Goal: Transaction & Acquisition: Download file/media

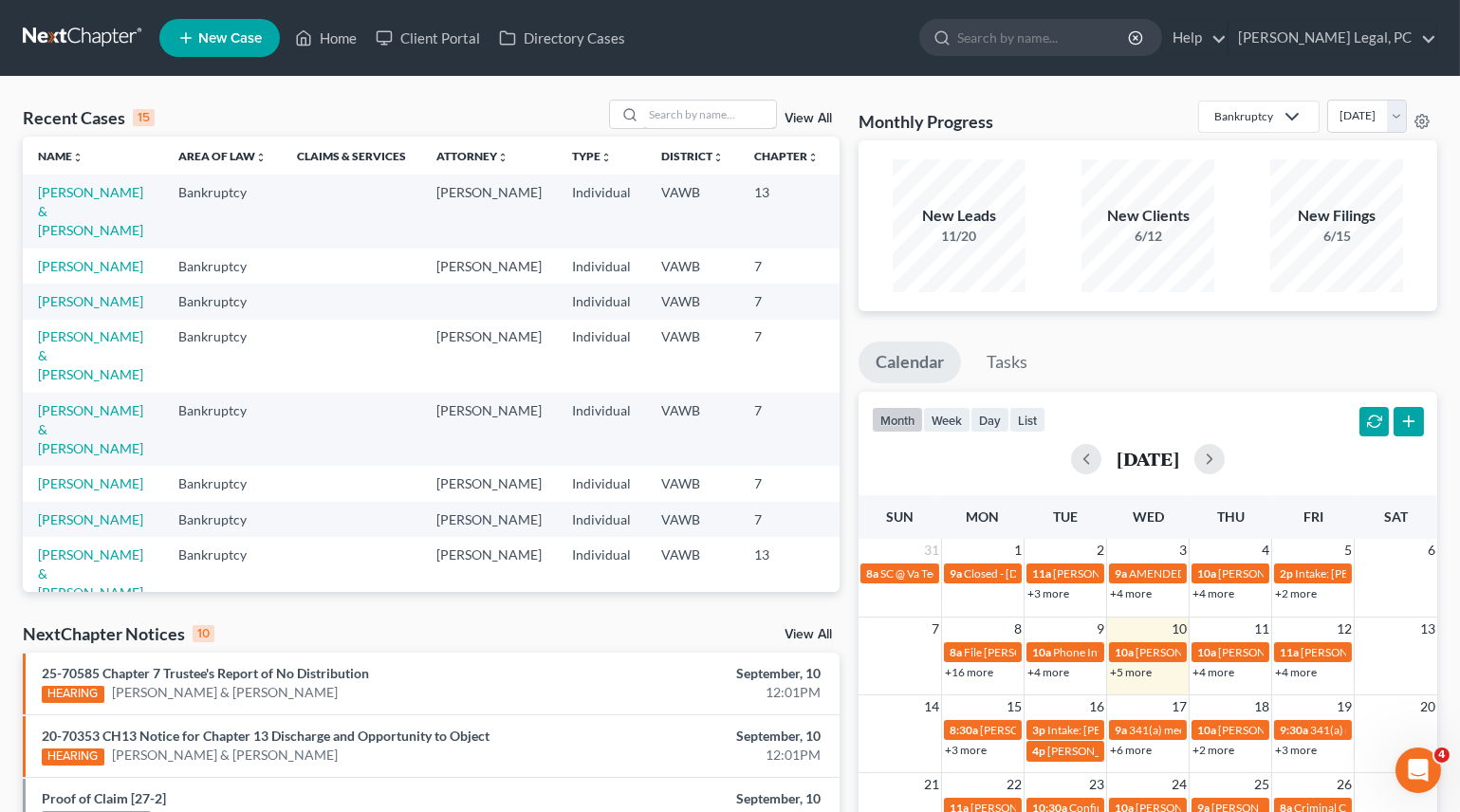
click at [675, 118] on input "search" at bounding box center [710, 114] width 133 height 28
type input "[PERSON_NAME]"
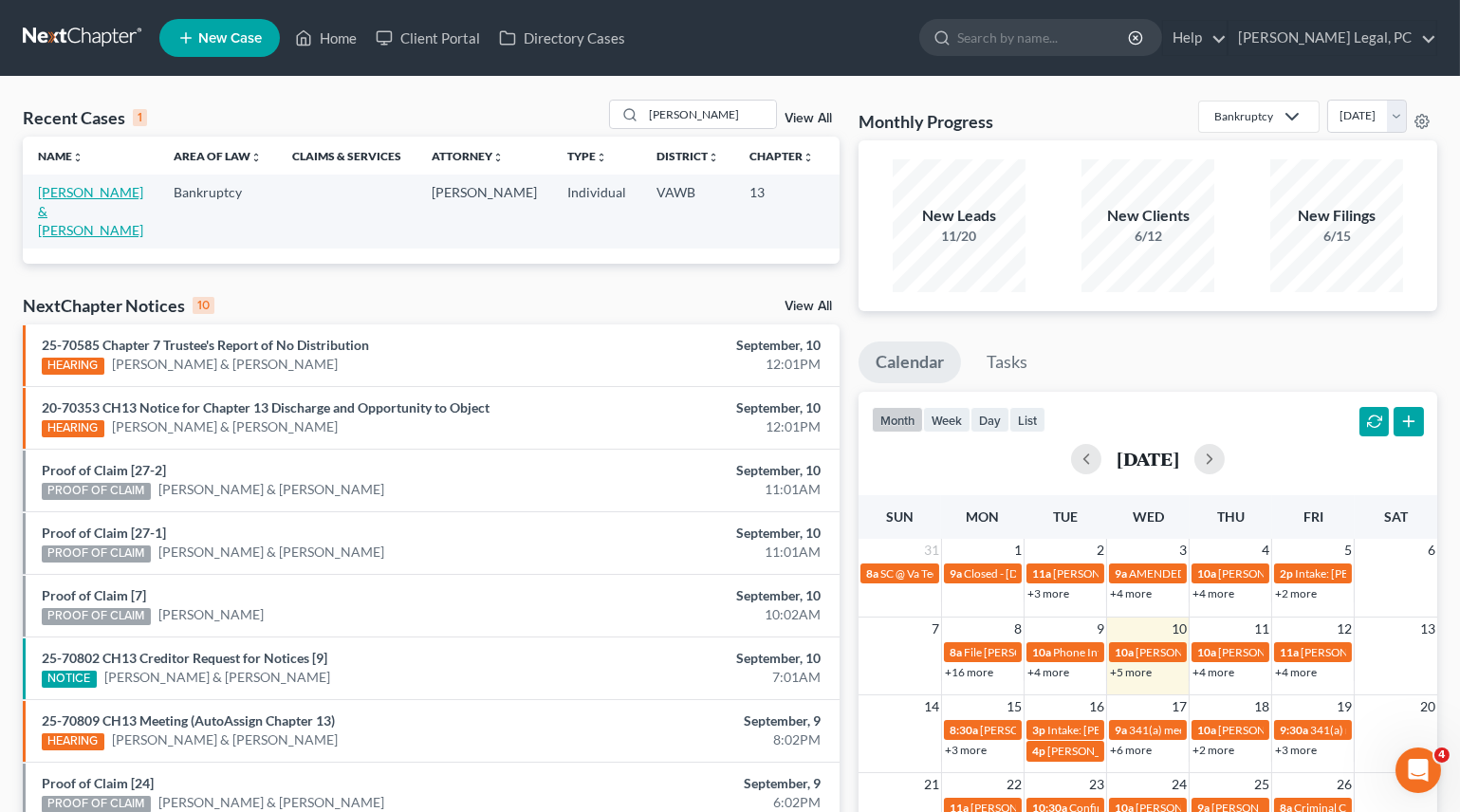
click at [63, 207] on link "[PERSON_NAME] & [PERSON_NAME]" at bounding box center [90, 210] width 106 height 54
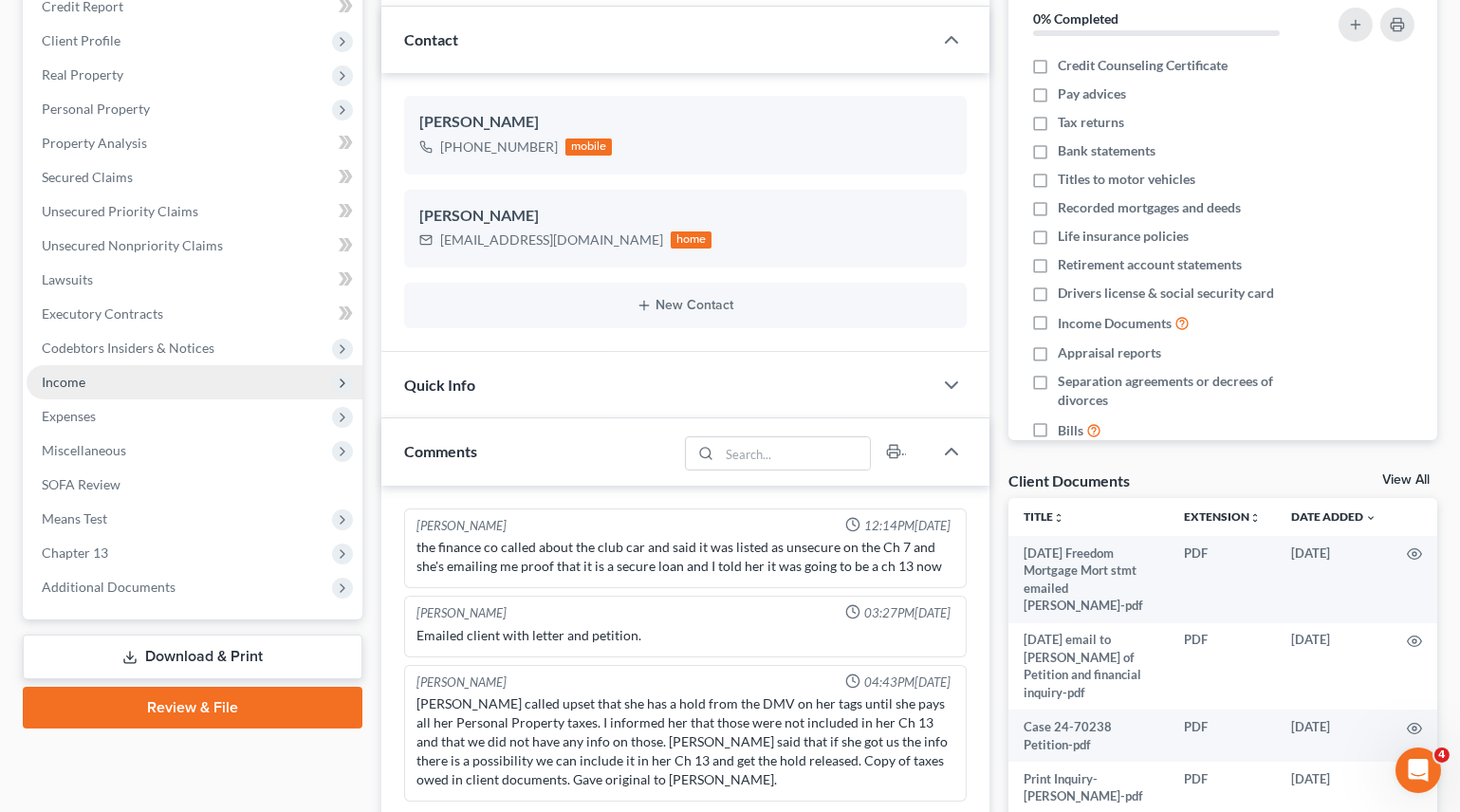
scroll to position [258, 0]
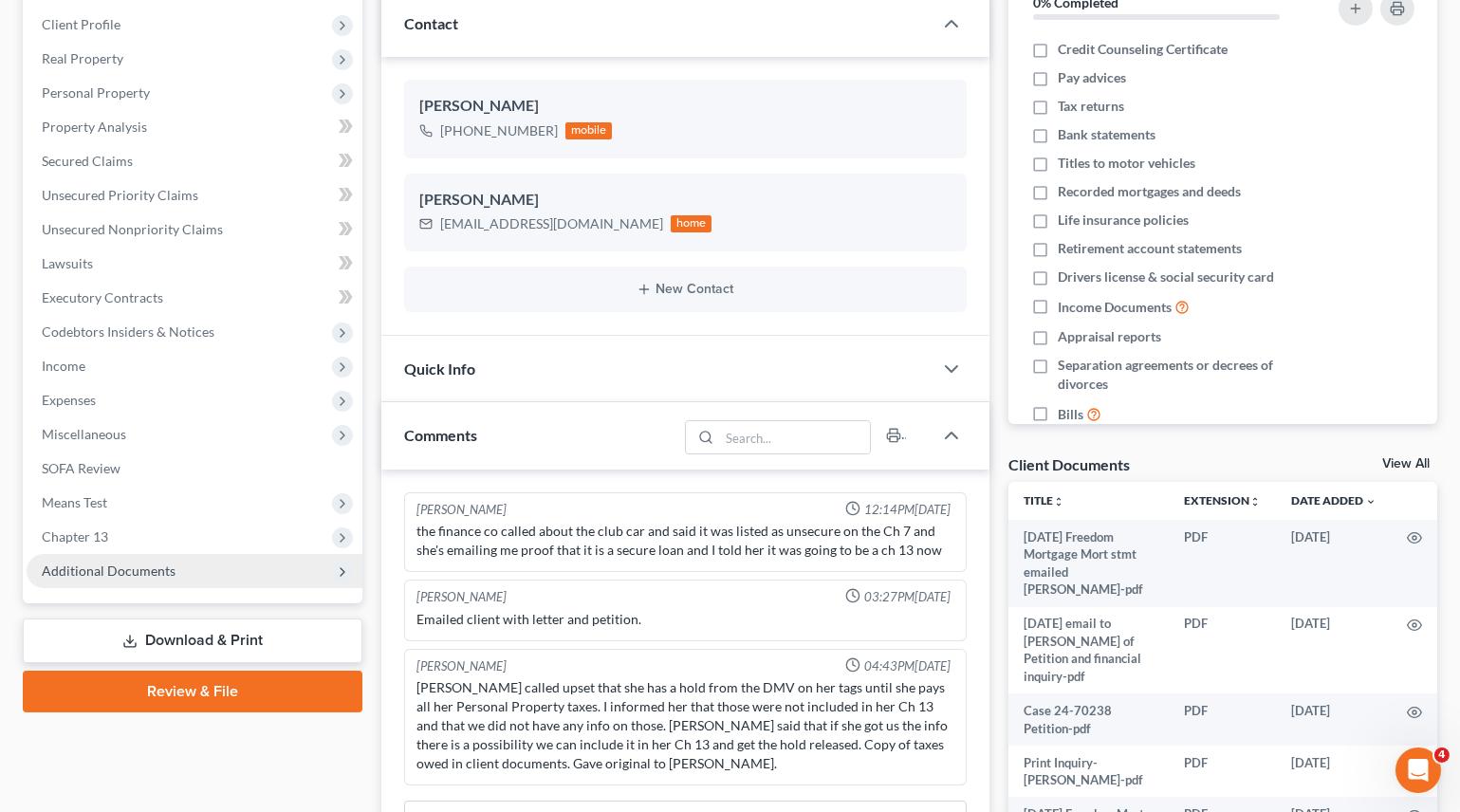
click at [137, 570] on span "Additional Documents" at bounding box center [108, 570] width 134 height 16
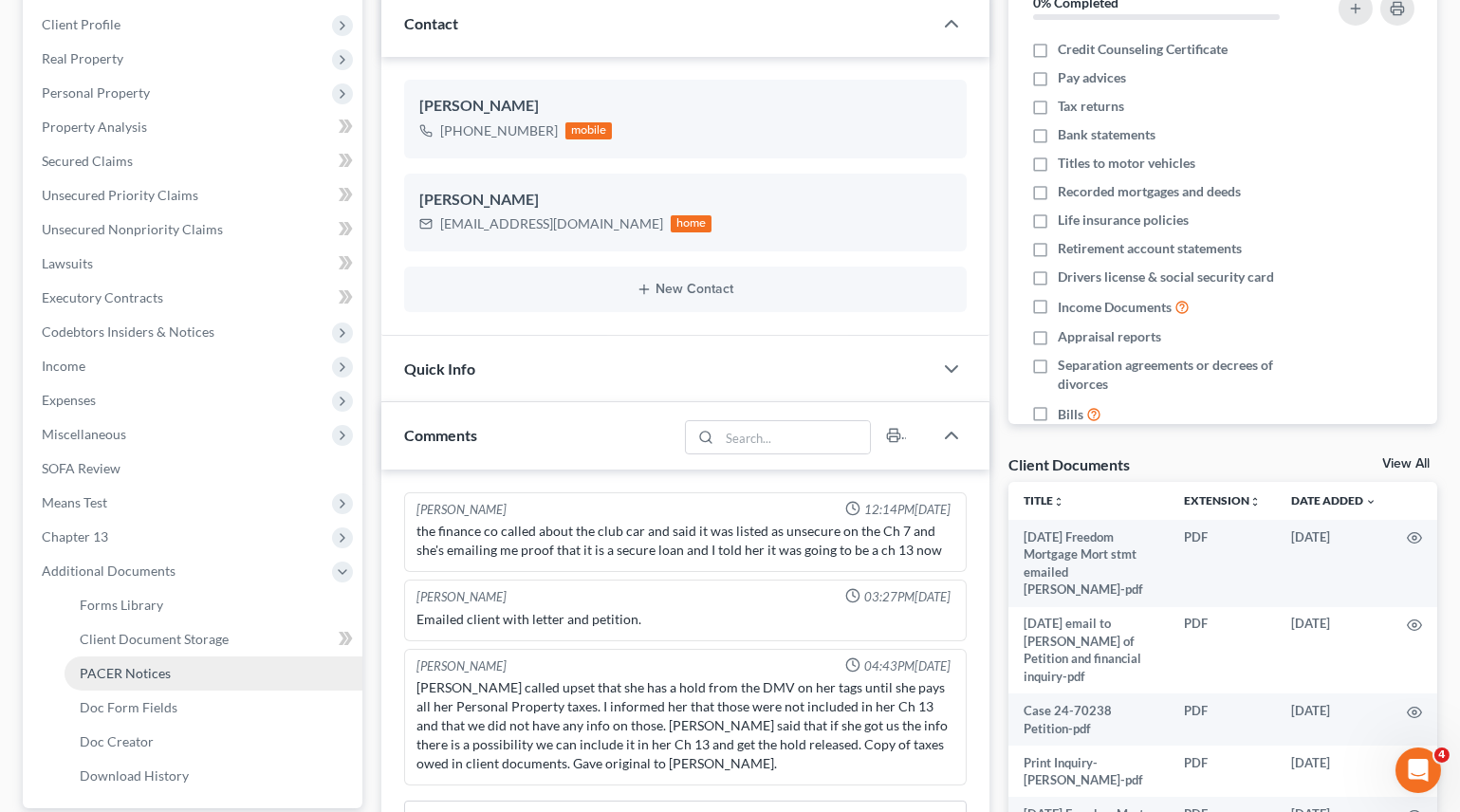
click at [177, 666] on link "PACER Notices" at bounding box center [213, 673] width 298 height 34
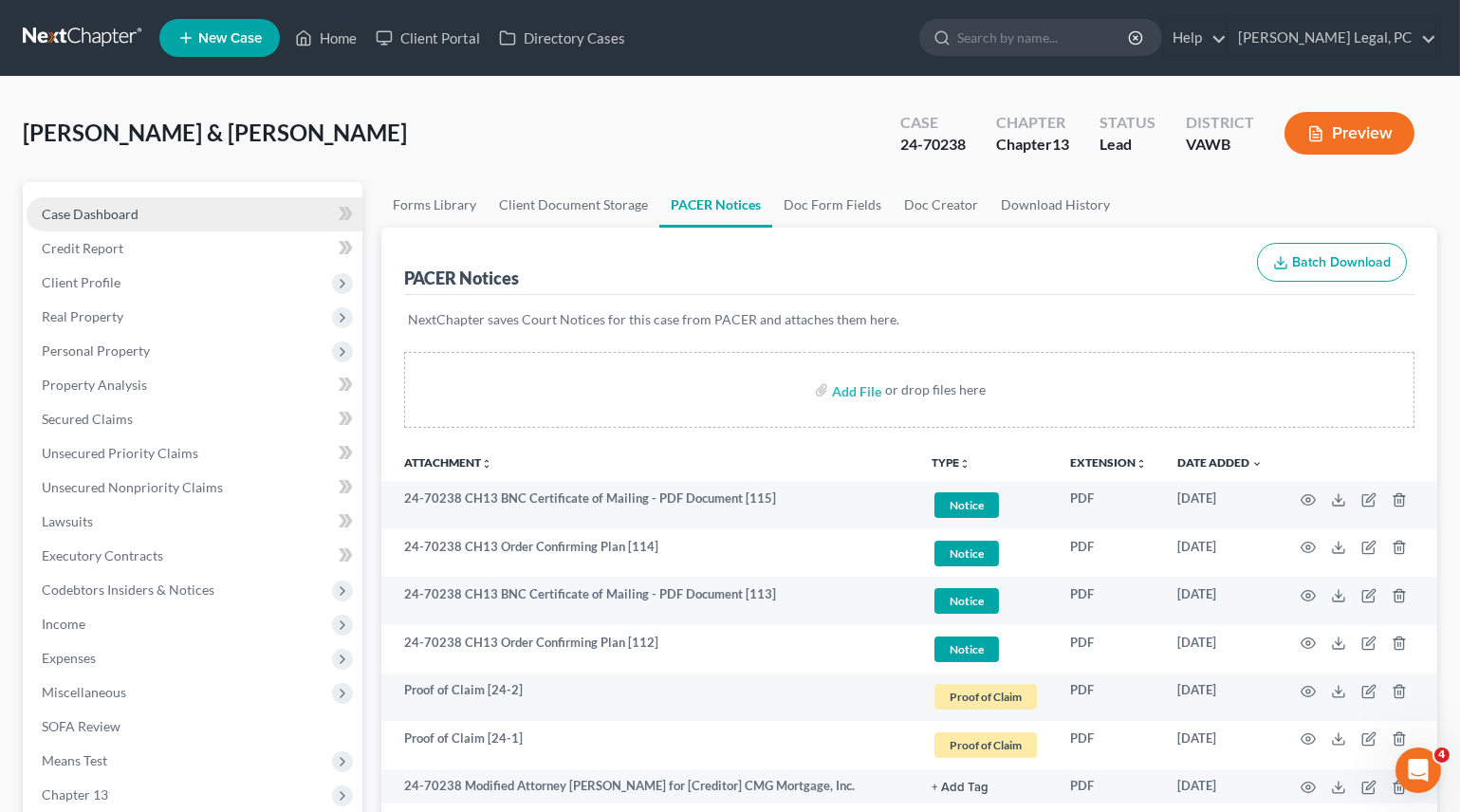
click at [141, 214] on link "Case Dashboard" at bounding box center [194, 214] width 336 height 34
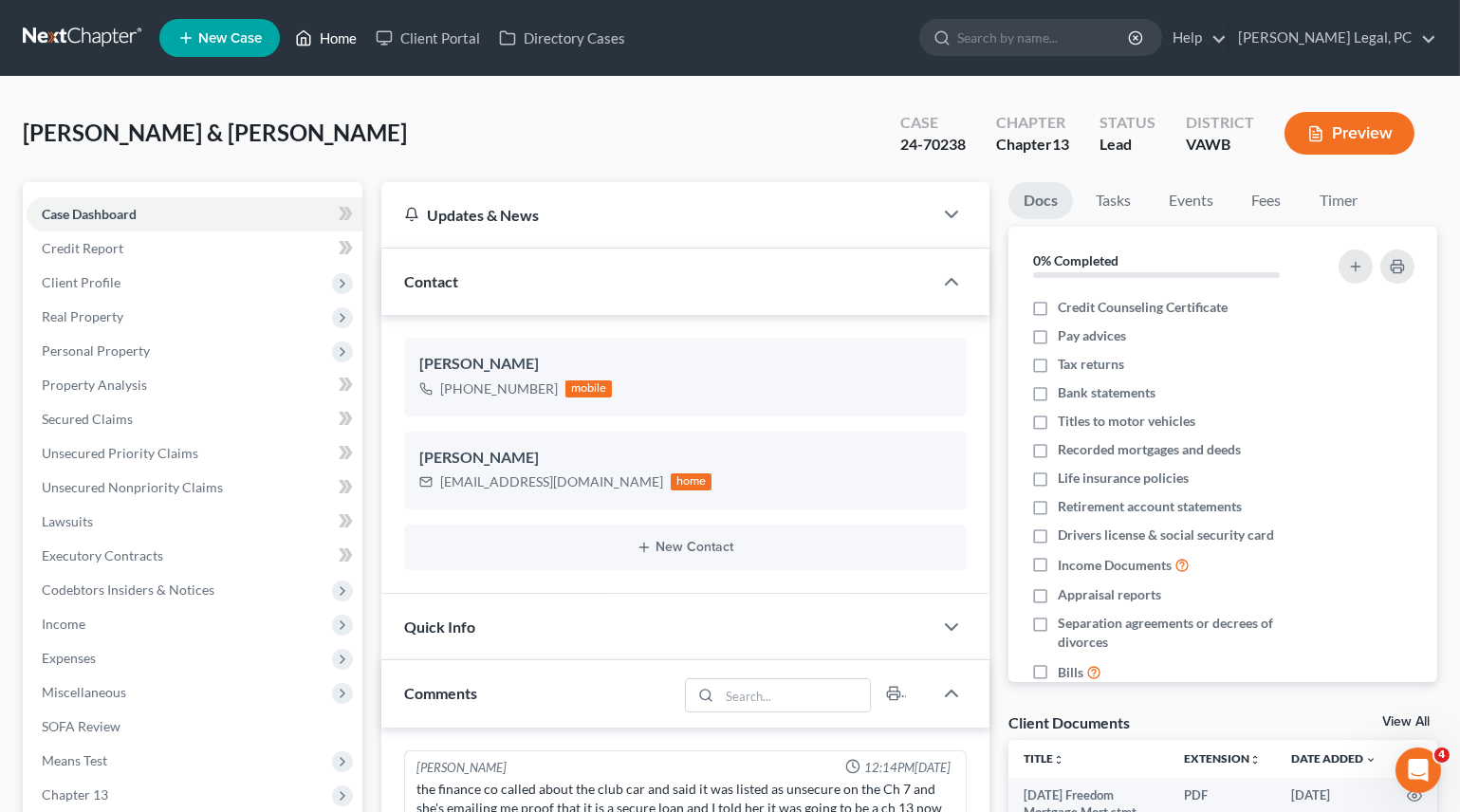
click at [354, 29] on link "Home" at bounding box center [325, 38] width 81 height 34
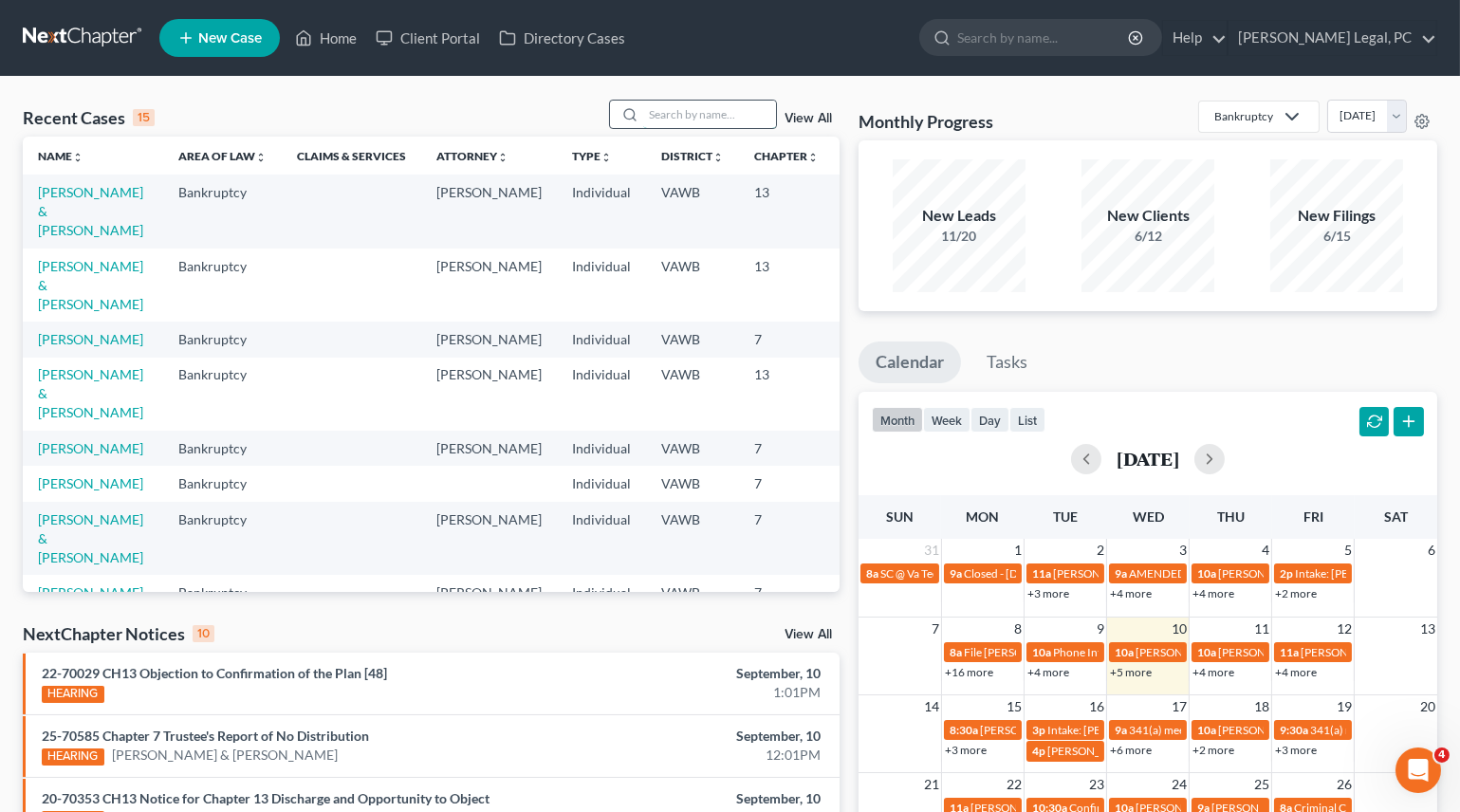
click at [680, 125] on input "search" at bounding box center [710, 114] width 133 height 28
type input "[PERSON_NAME]"
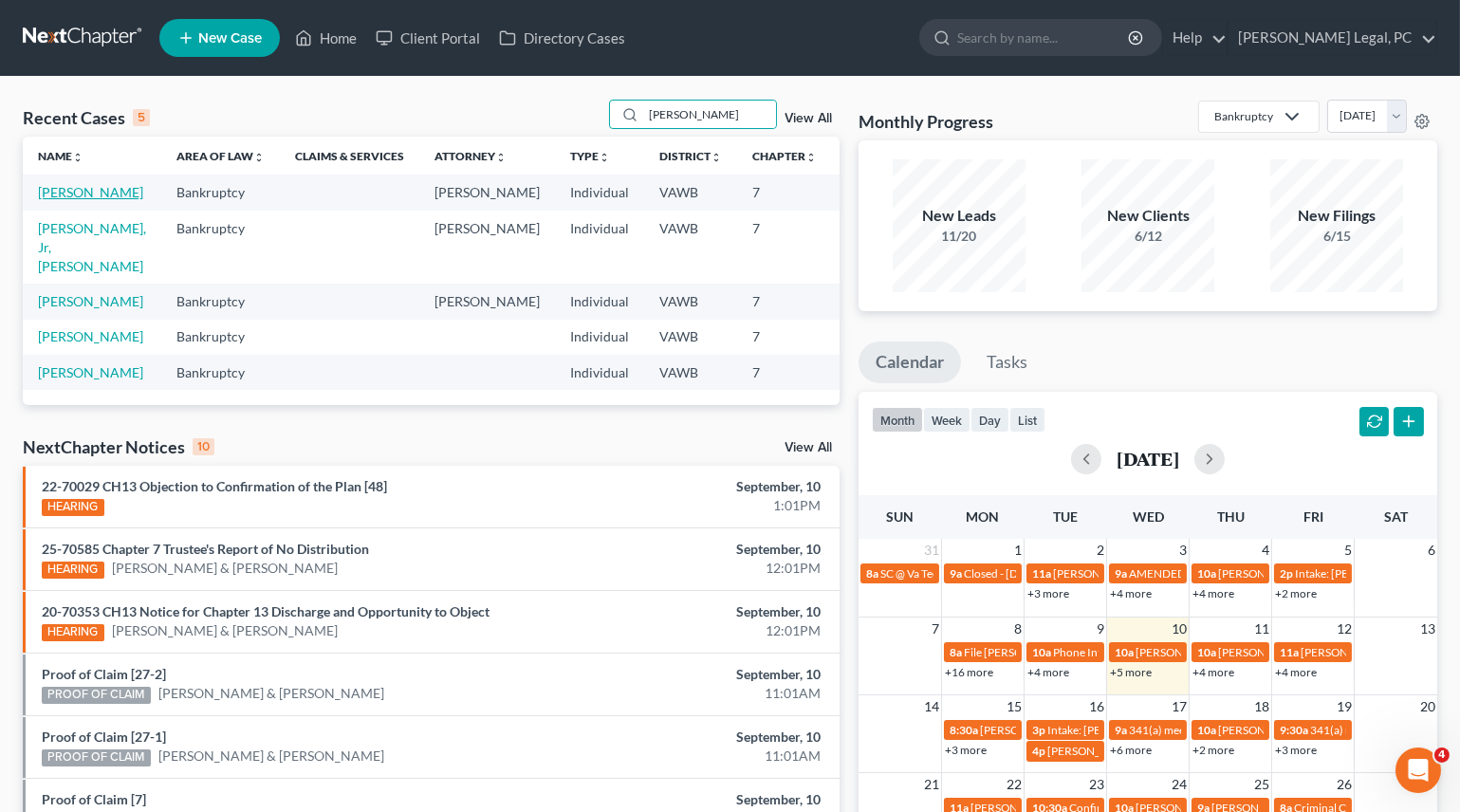
click at [50, 198] on link "[PERSON_NAME]" at bounding box center [90, 191] width 106 height 16
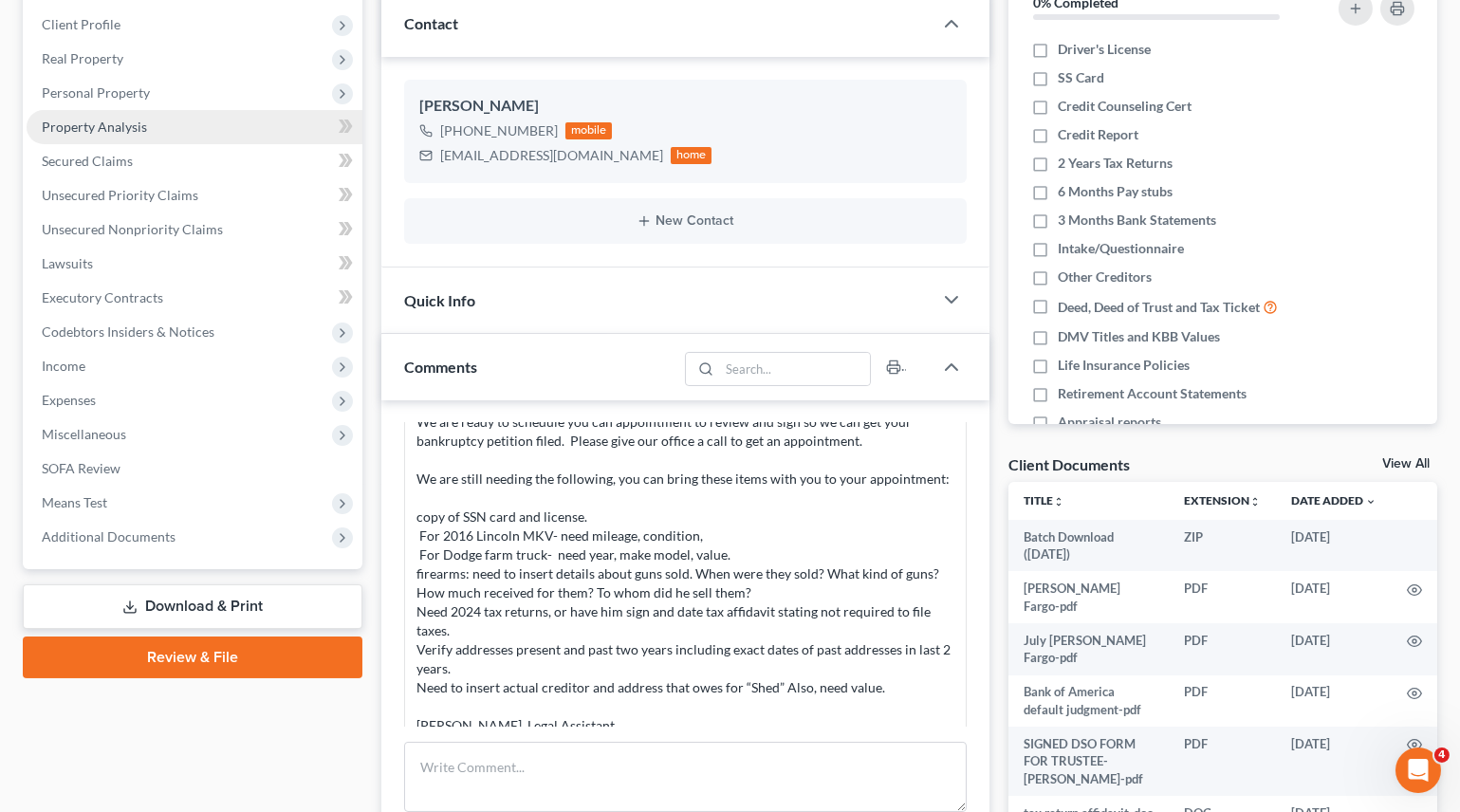
scroll to position [172, 0]
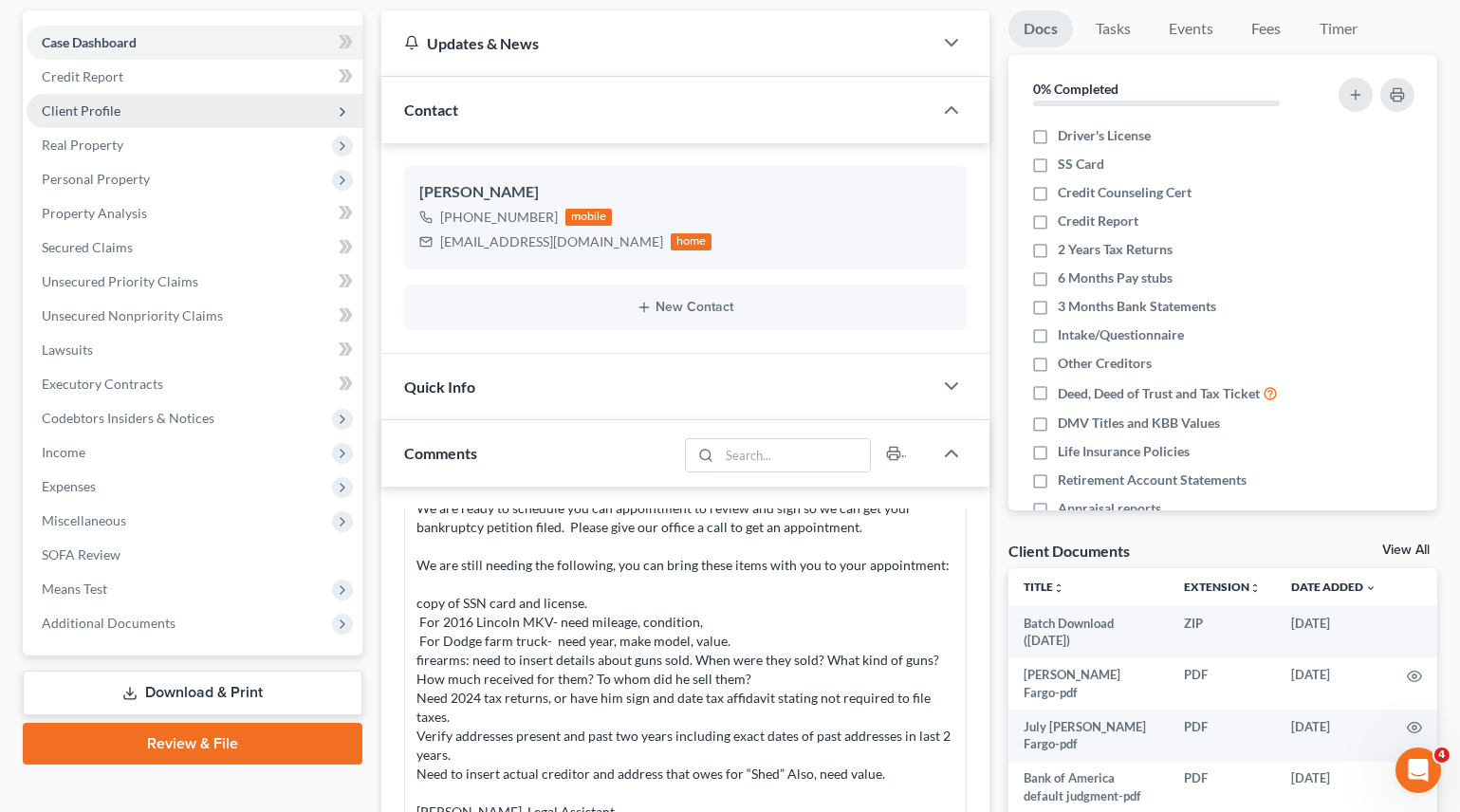
click at [95, 109] on span "Client Profile" at bounding box center [81, 110] width 79 height 16
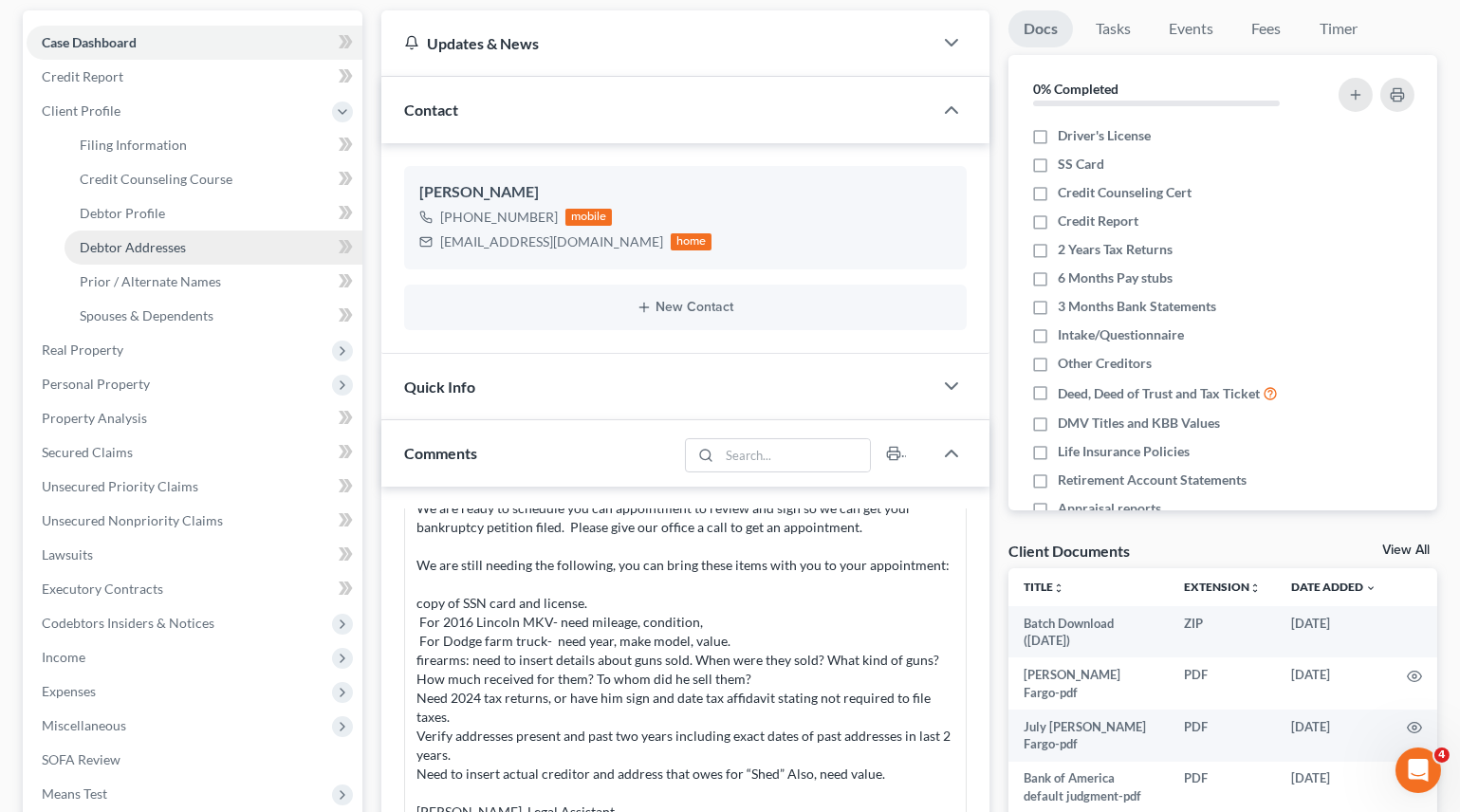
click at [154, 242] on span "Debtor Addresses" at bounding box center [133, 246] width 107 height 16
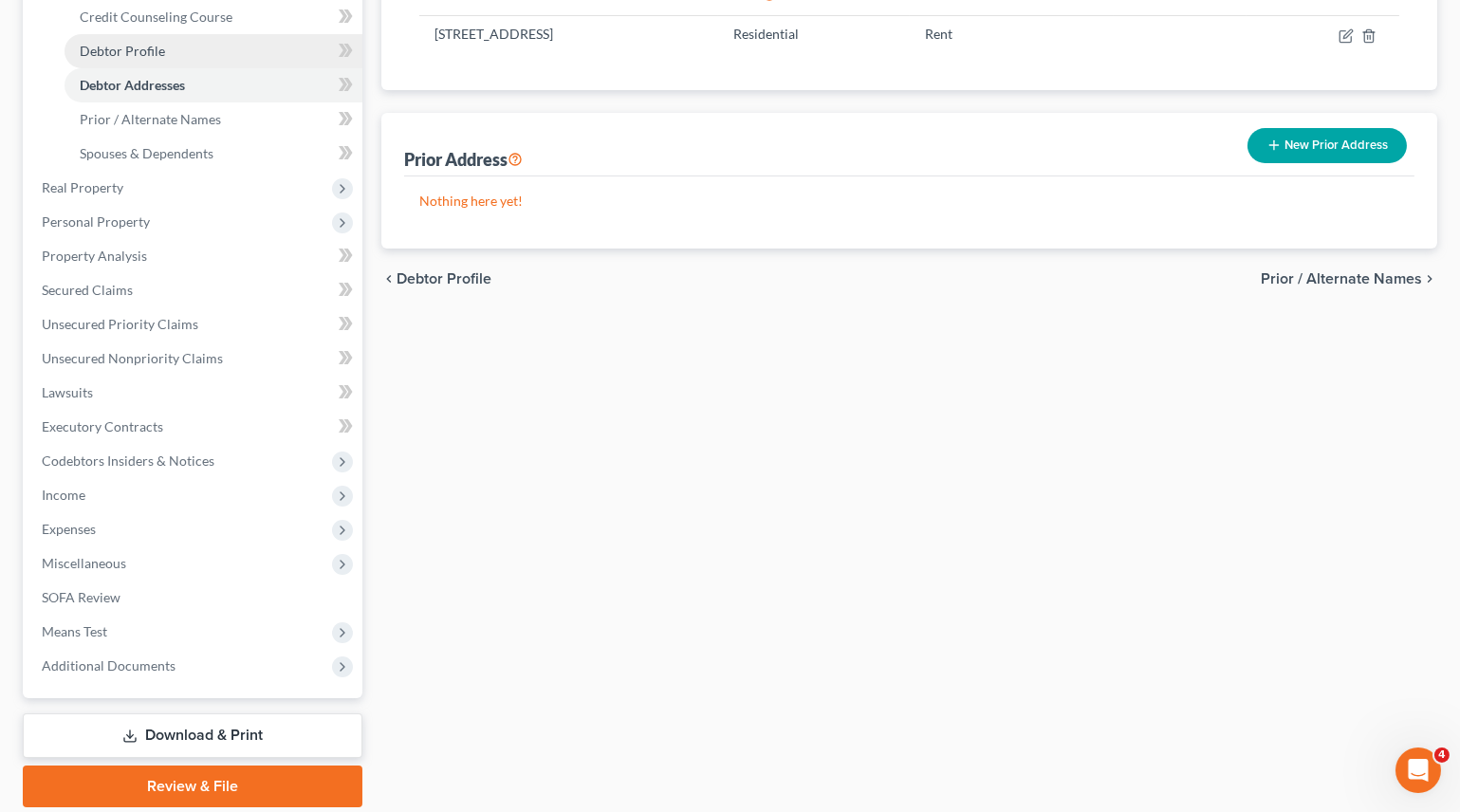
scroll to position [344, 0]
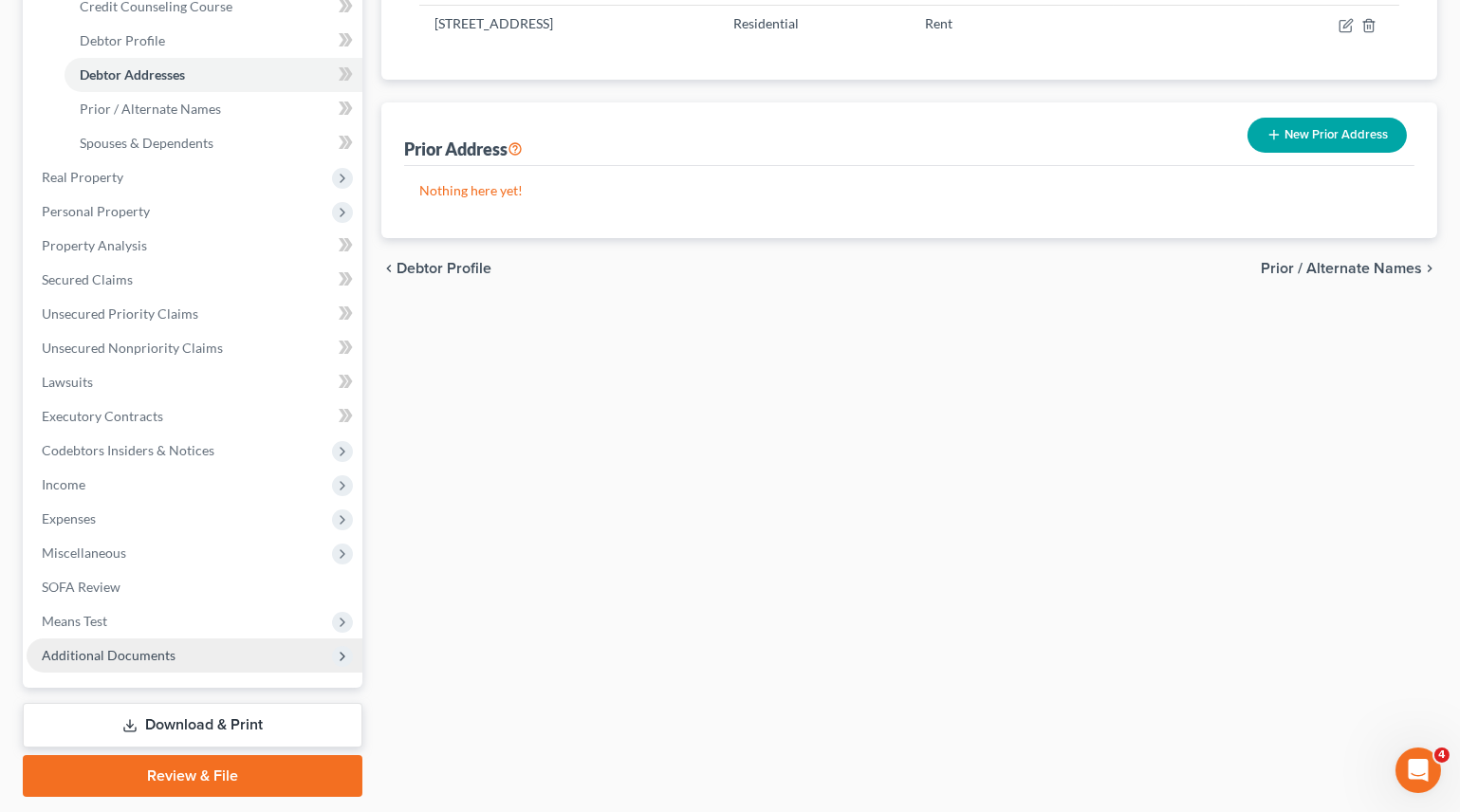
click at [117, 647] on span "Additional Documents" at bounding box center [108, 654] width 134 height 16
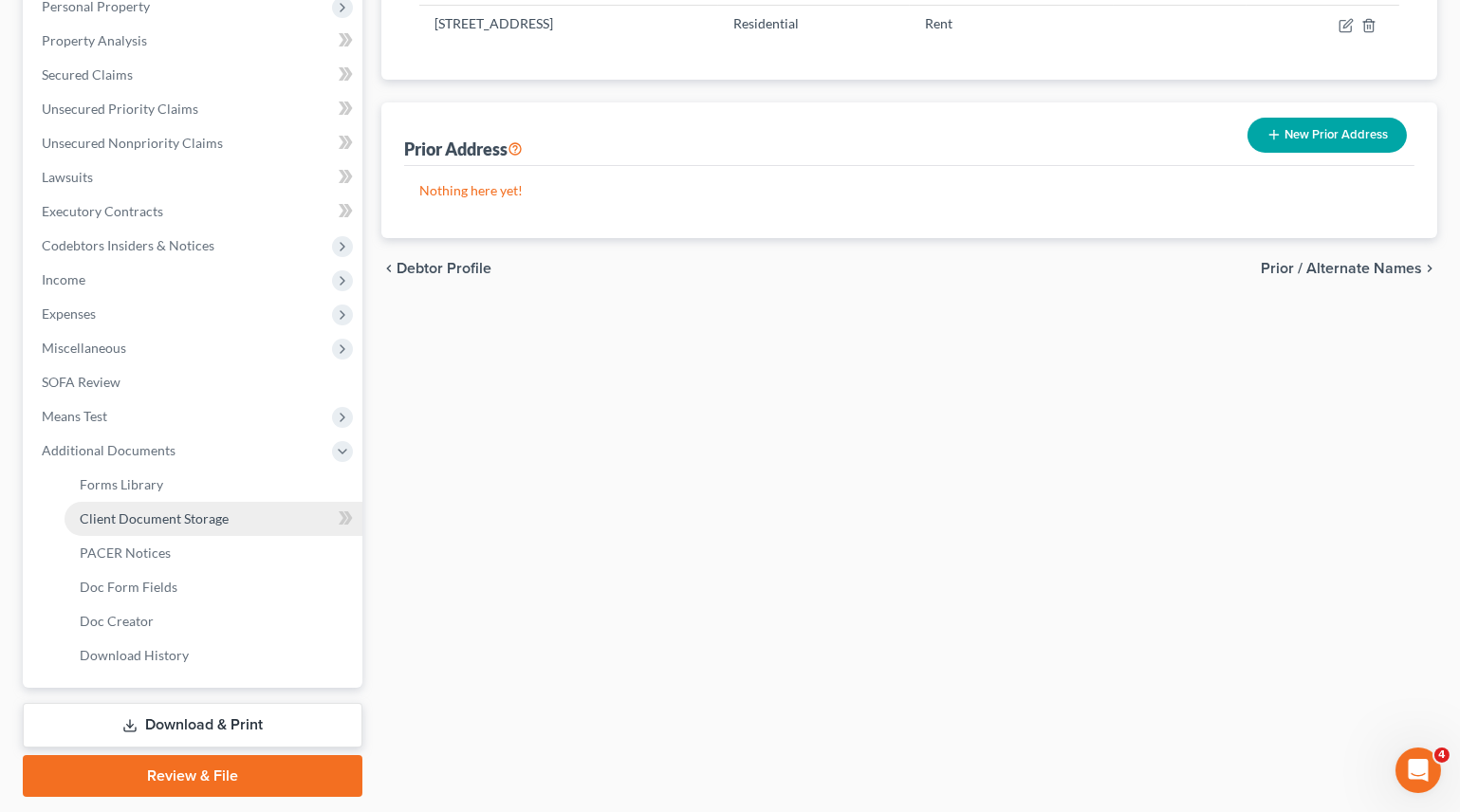
click at [168, 516] on span "Client Document Storage" at bounding box center [154, 518] width 149 height 16
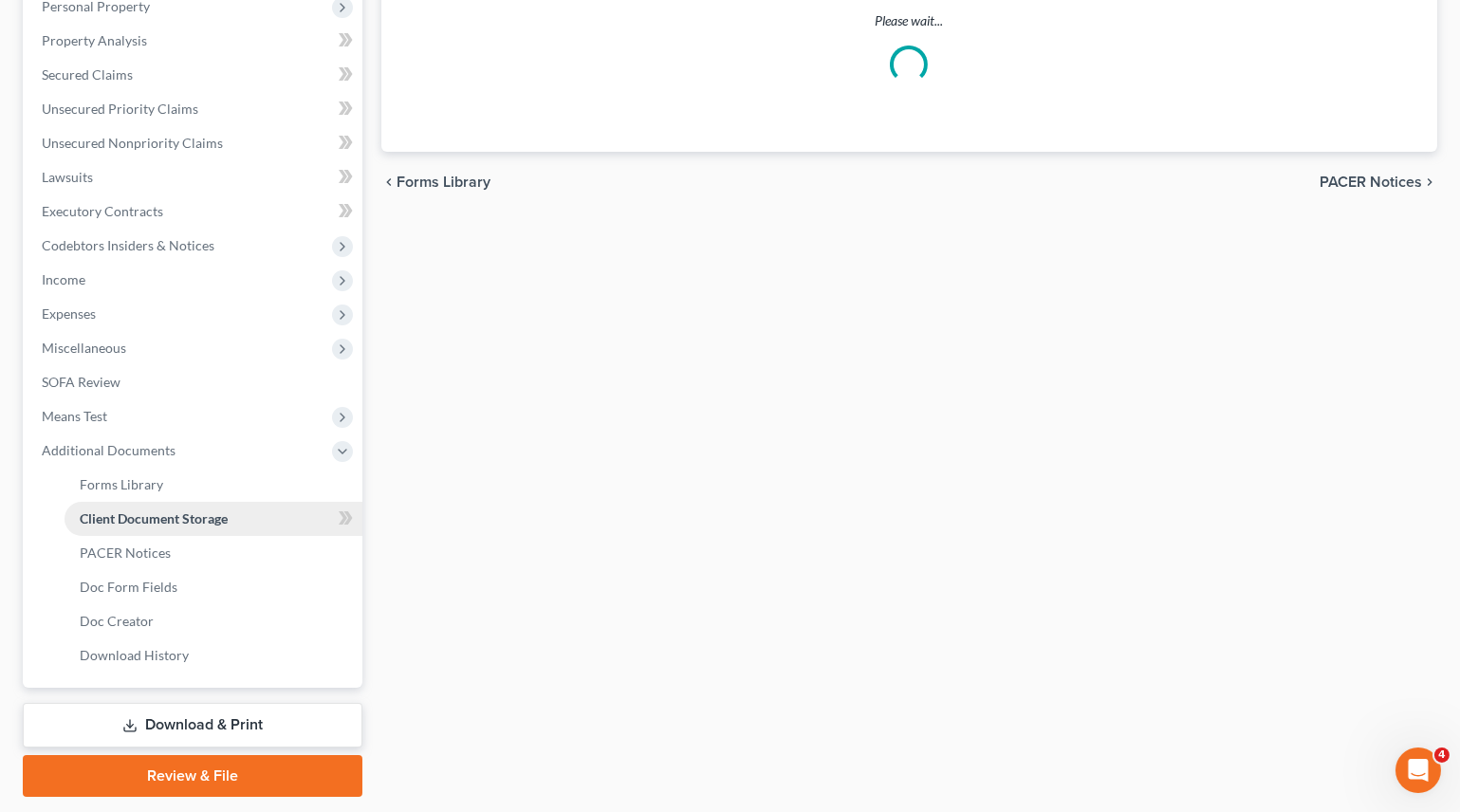
scroll to position [108, 0]
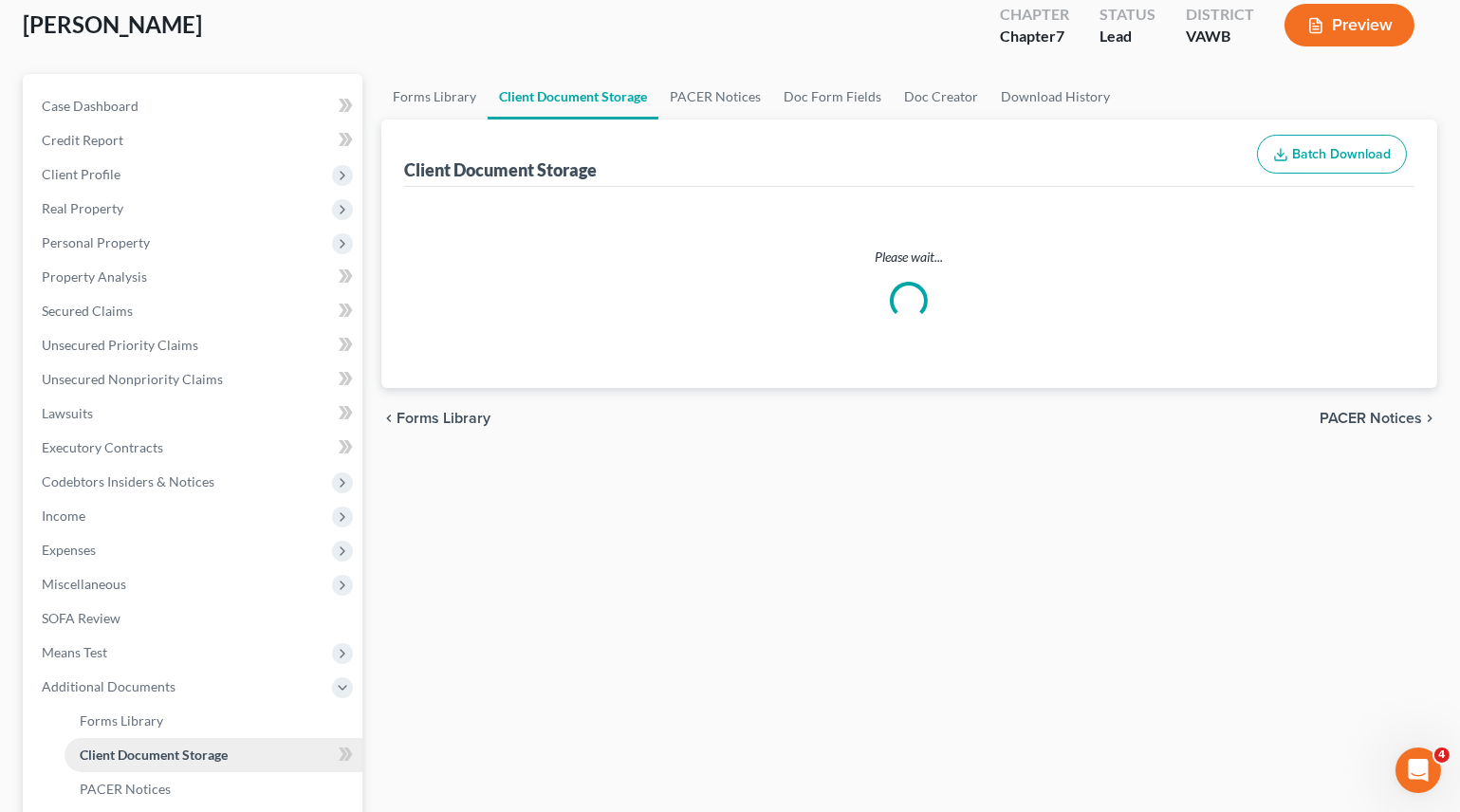
select select "0"
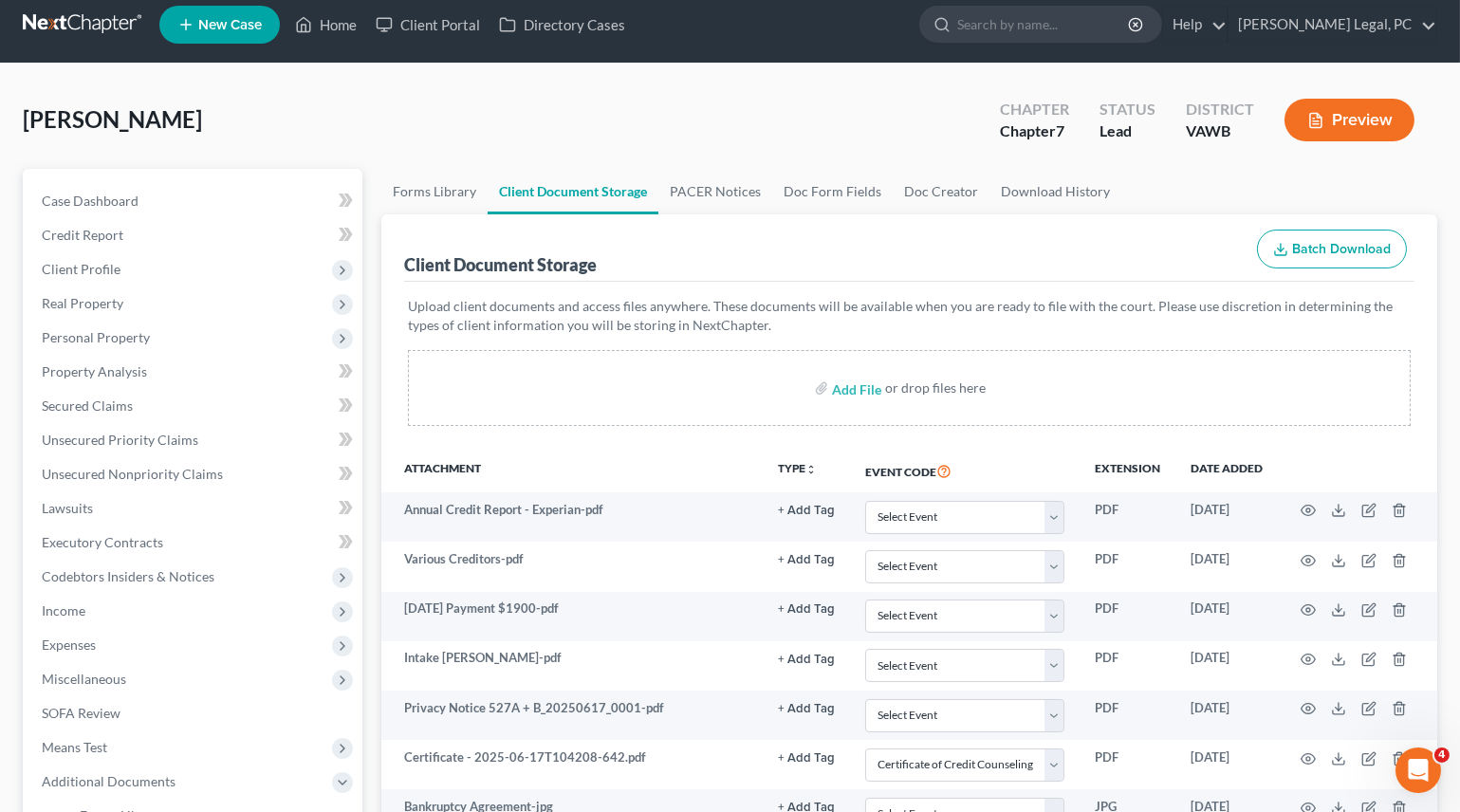
scroll to position [0, 0]
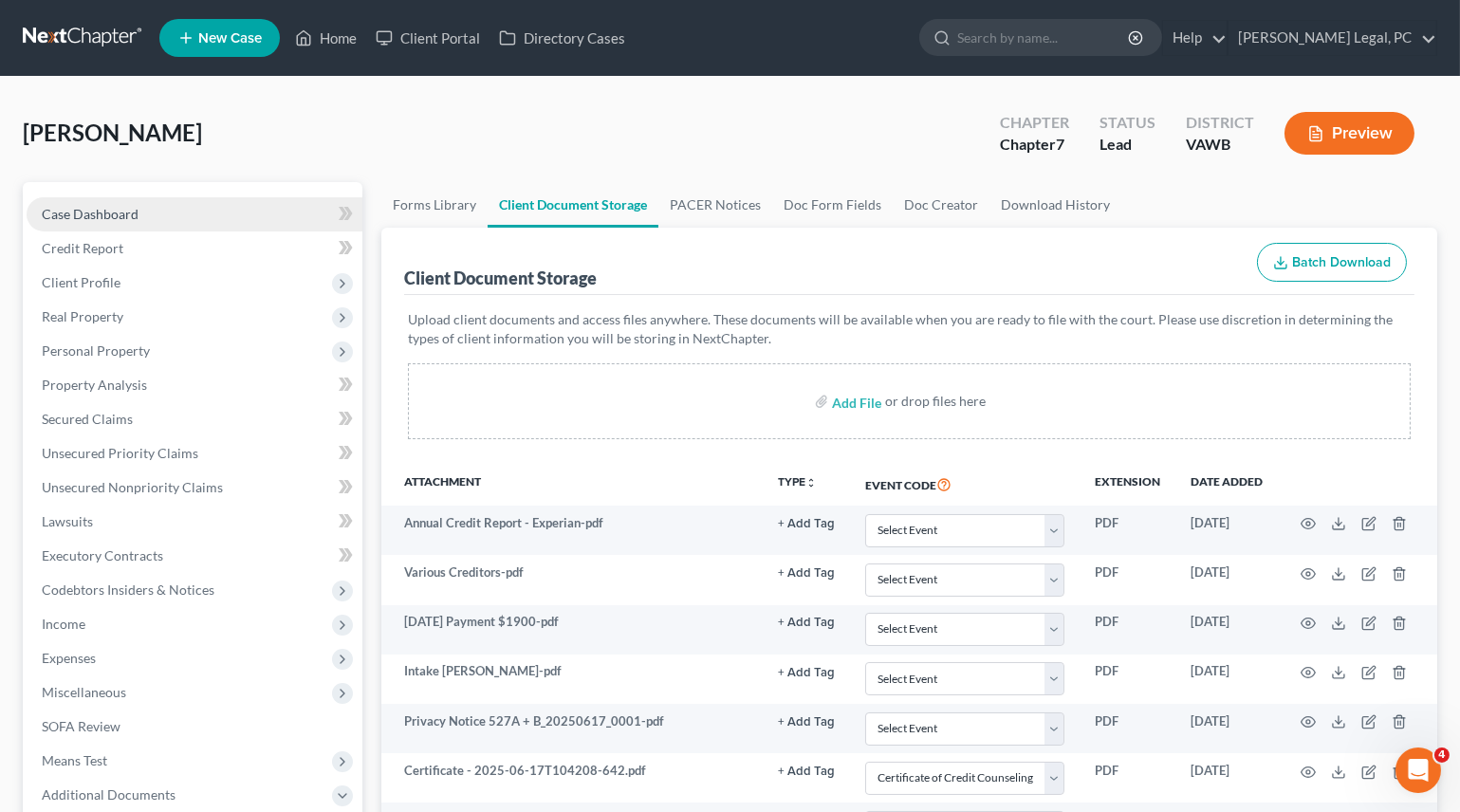
click at [139, 210] on link "Case Dashboard" at bounding box center [194, 214] width 336 height 34
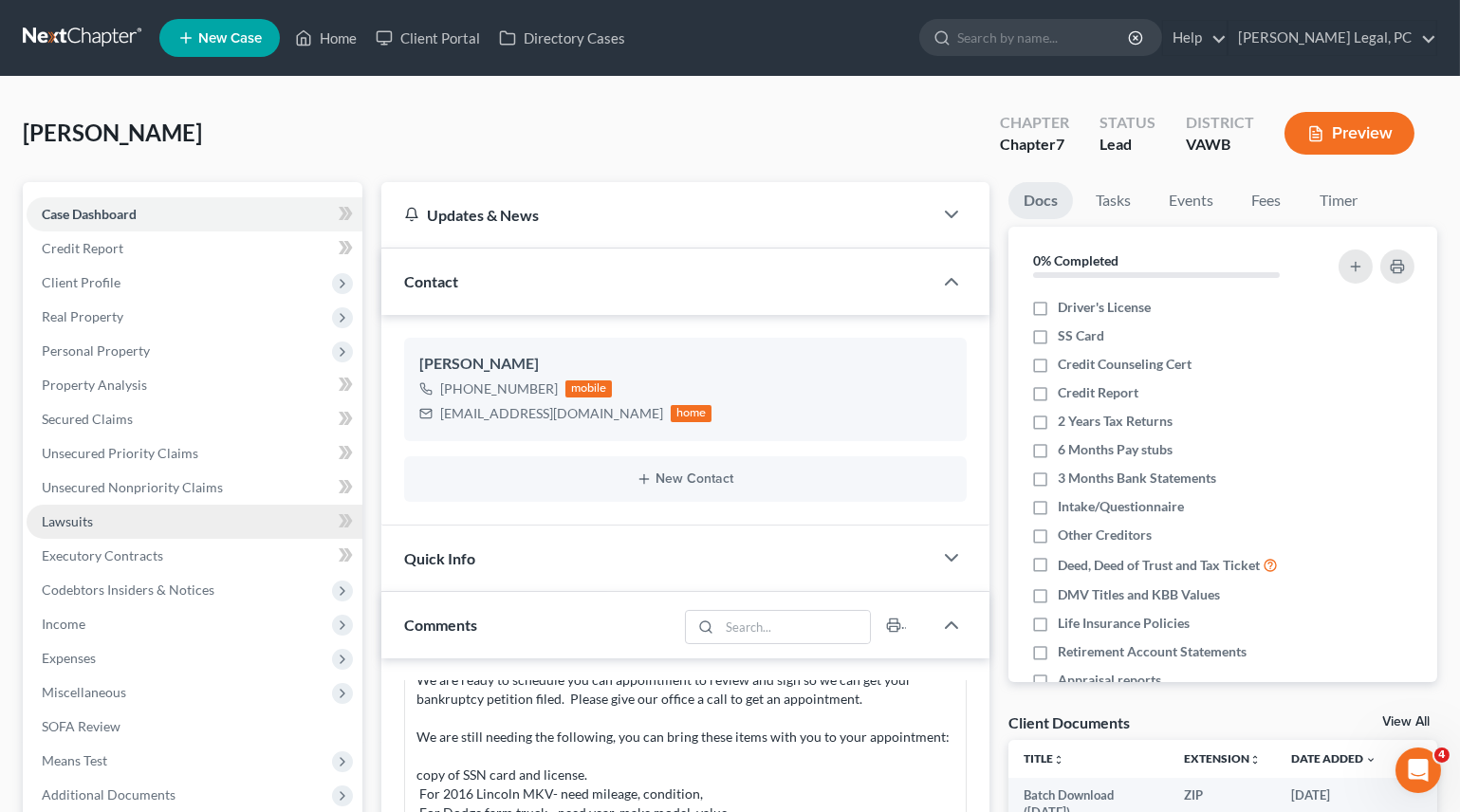
scroll to position [517, 0]
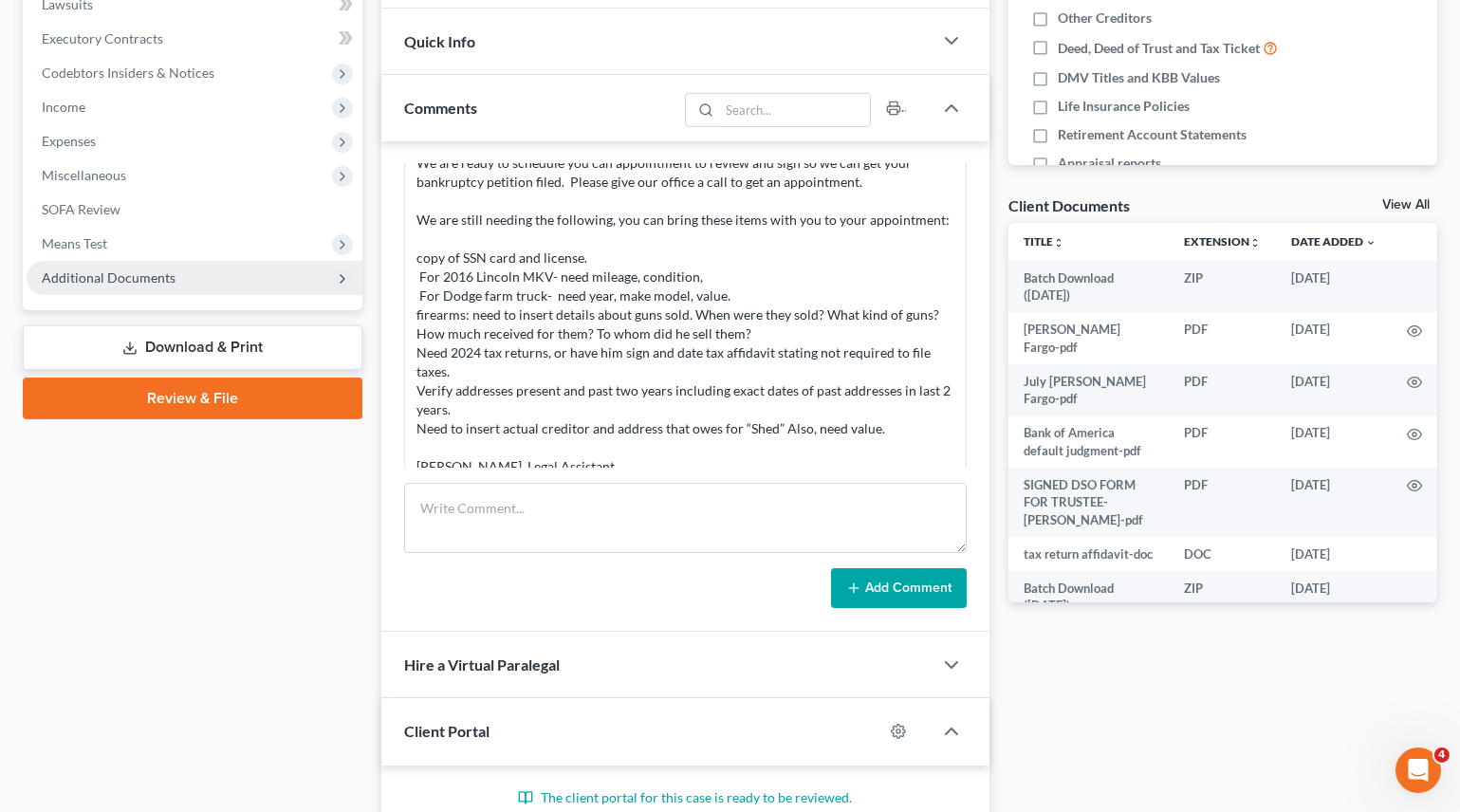
click at [143, 264] on span "Additional Documents" at bounding box center [194, 278] width 336 height 34
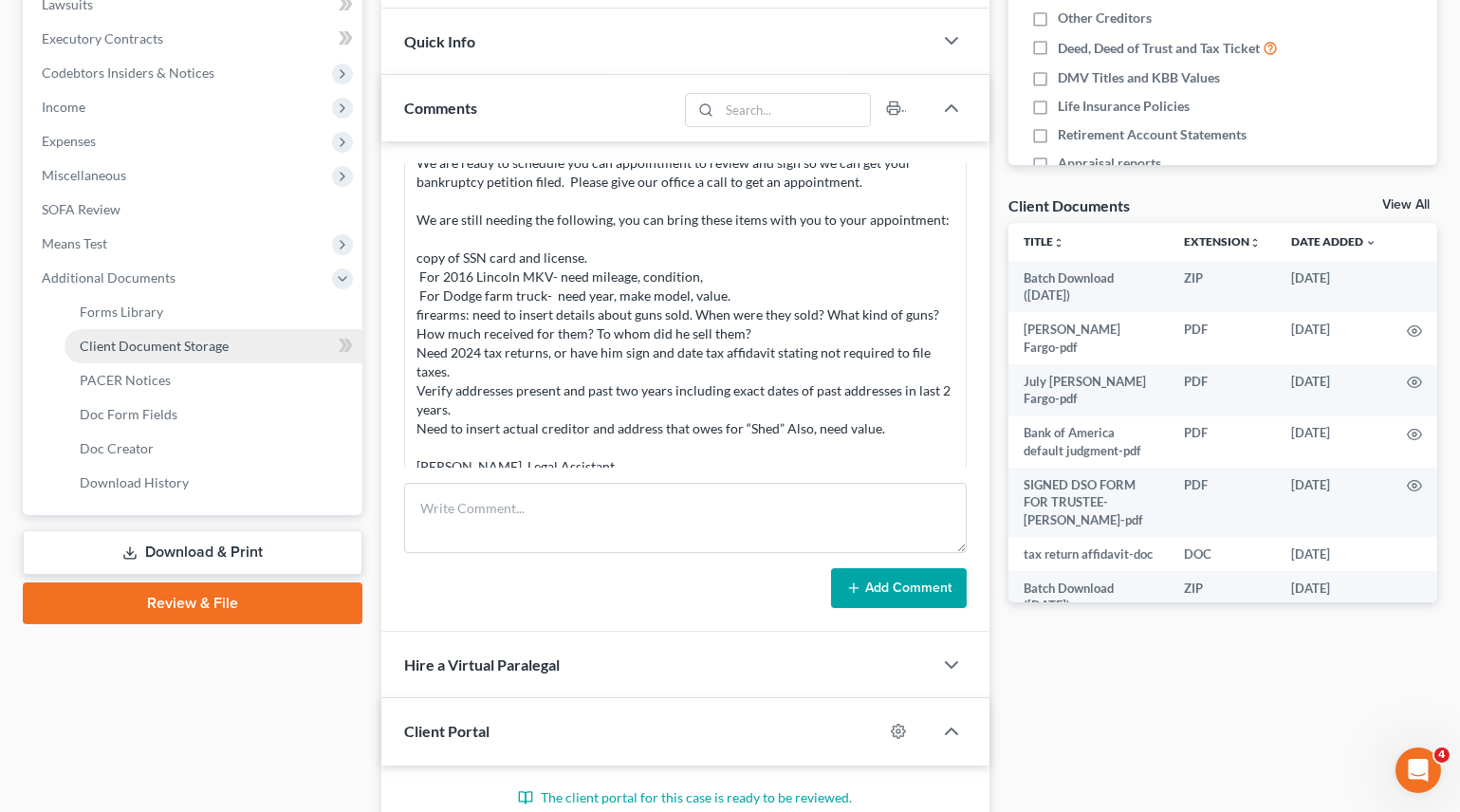
click at [185, 345] on span "Client Document Storage" at bounding box center [154, 345] width 149 height 16
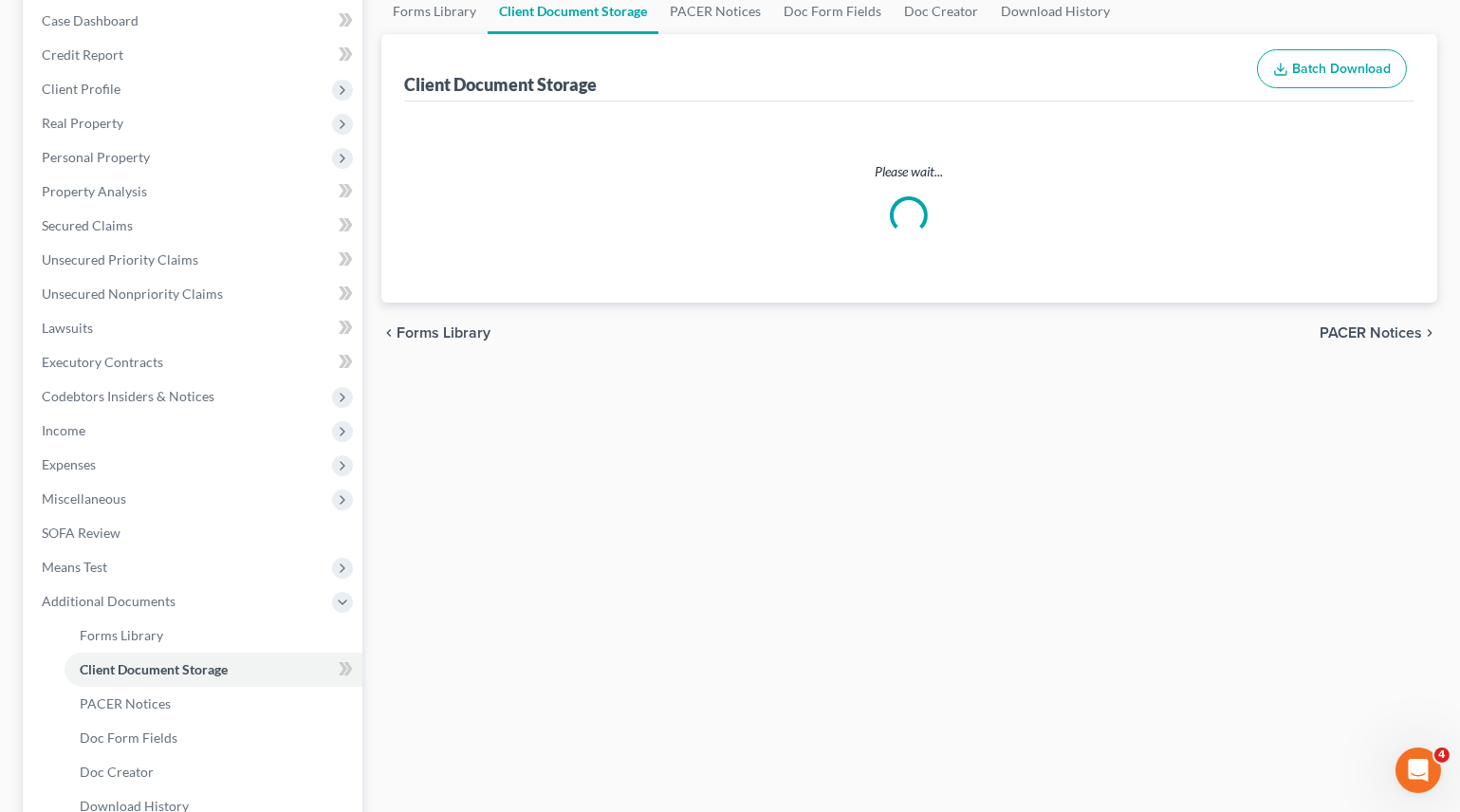
scroll to position [29, 0]
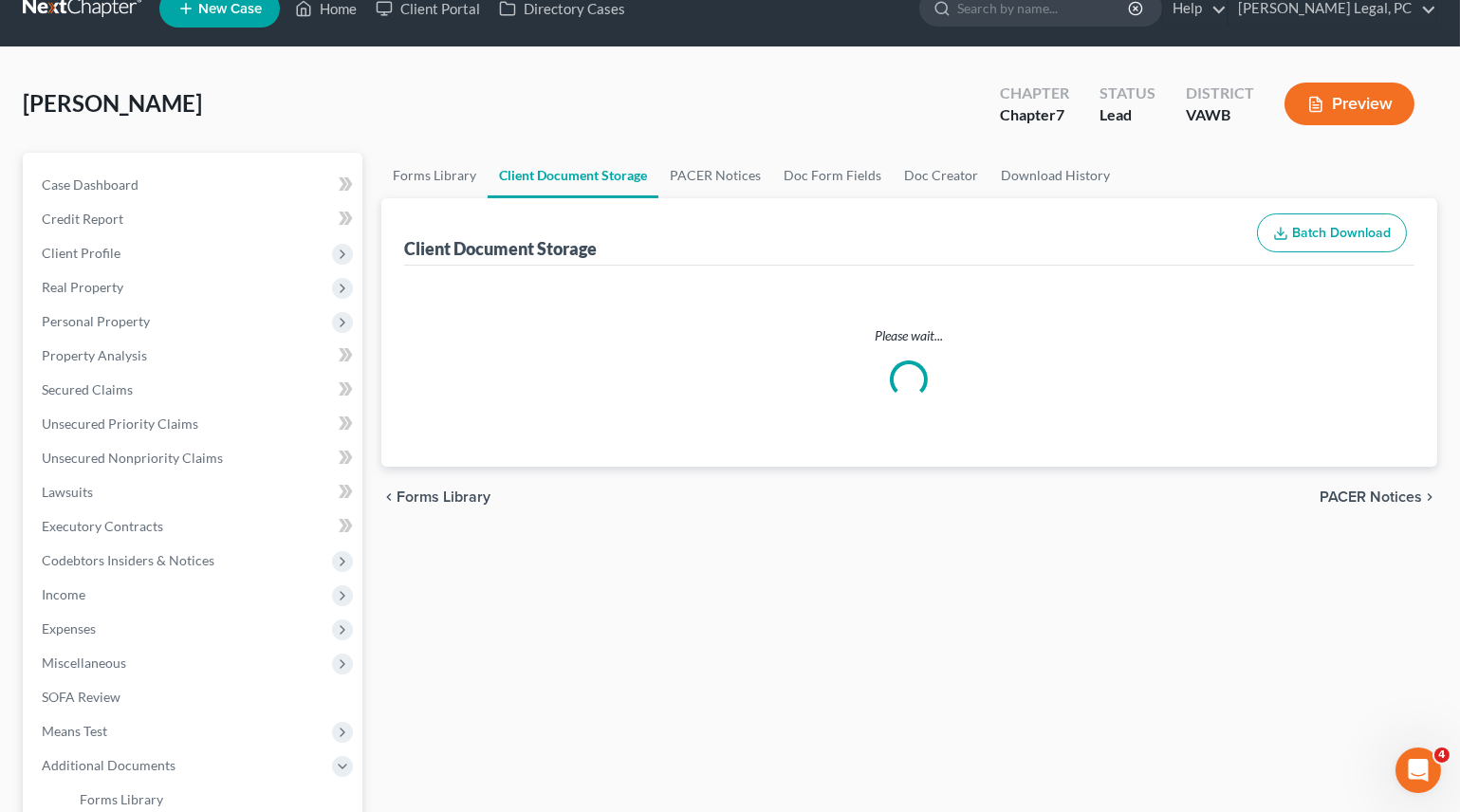
select select "0"
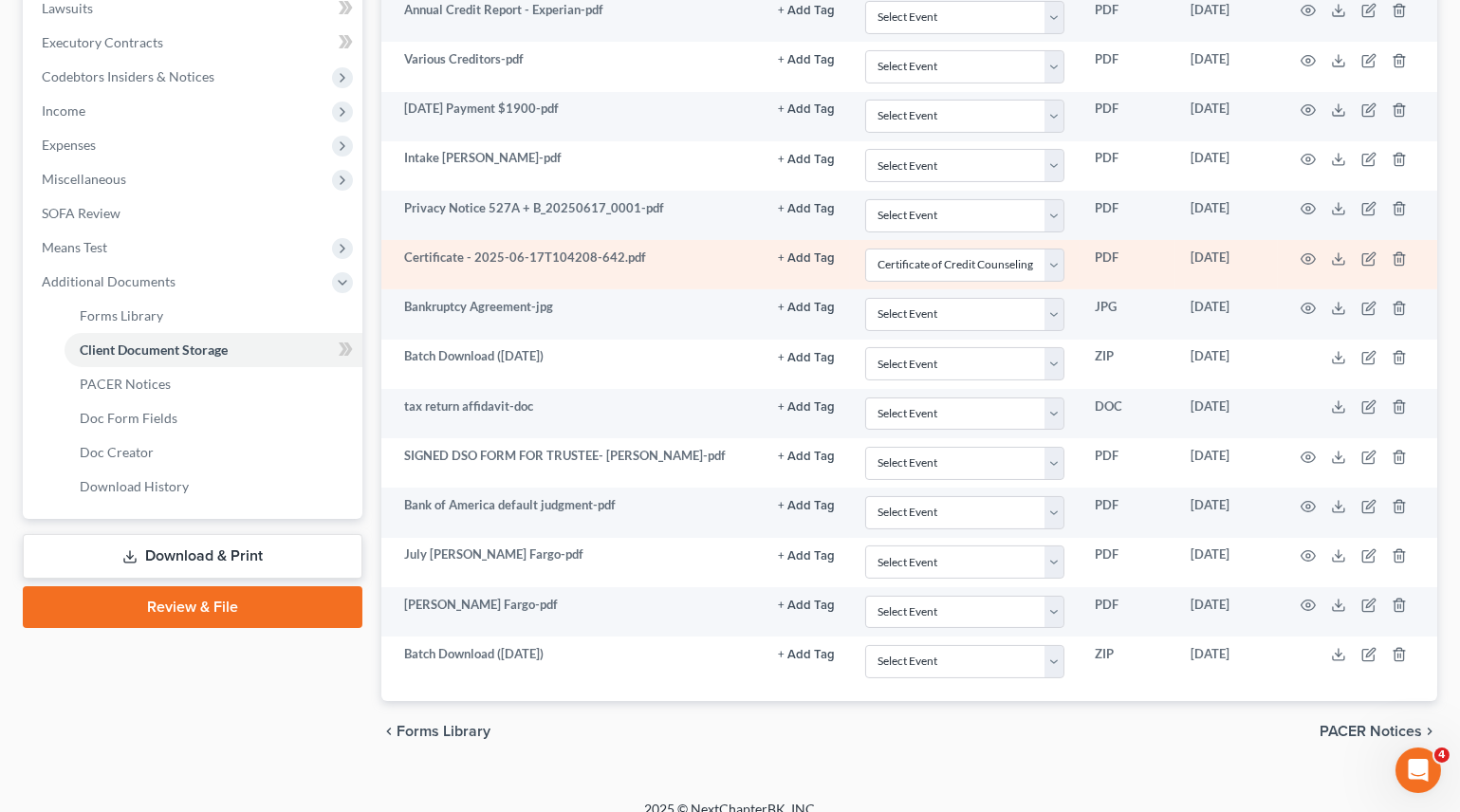
scroll to position [531, 0]
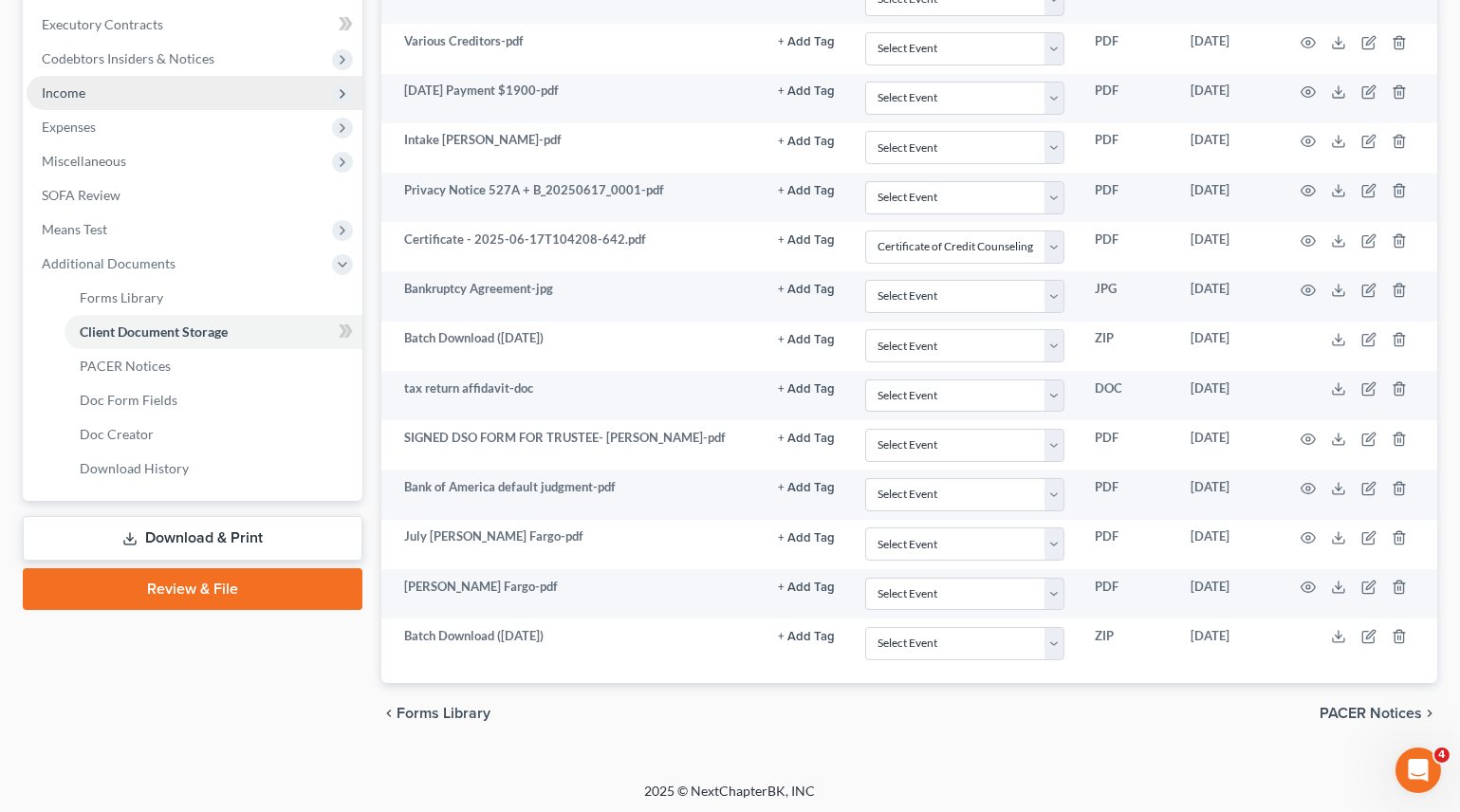
click at [67, 87] on span "Income" at bounding box center [64, 92] width 44 height 16
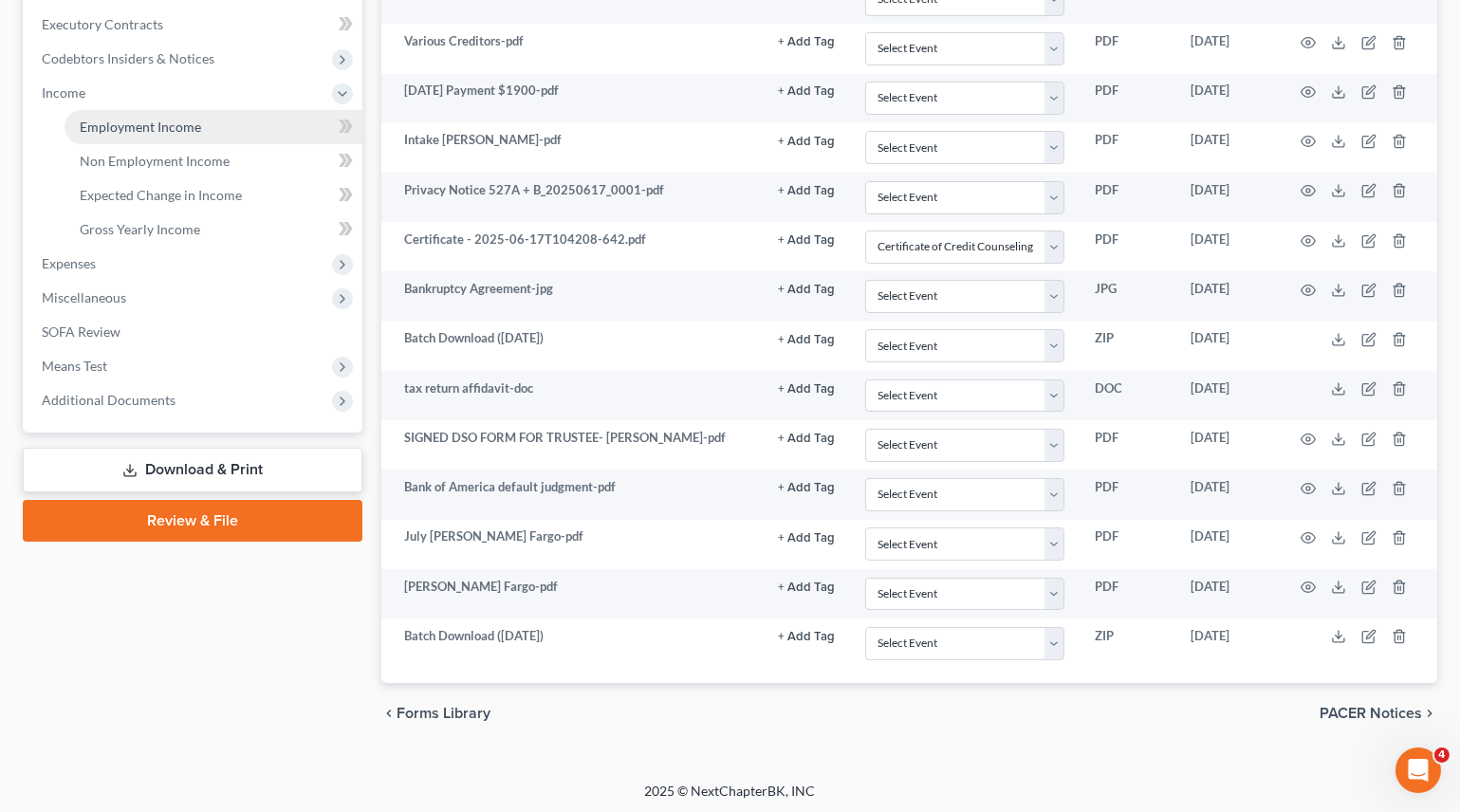
click at [95, 127] on span "Employment Income" at bounding box center [141, 126] width 122 height 16
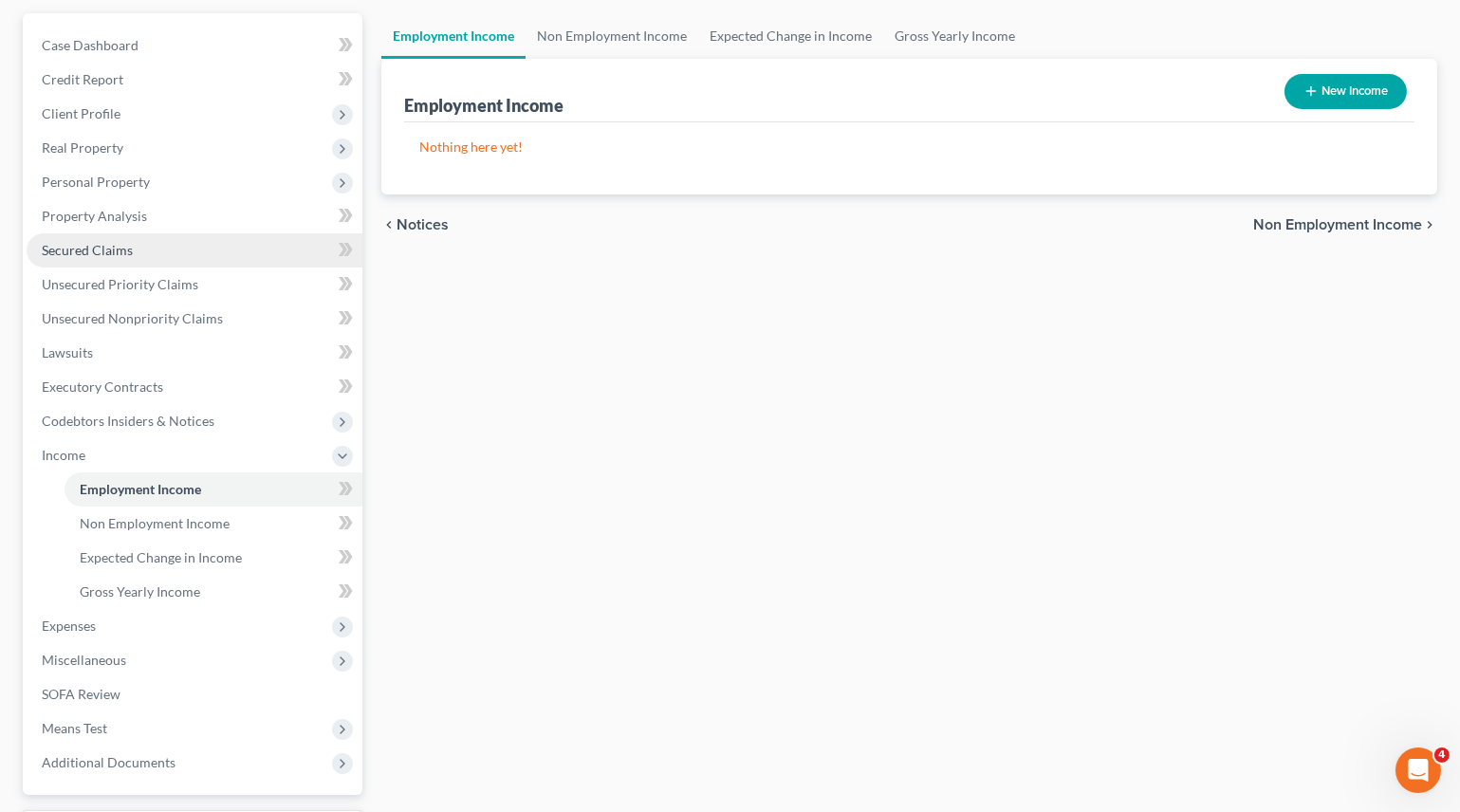
scroll to position [330, 0]
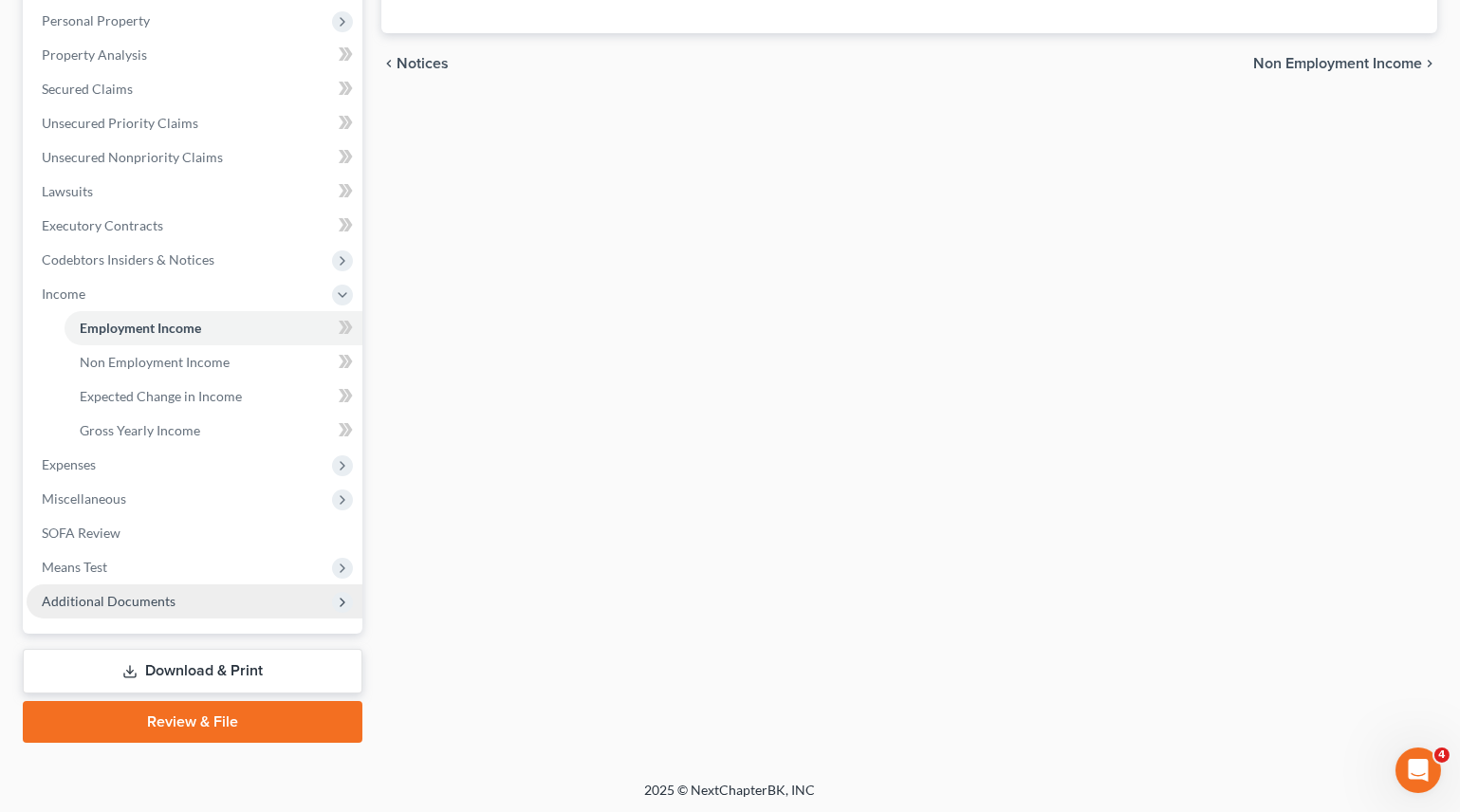
click at [73, 608] on span "Additional Documents" at bounding box center [194, 601] width 336 height 34
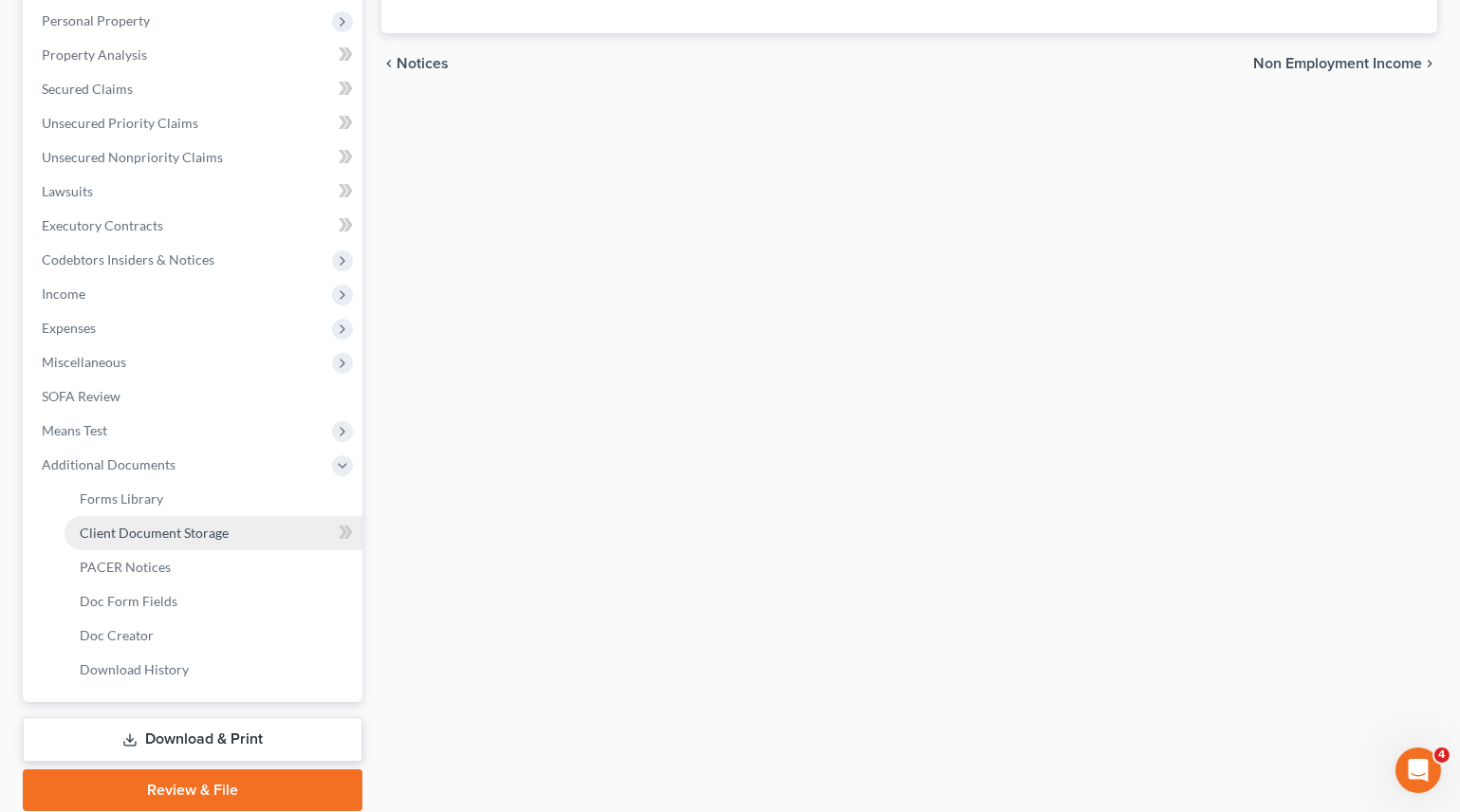
click at [142, 528] on span "Client Document Storage" at bounding box center [154, 532] width 149 height 16
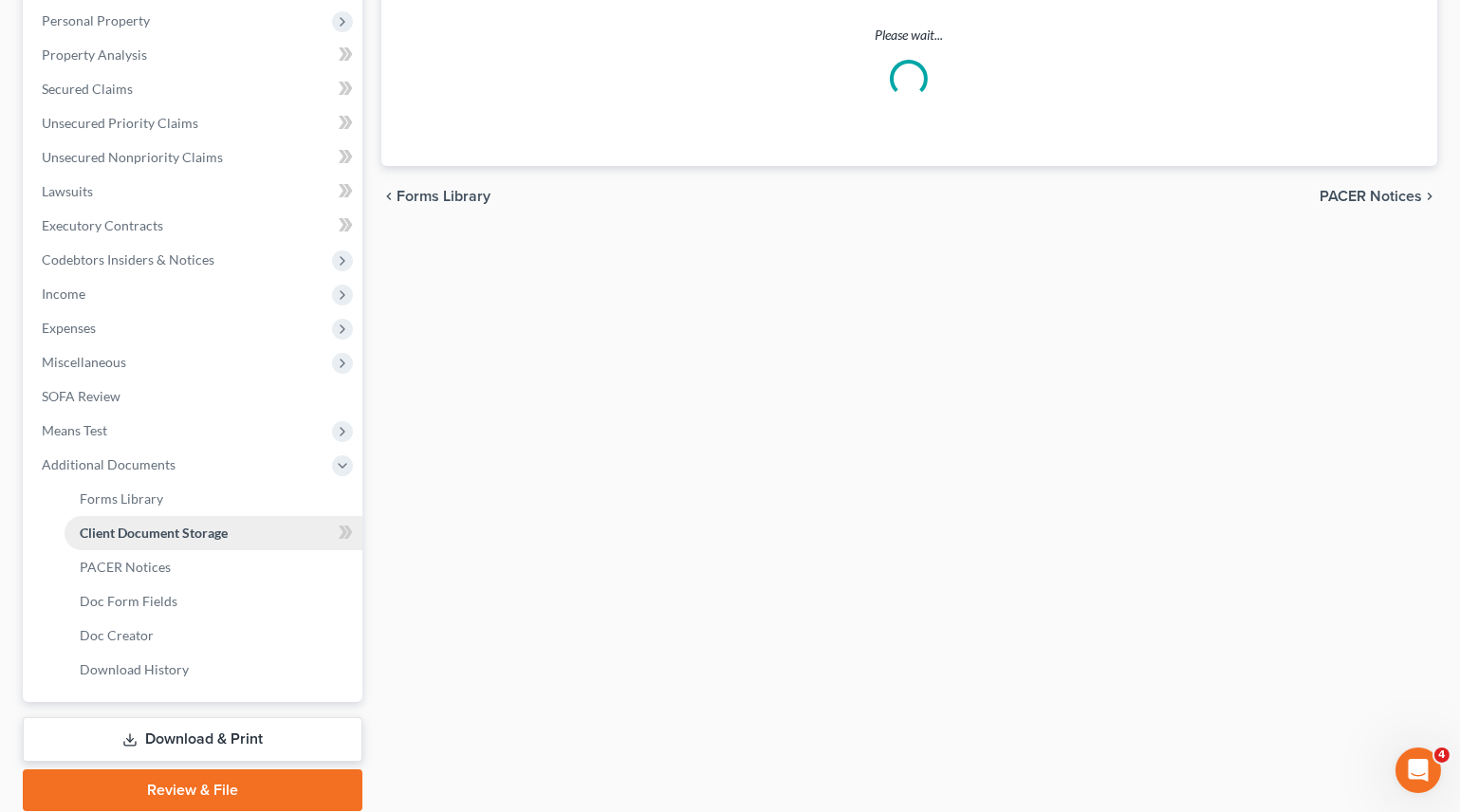
scroll to position [99, 0]
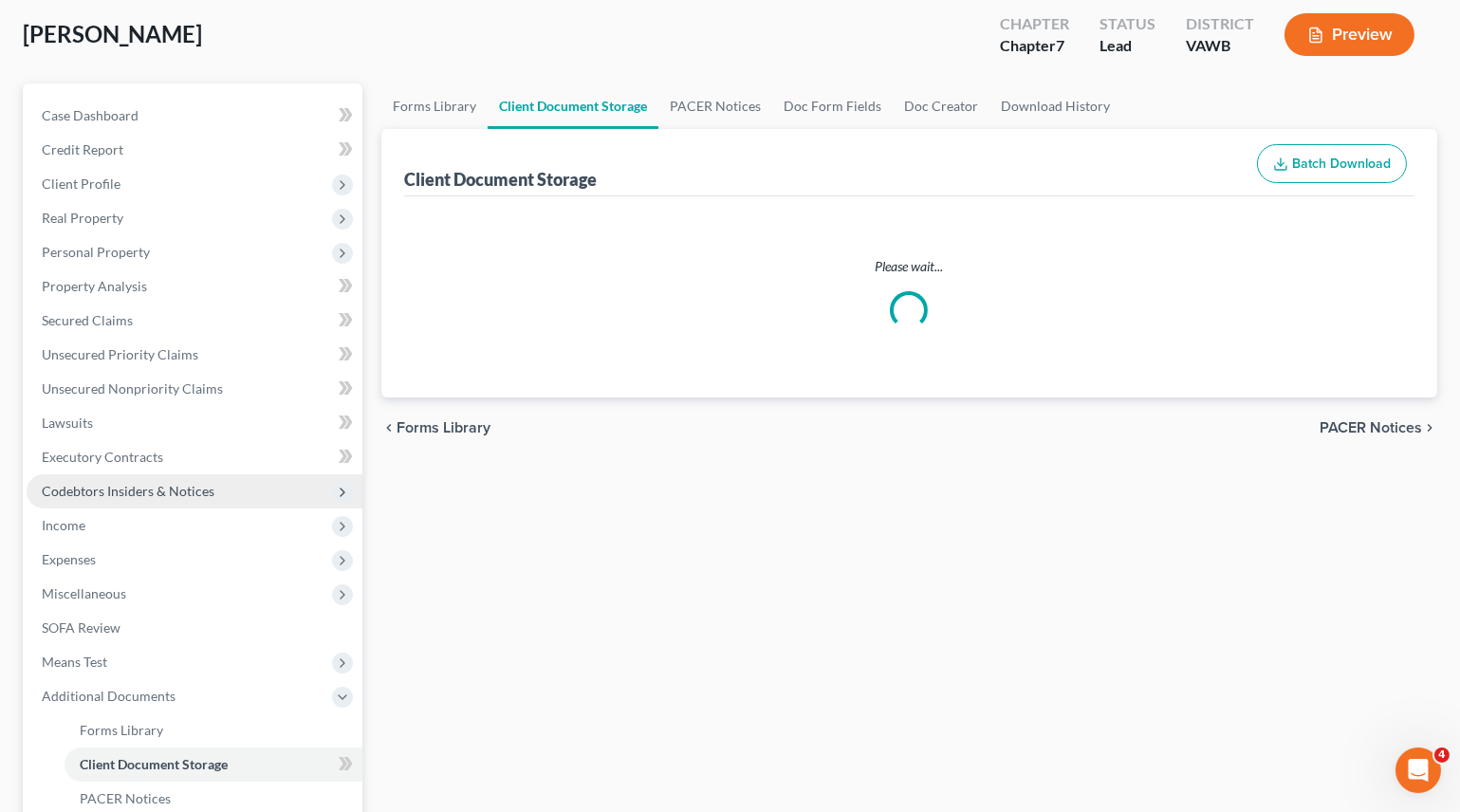
select select "0"
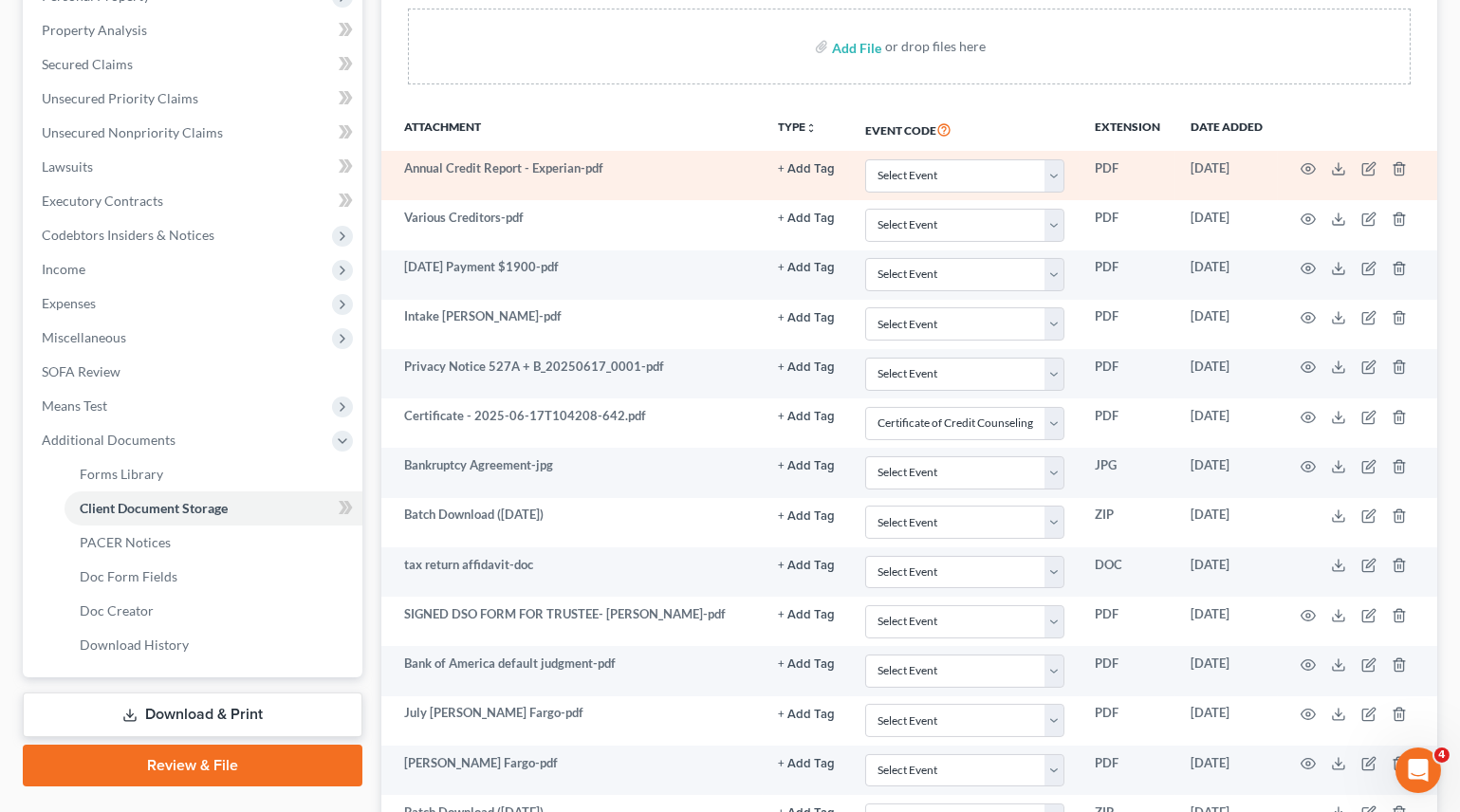
scroll to position [431, 0]
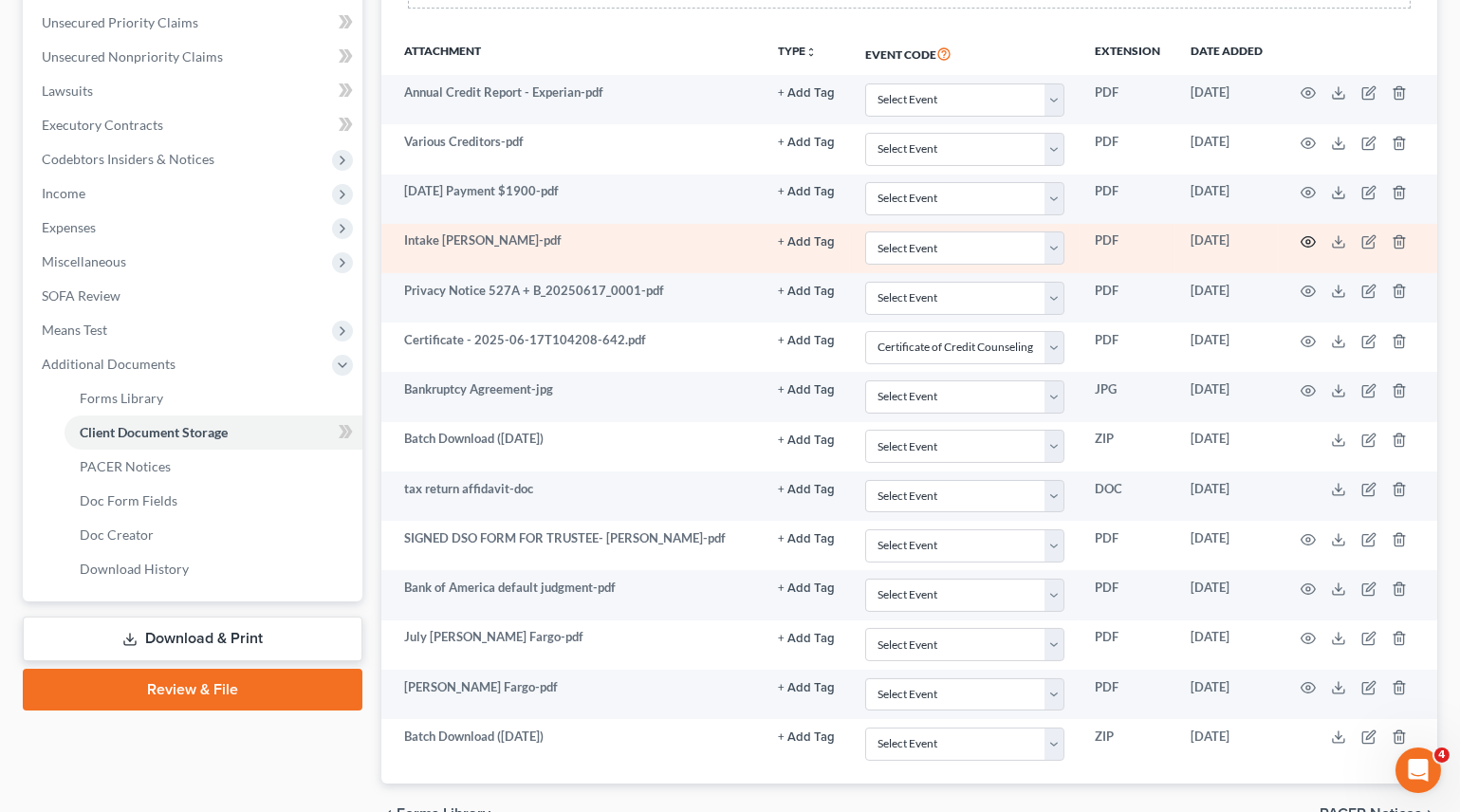
click at [1311, 238] on icon "button" at bounding box center [1308, 242] width 15 height 15
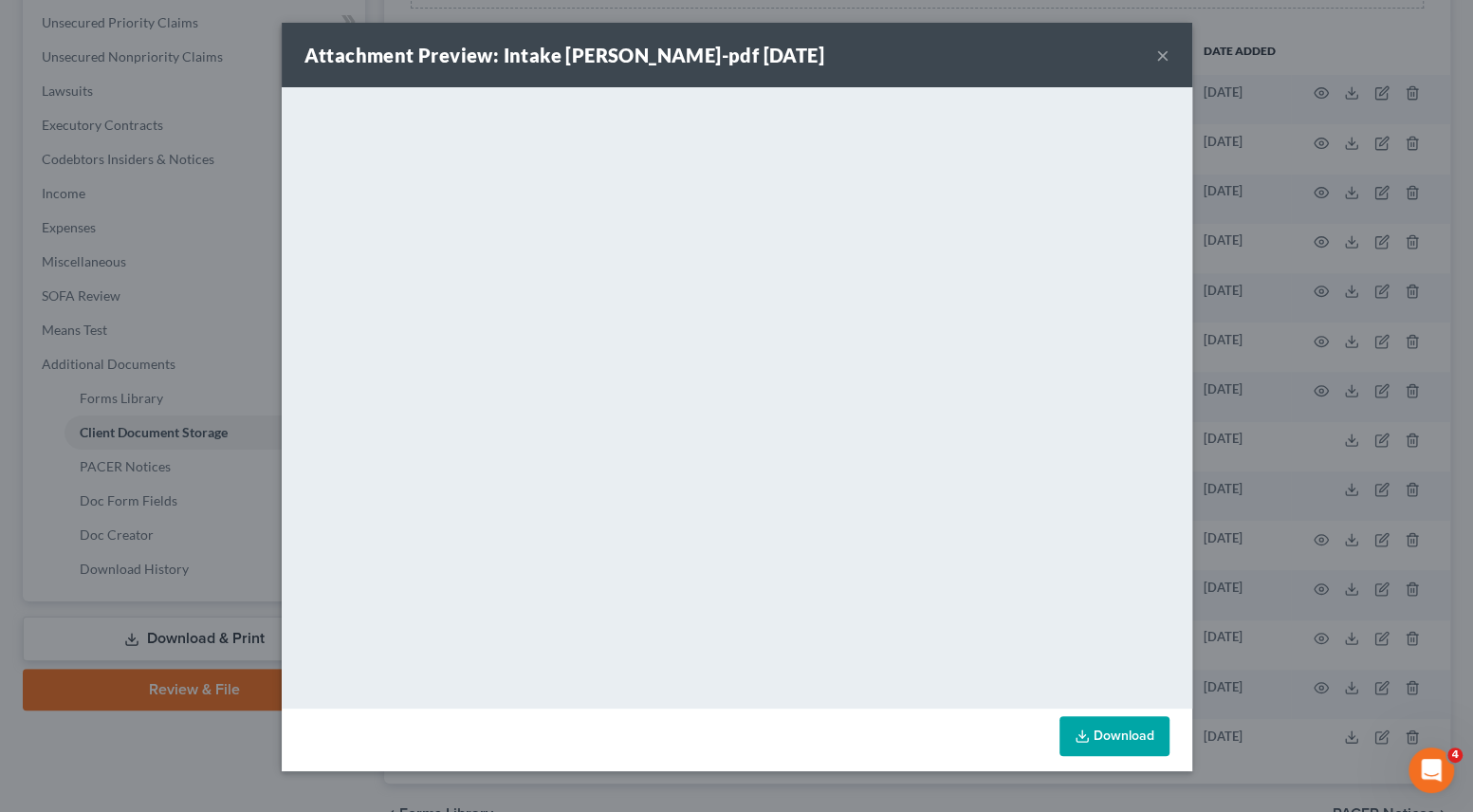
click at [1161, 52] on button "×" at bounding box center [1163, 55] width 13 height 23
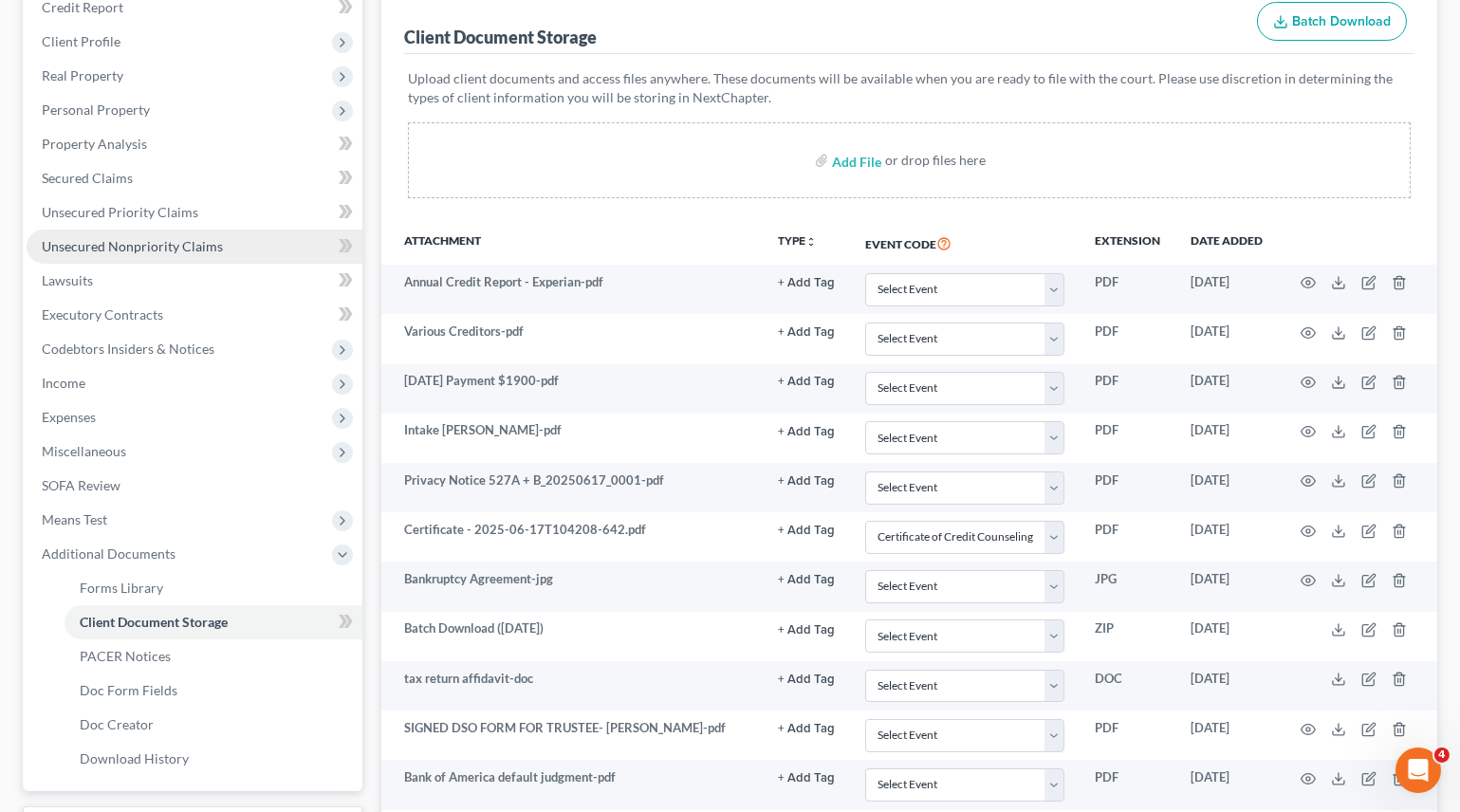
scroll to position [0, 0]
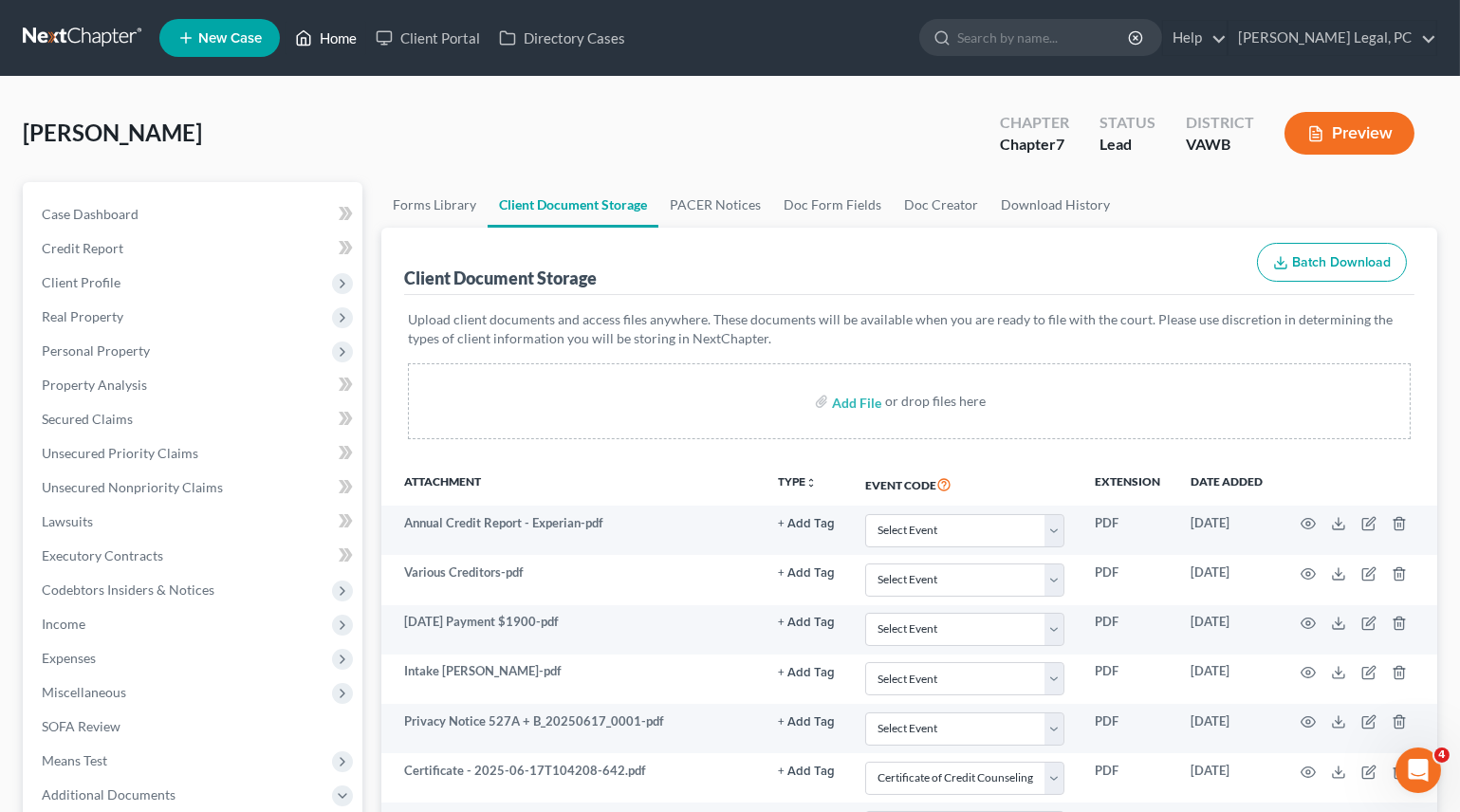
click at [328, 47] on link "Home" at bounding box center [325, 38] width 81 height 34
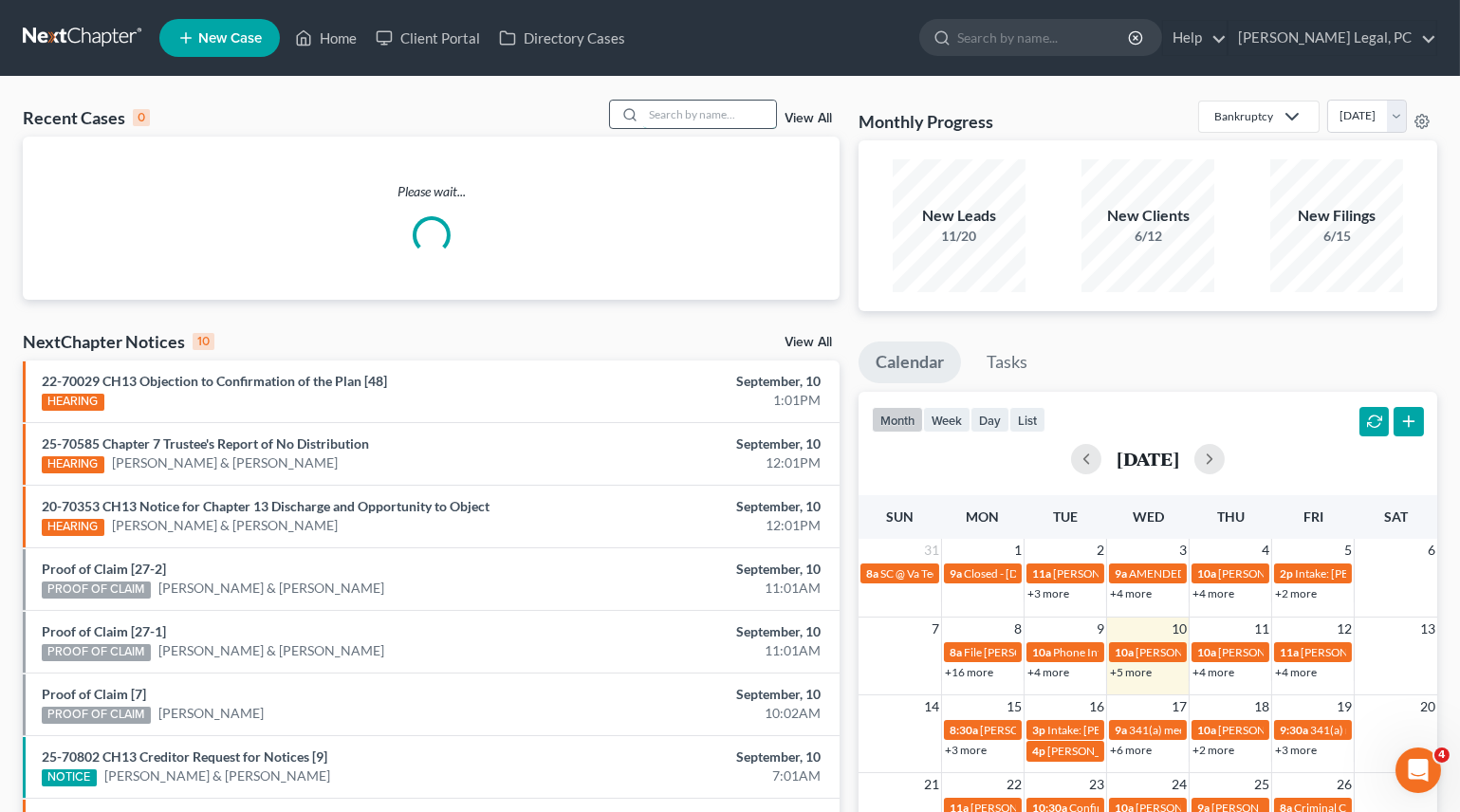
click at [675, 103] on input "search" at bounding box center [710, 114] width 133 height 28
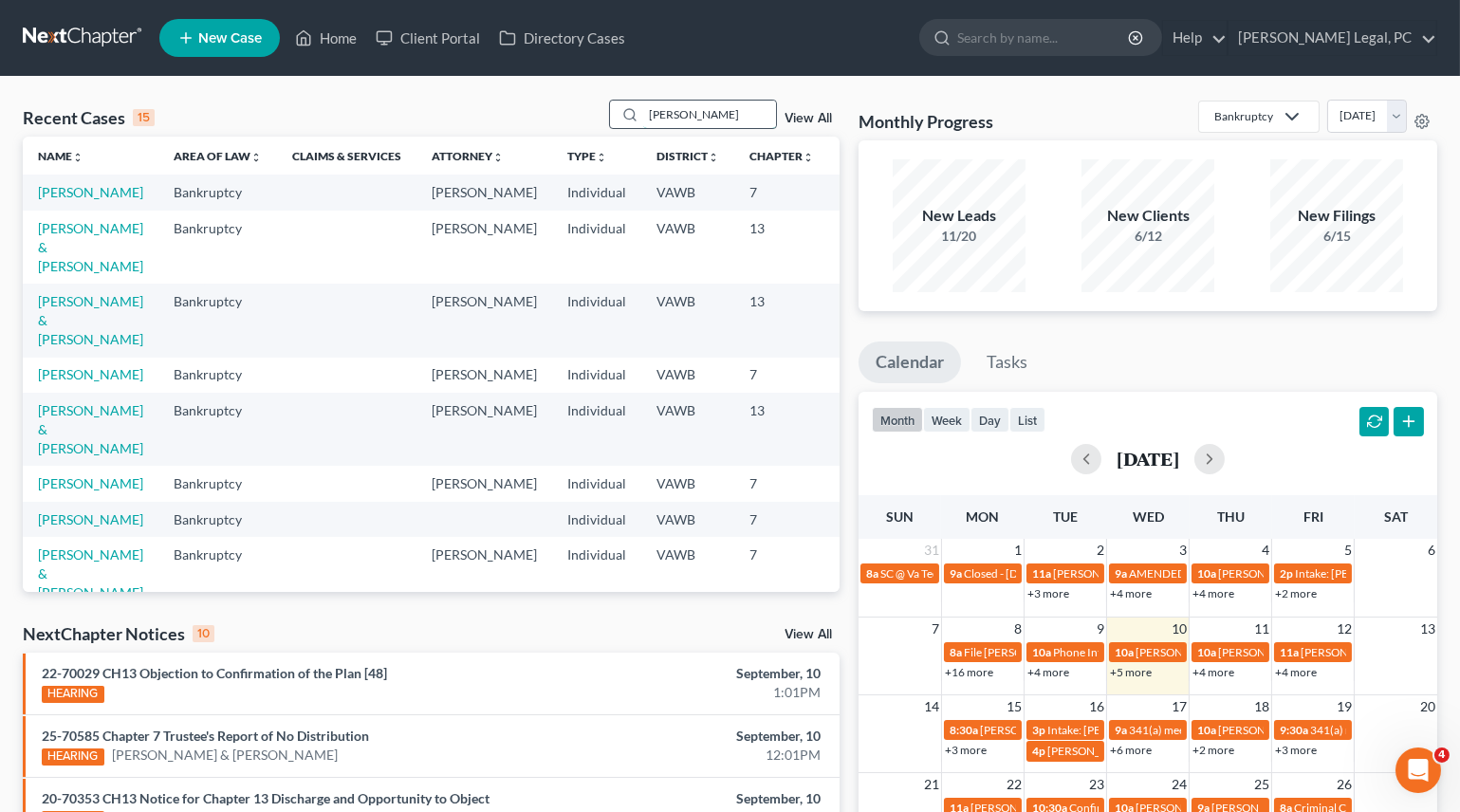
type input "[PERSON_NAME]"
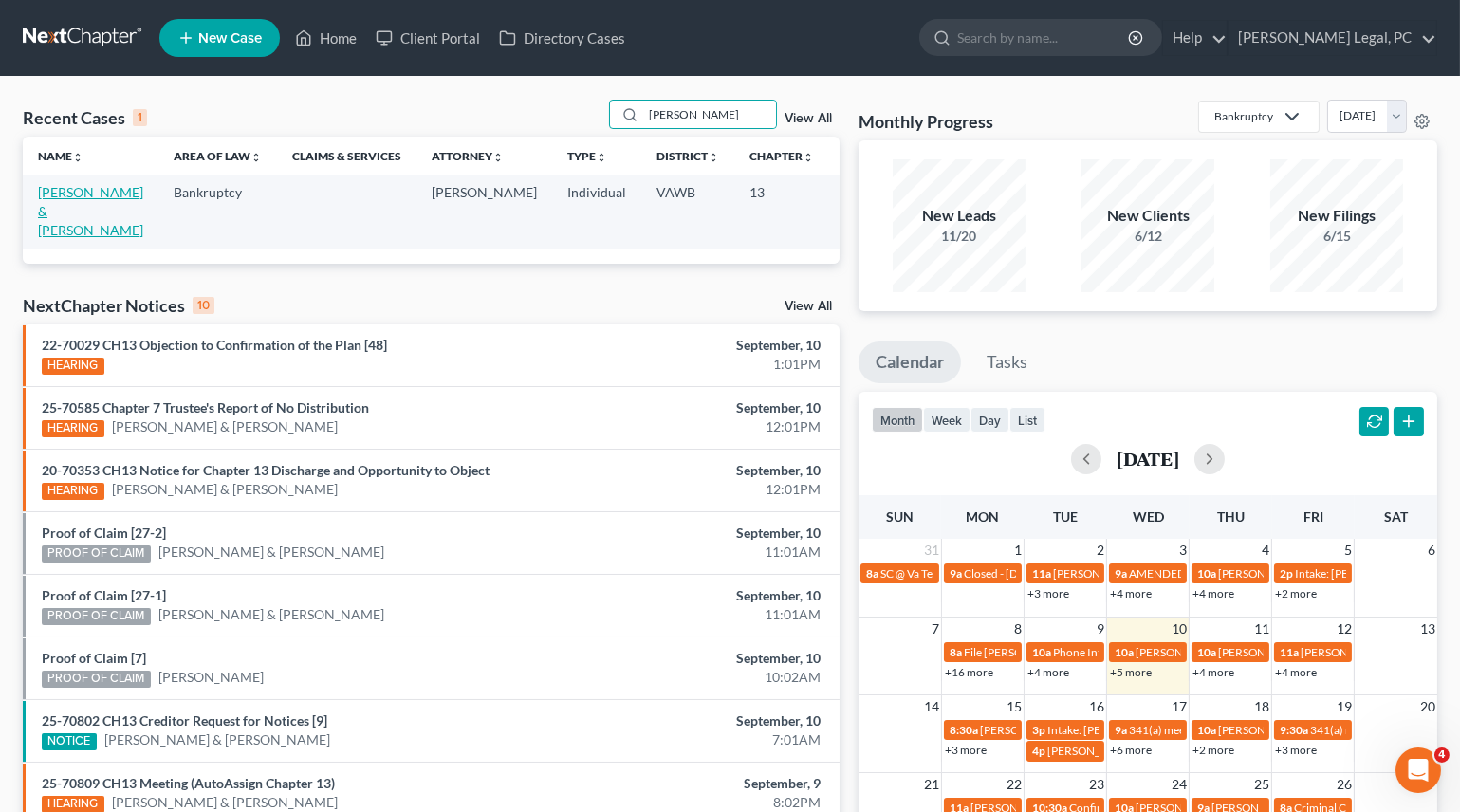
click at [58, 203] on link "[PERSON_NAME] & [PERSON_NAME]" at bounding box center [90, 210] width 106 height 54
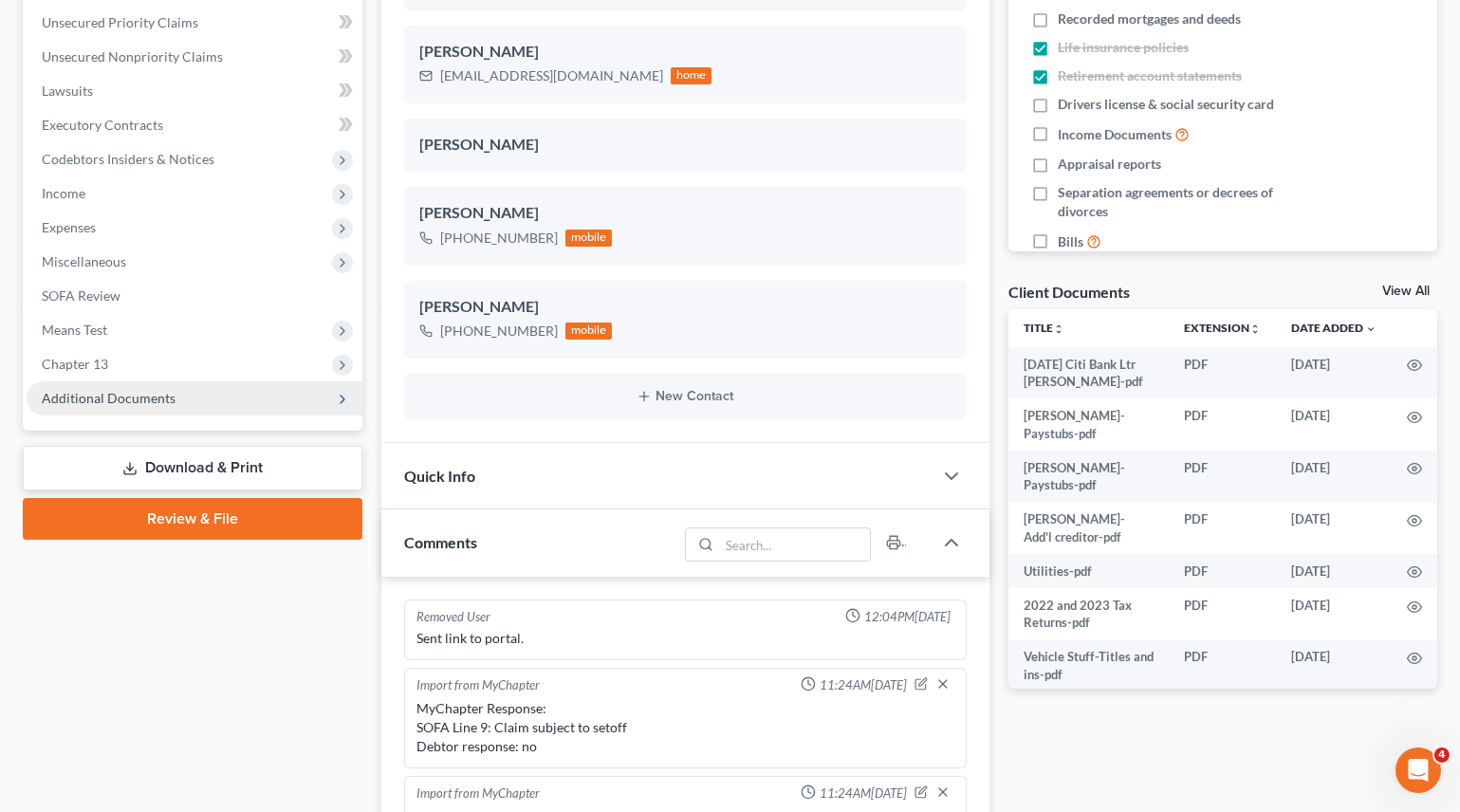
scroll to position [796, 0]
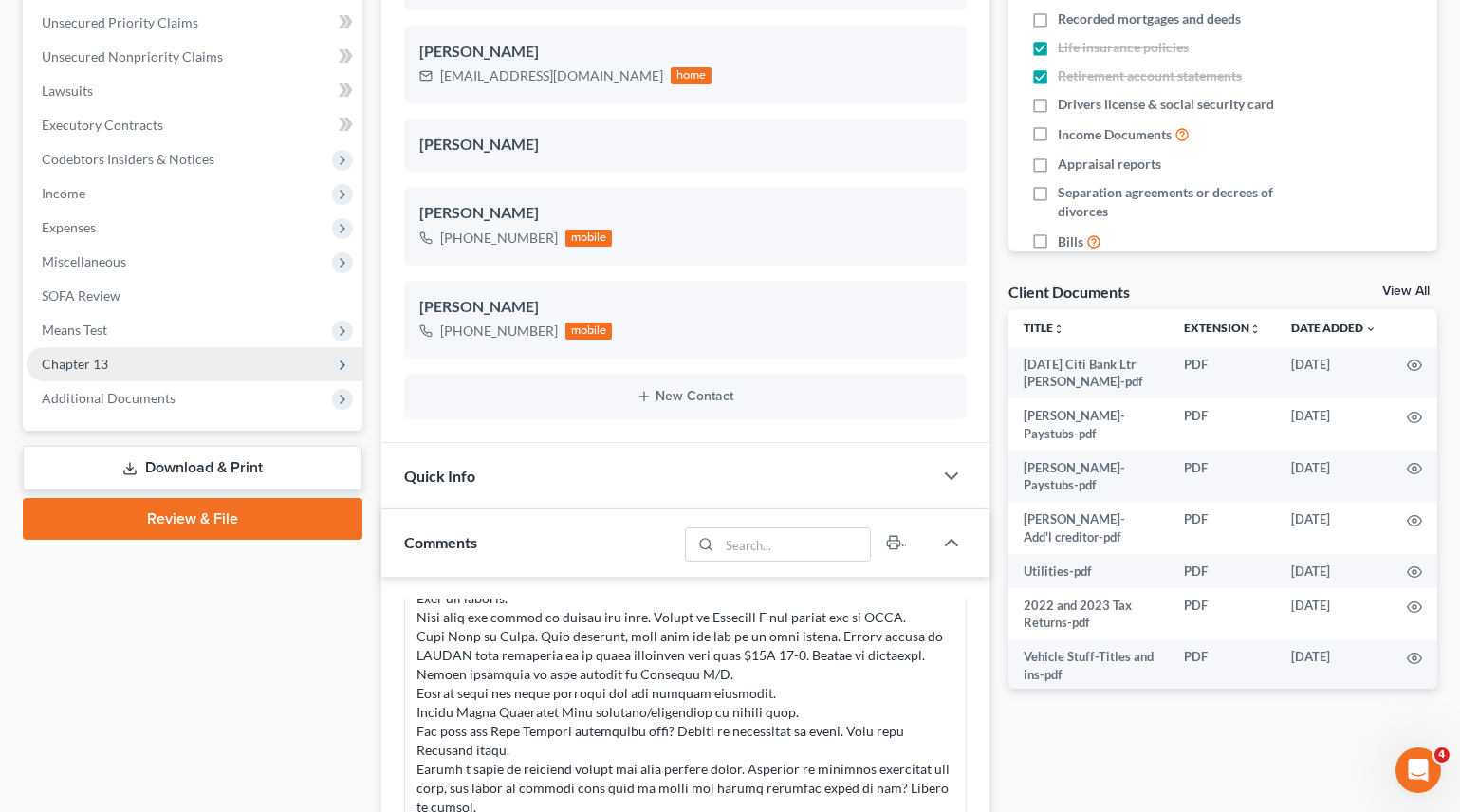
click at [95, 367] on span "Chapter 13" at bounding box center [75, 363] width 67 height 16
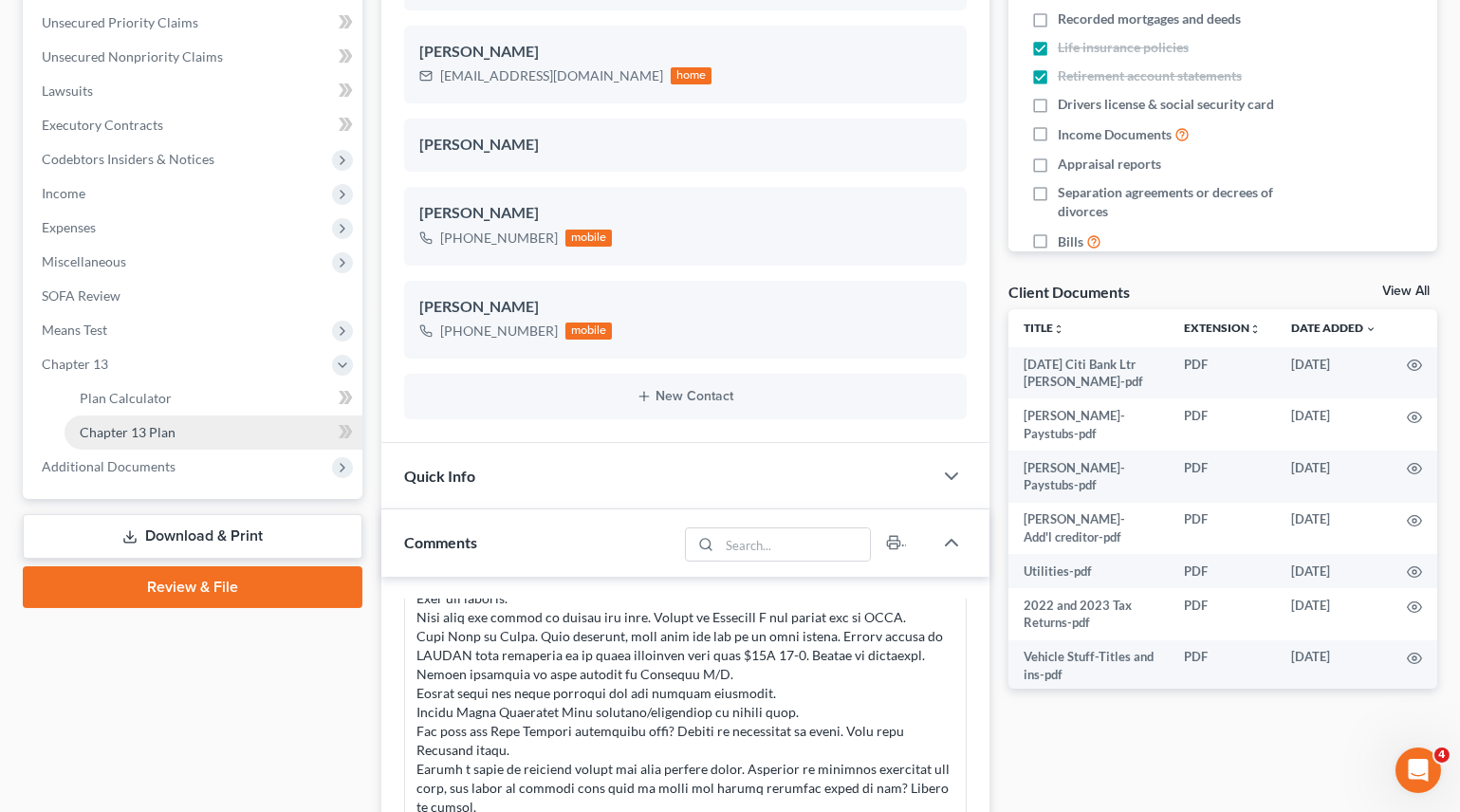
click at [121, 424] on span "Chapter 13 Plan" at bounding box center [127, 432] width 96 height 16
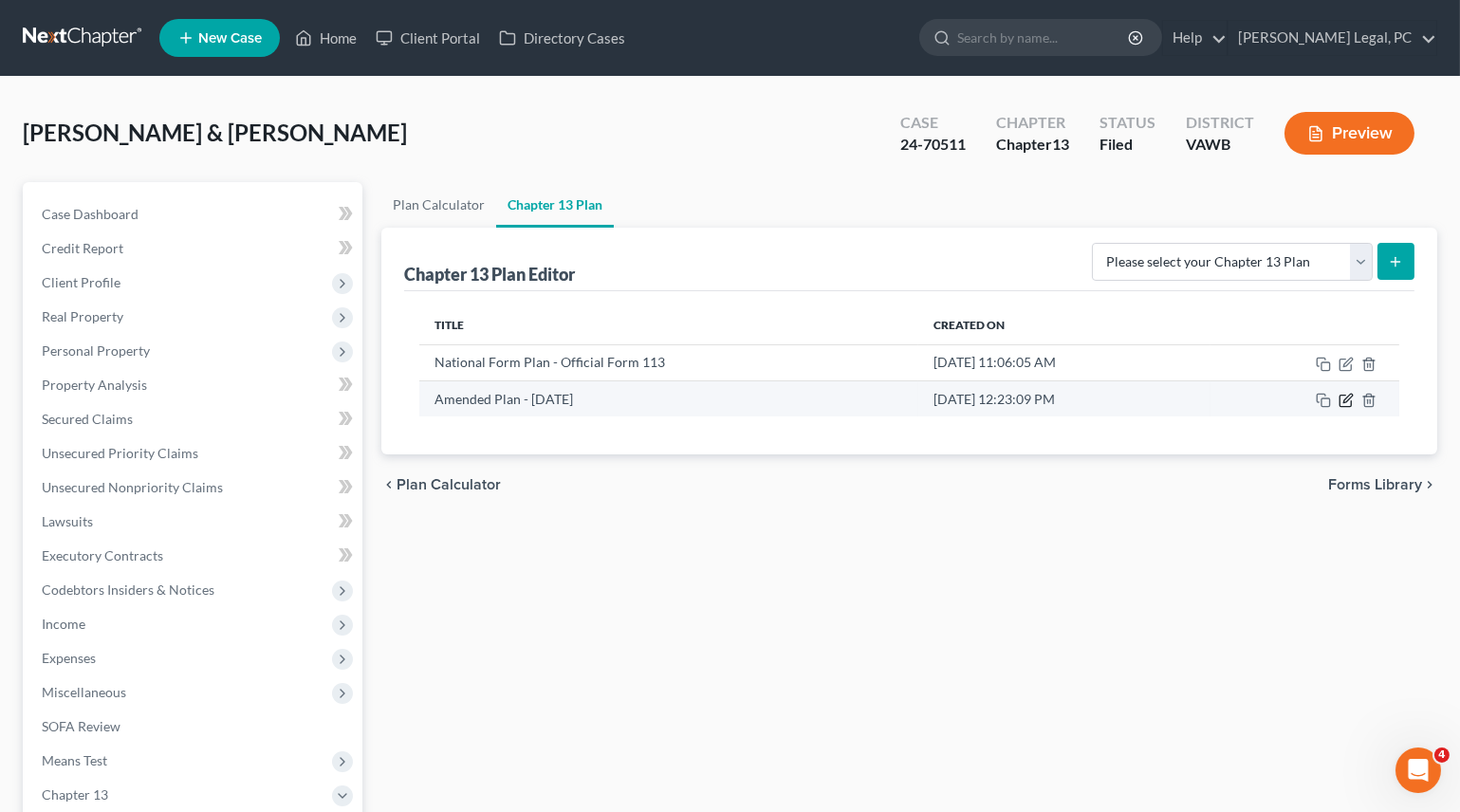
click at [1347, 399] on icon "button" at bounding box center [1347, 397] width 9 height 9
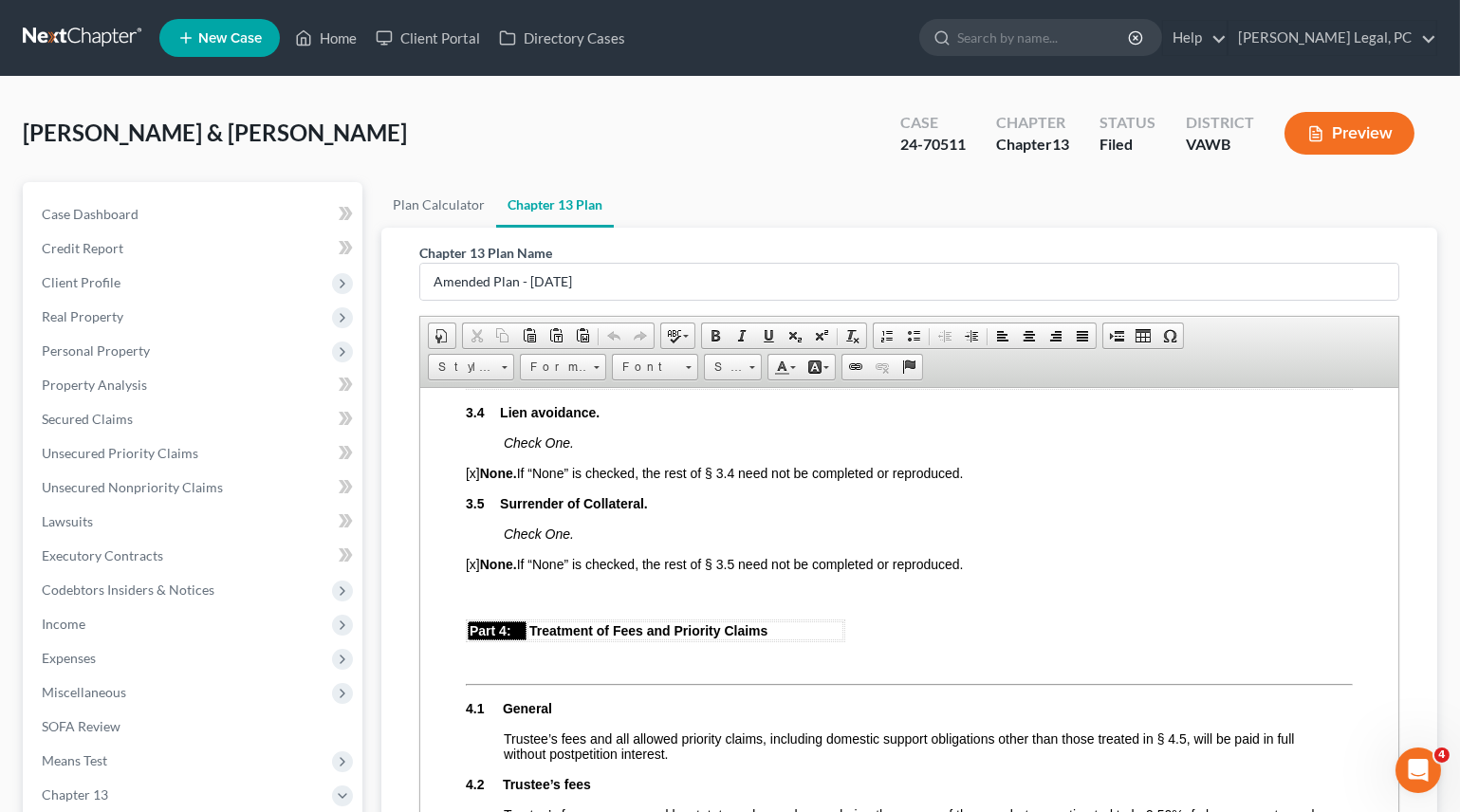
scroll to position [2758, 0]
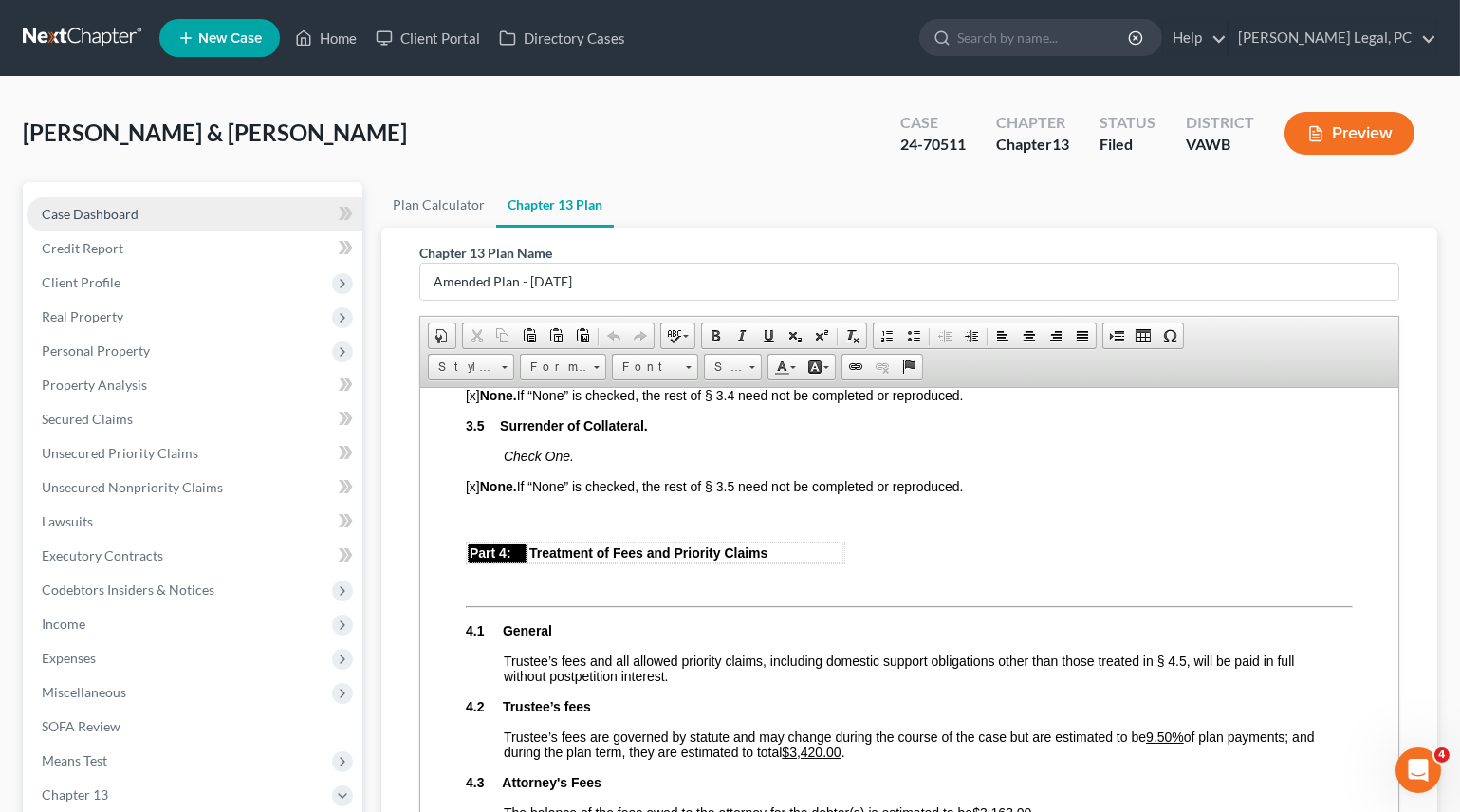
click at [142, 212] on link "Case Dashboard" at bounding box center [194, 214] width 336 height 34
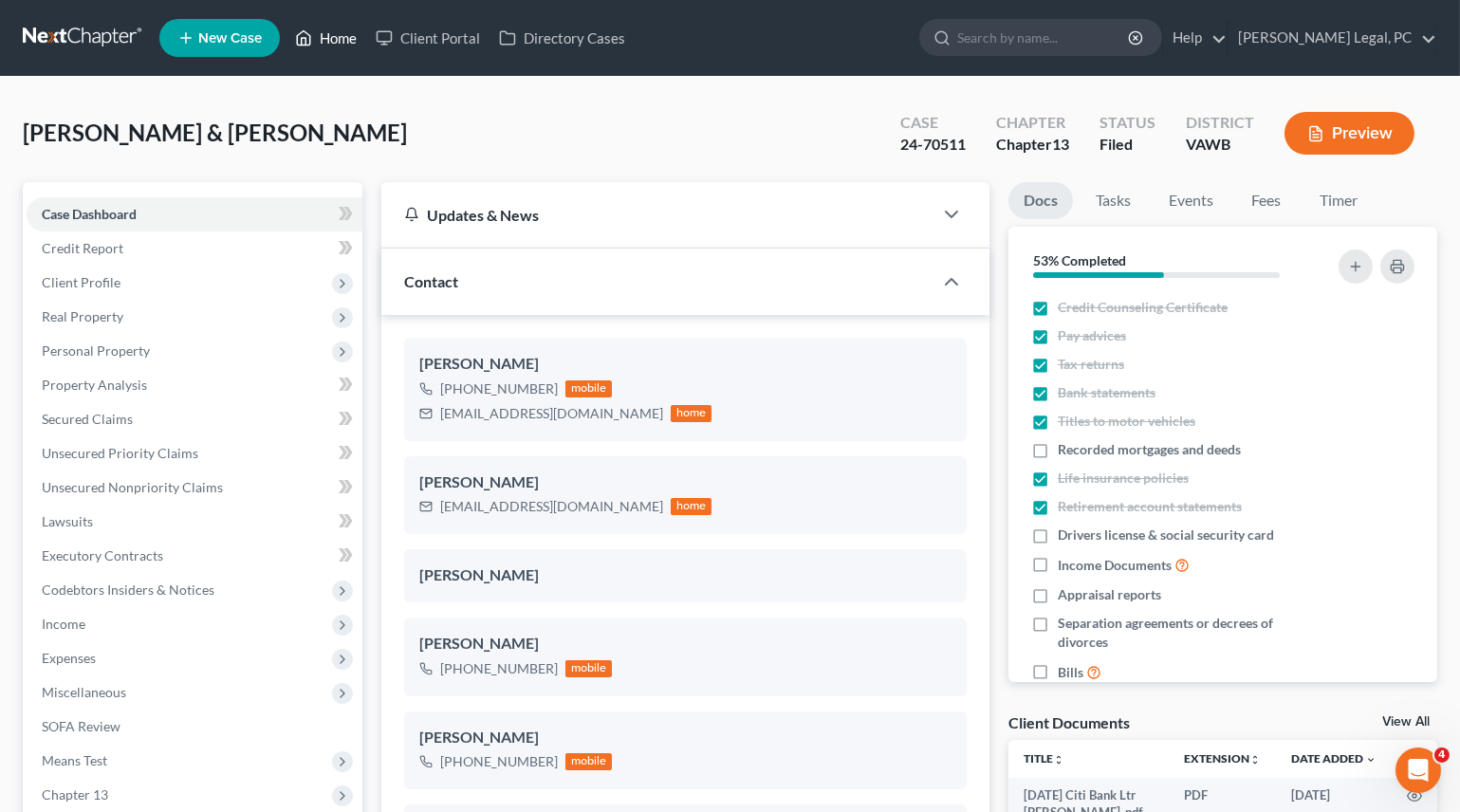
drag, startPoint x: 356, startPoint y: 38, endPoint x: 566, endPoint y: 0, distance: 213.4
click at [356, 38] on link "Home" at bounding box center [325, 38] width 81 height 34
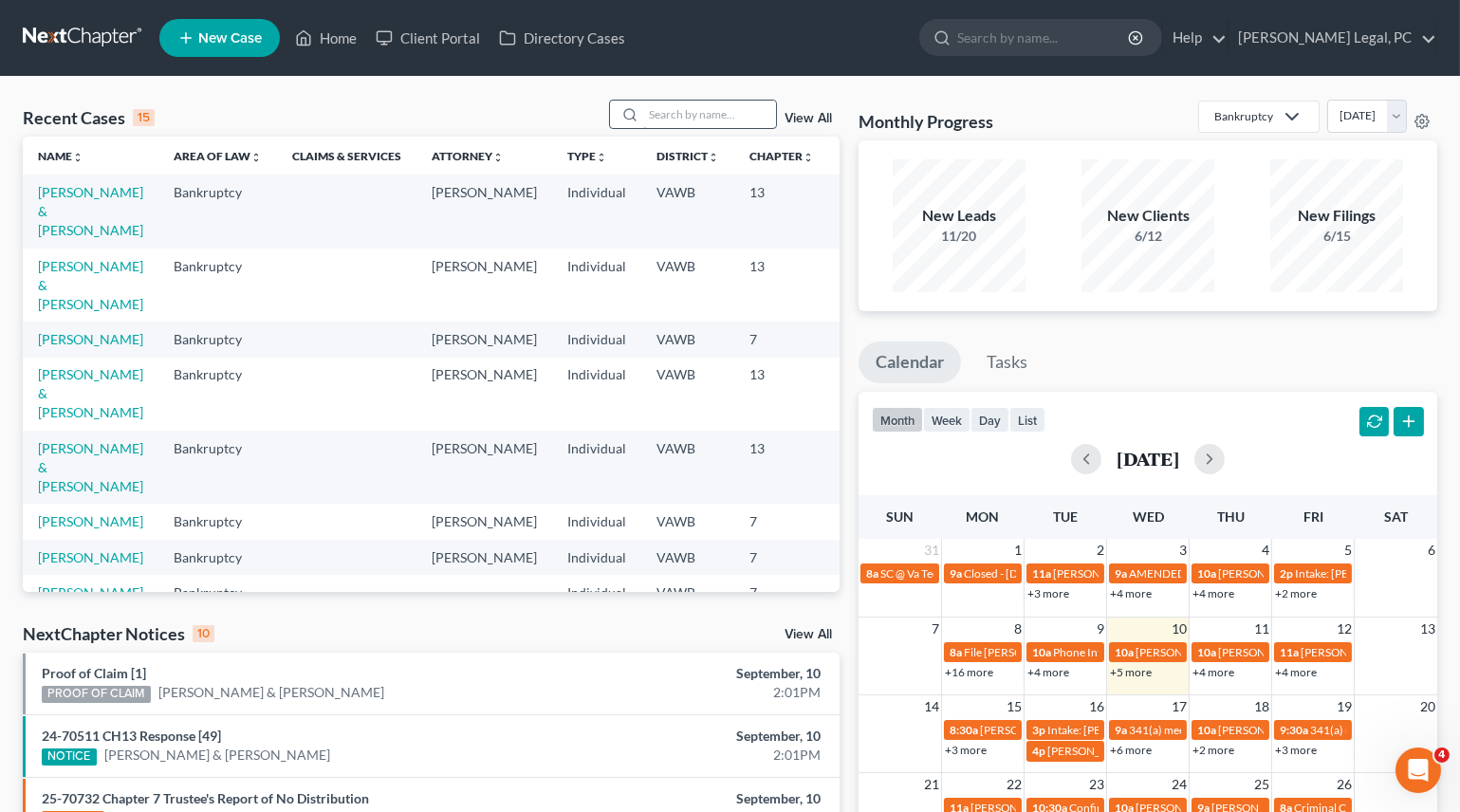
click at [748, 105] on input "search" at bounding box center [710, 114] width 133 height 28
type input "[PERSON_NAME]"
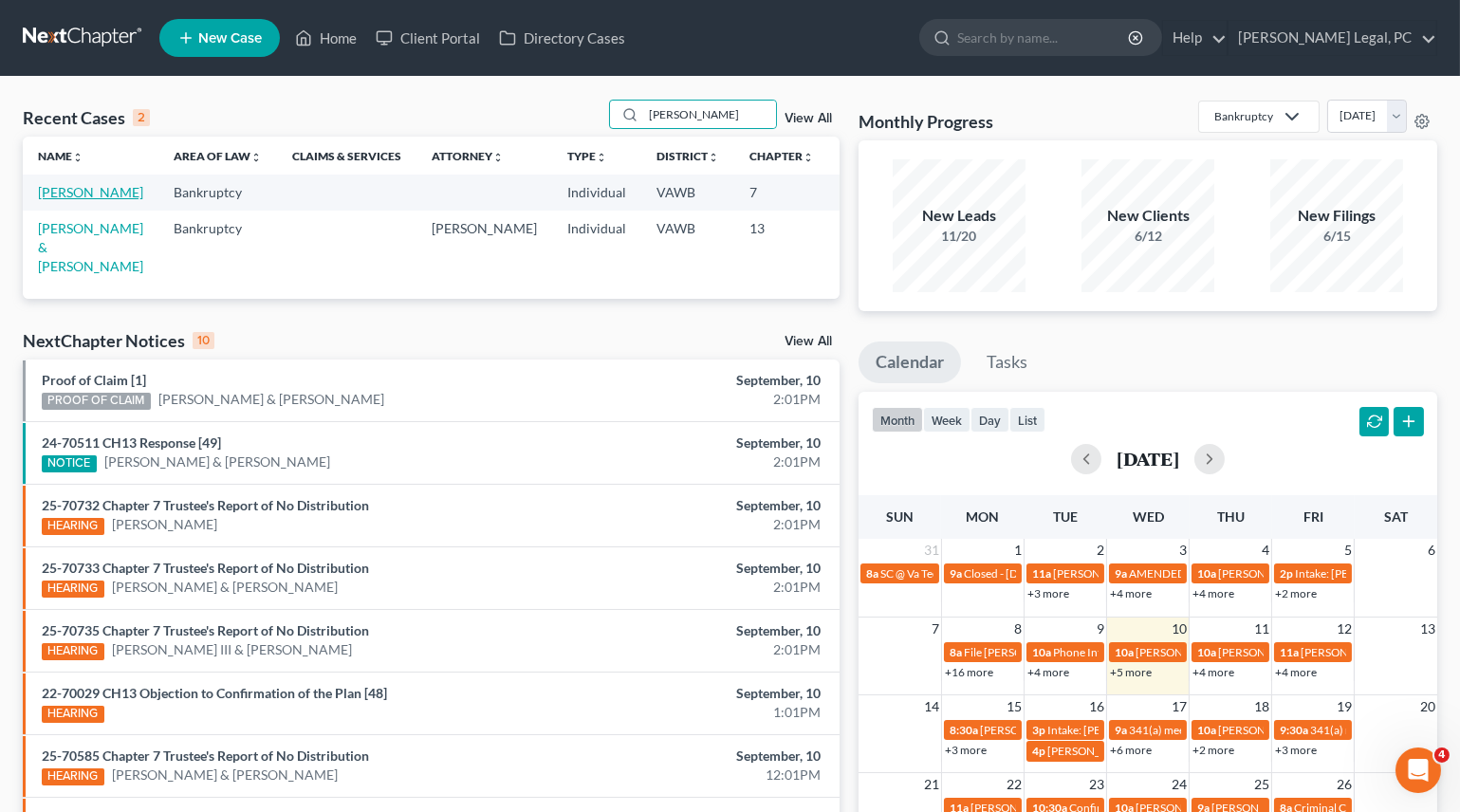
click at [48, 200] on link "[PERSON_NAME]" at bounding box center [90, 191] width 106 height 16
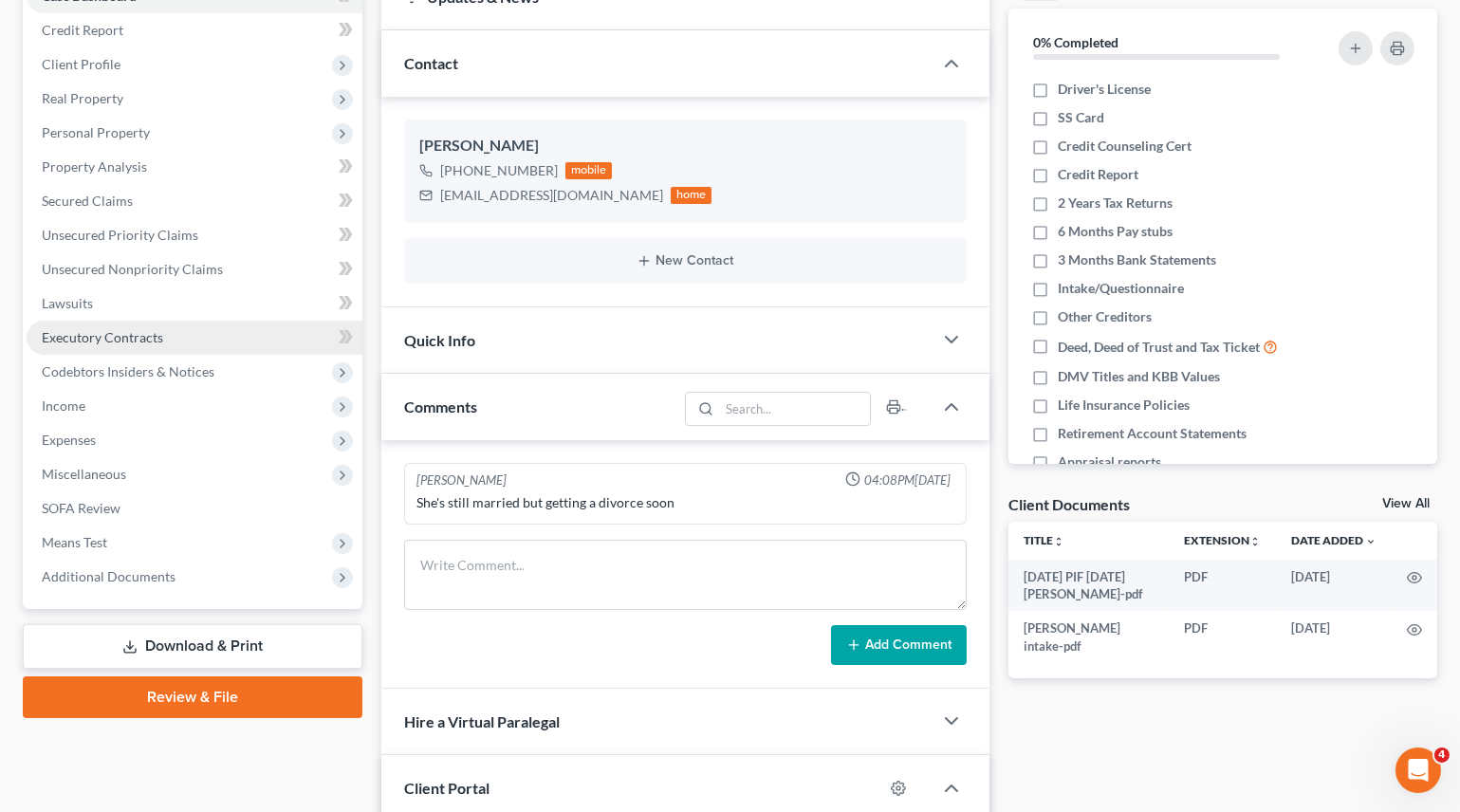
scroll to position [258, 0]
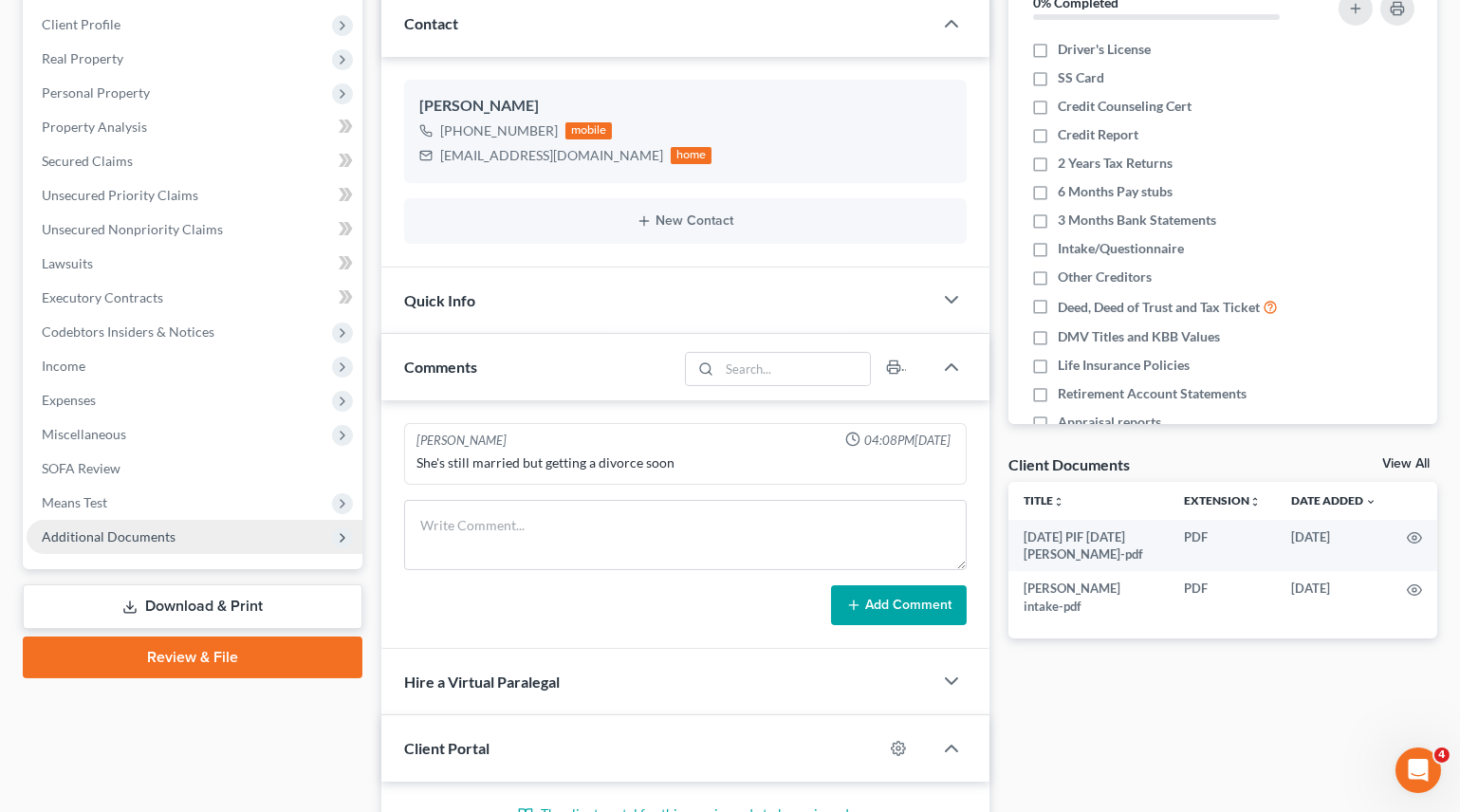
click at [140, 532] on span "Additional Documents" at bounding box center [108, 536] width 134 height 16
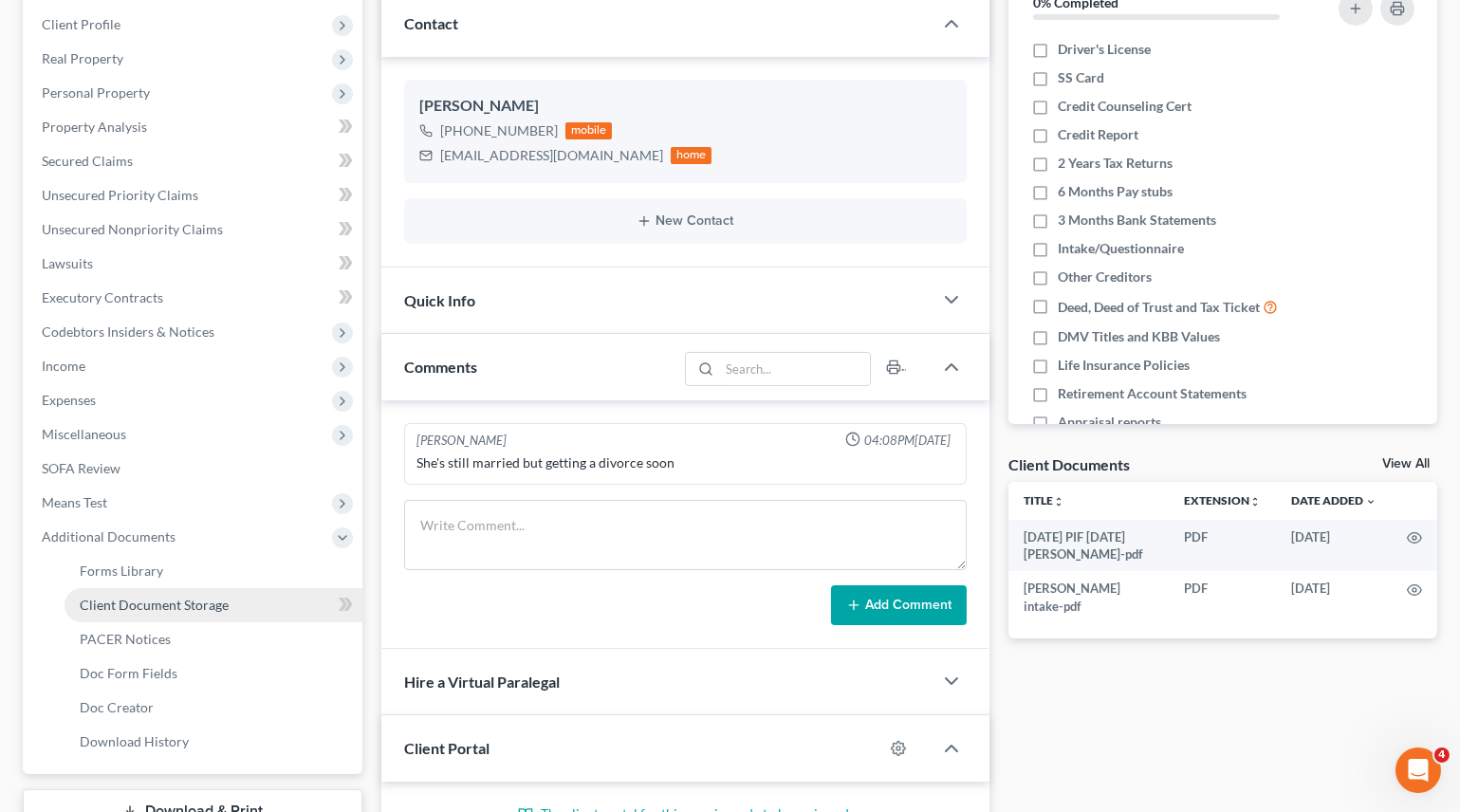
click at [146, 607] on span "Client Document Storage" at bounding box center [154, 604] width 149 height 16
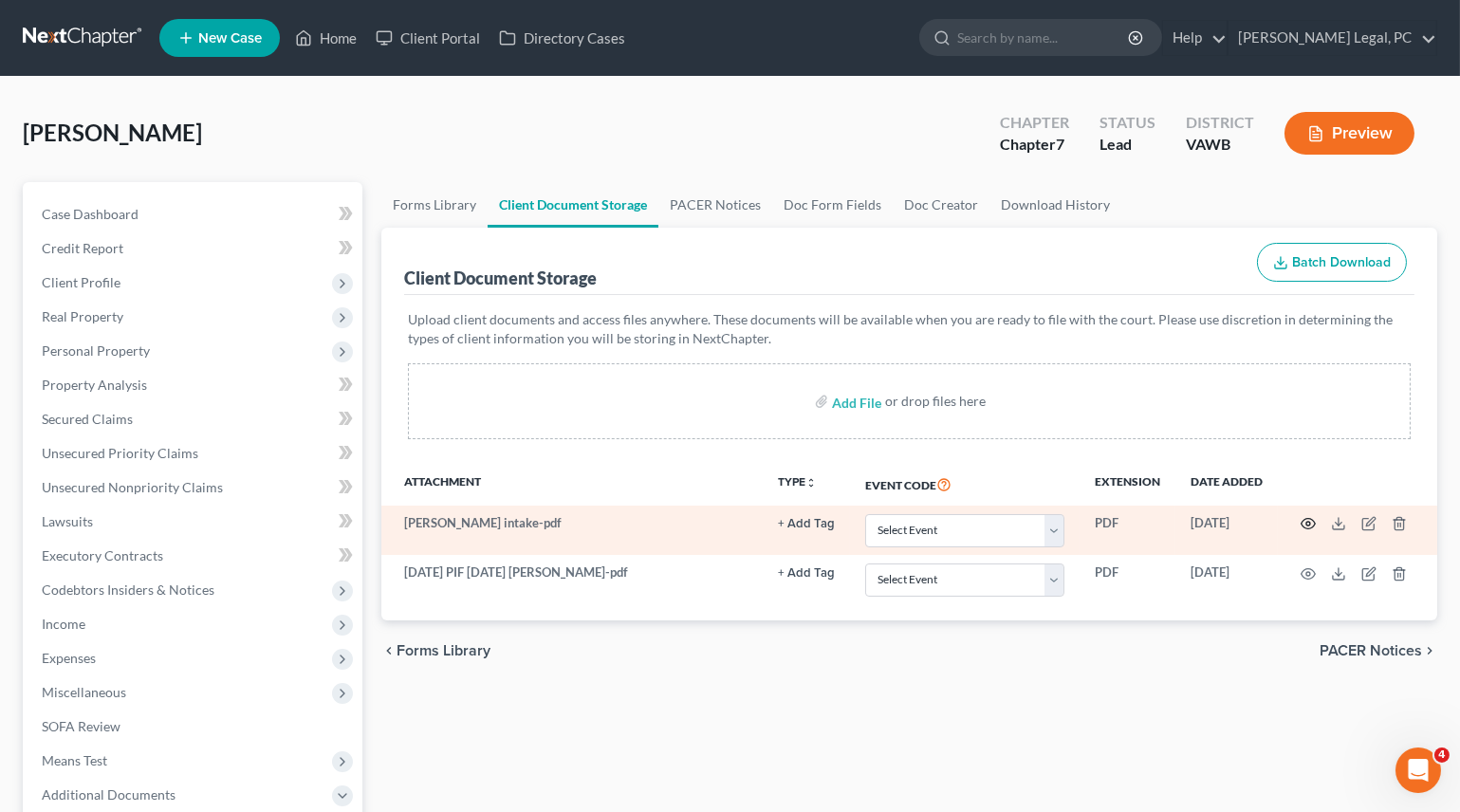
click at [1307, 523] on circle "button" at bounding box center [1308, 524] width 4 height 4
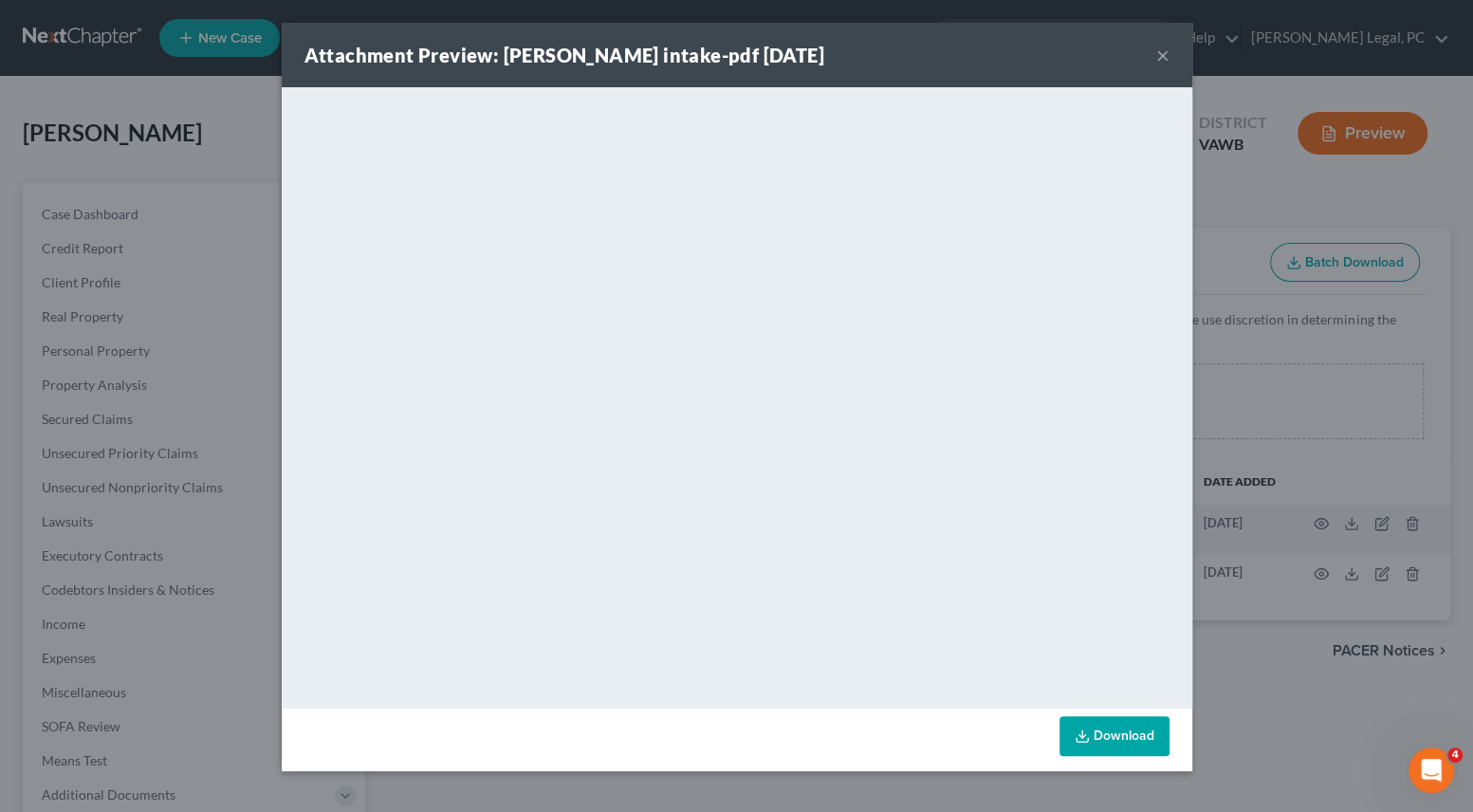
click at [1157, 54] on button "×" at bounding box center [1163, 55] width 13 height 23
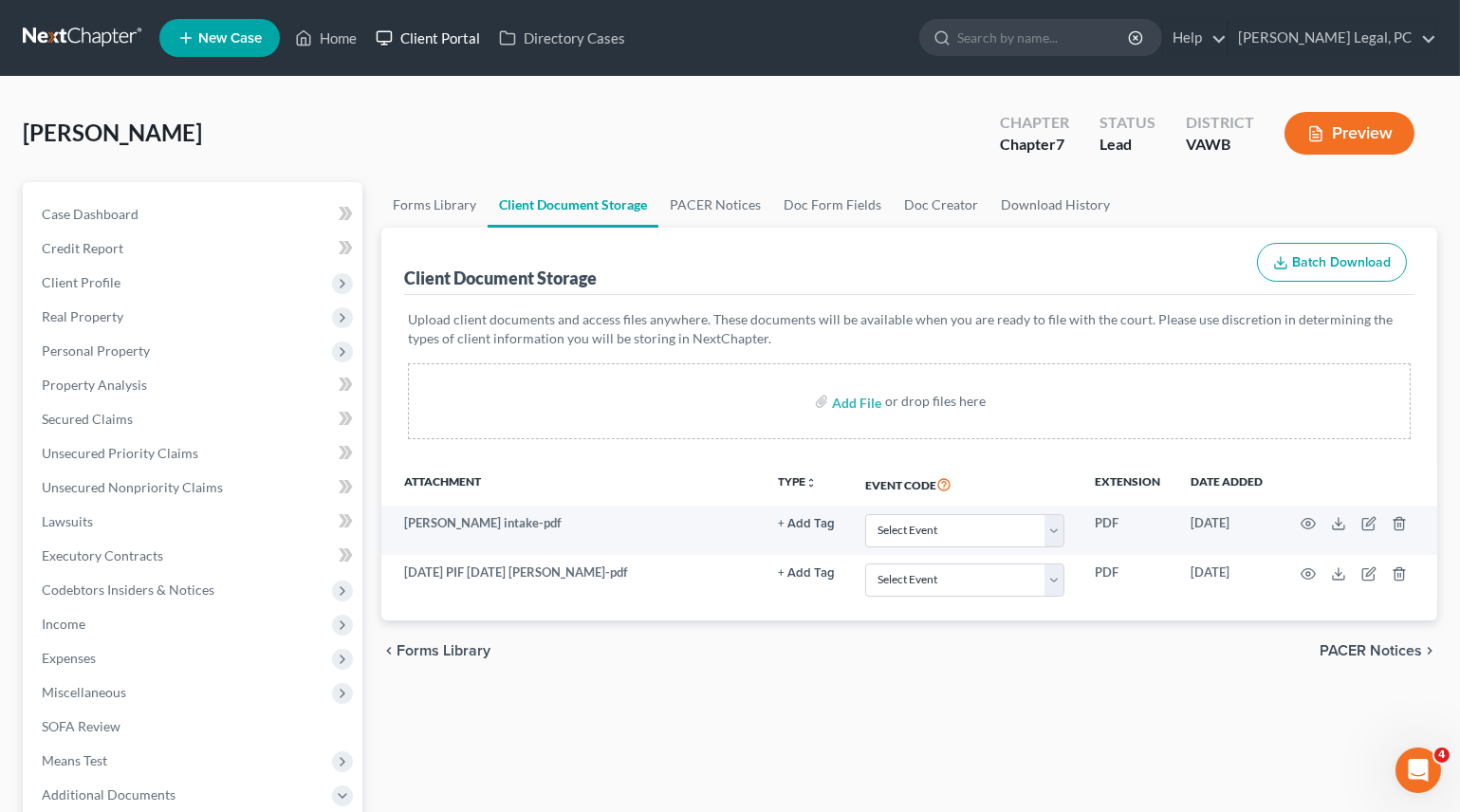
click at [420, 37] on link "Client Portal" at bounding box center [428, 38] width 124 height 34
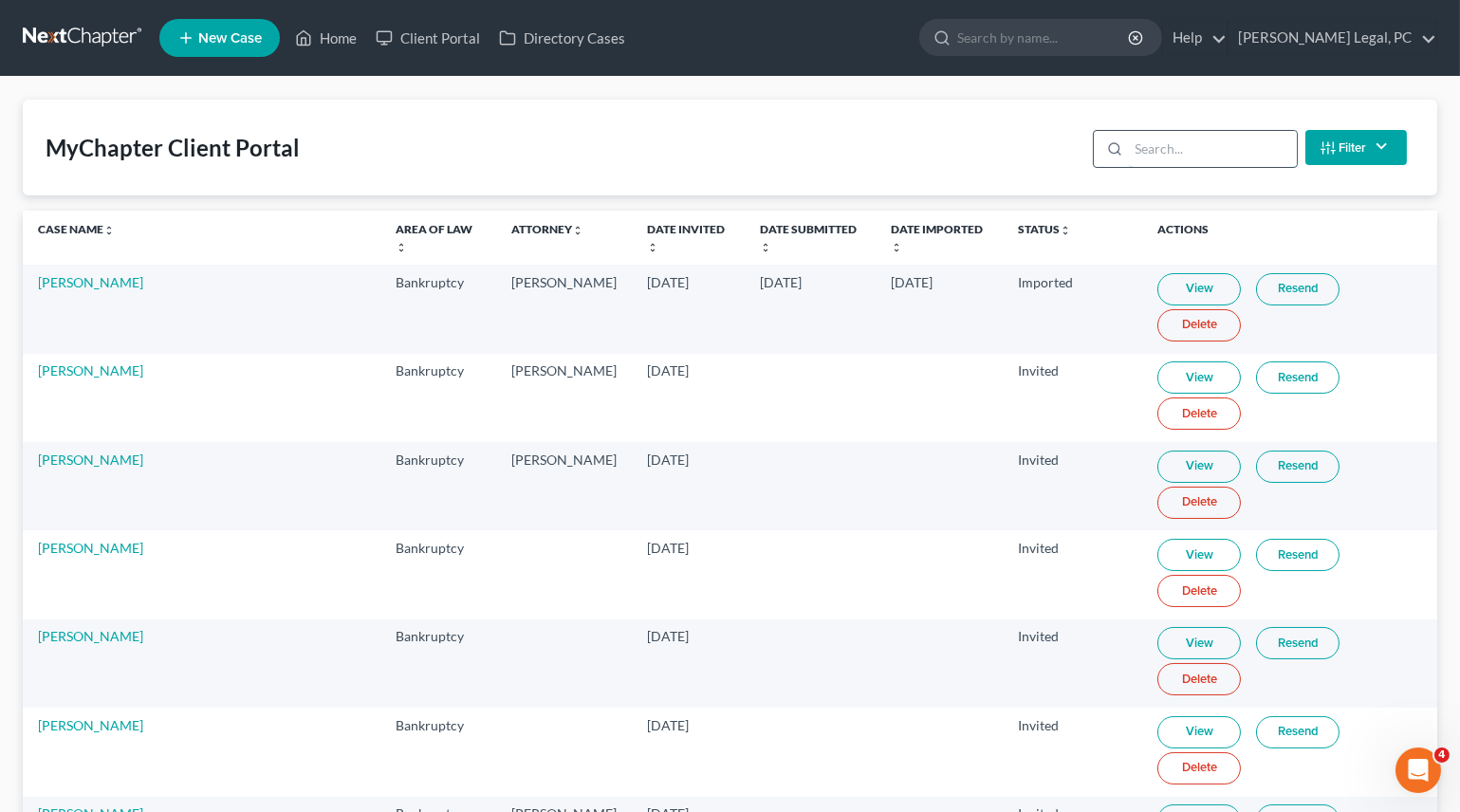
click at [1195, 158] on input "search" at bounding box center [1213, 149] width 168 height 36
type input "lew"
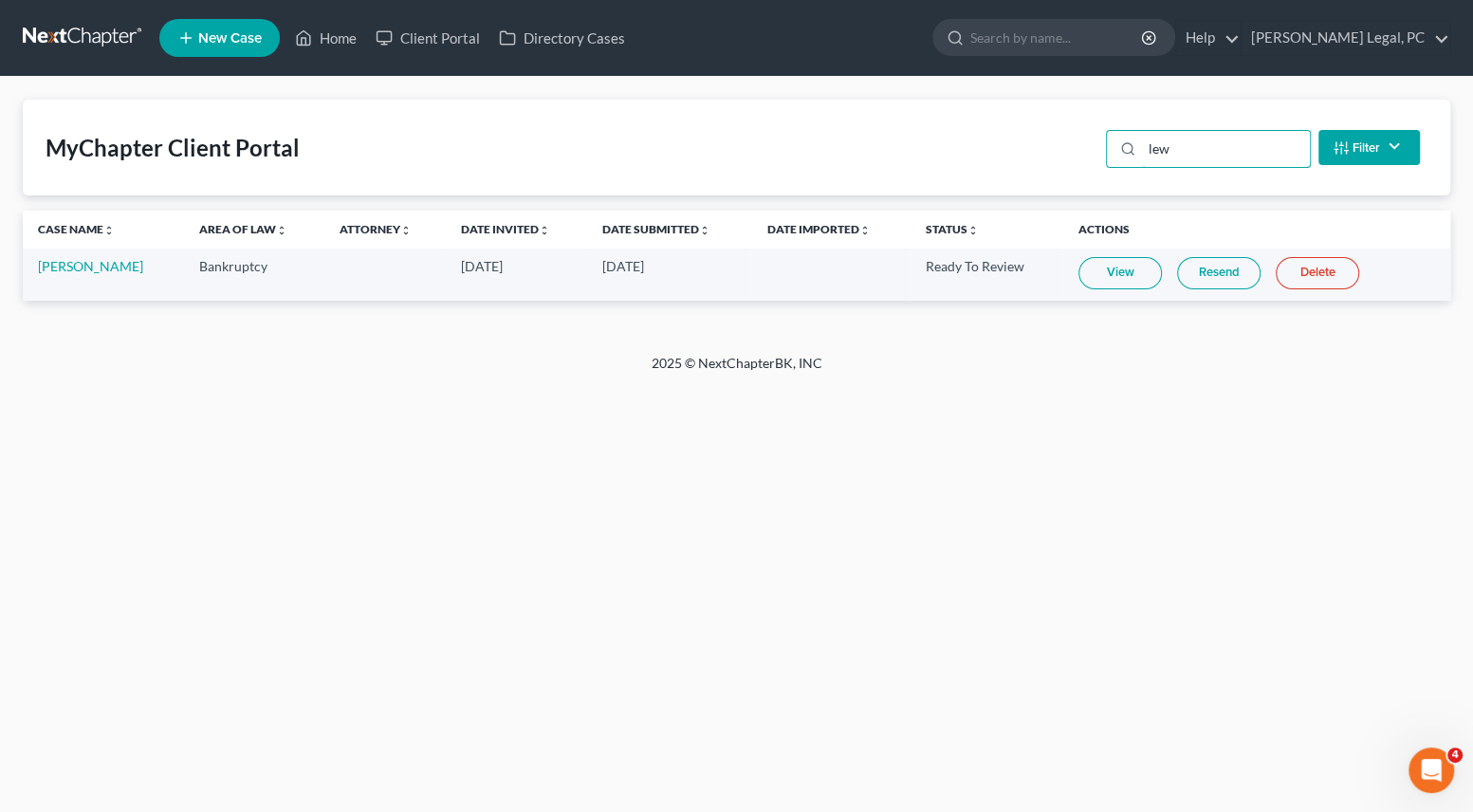
drag, startPoint x: 1238, startPoint y: 152, endPoint x: 1080, endPoint y: 134, distance: 159.0
click at [1084, 135] on div "MyChapter Client Portal lew Filter Status Filter... Invited In Progress Ready T…" at bounding box center [736, 147] width 1427 height 96
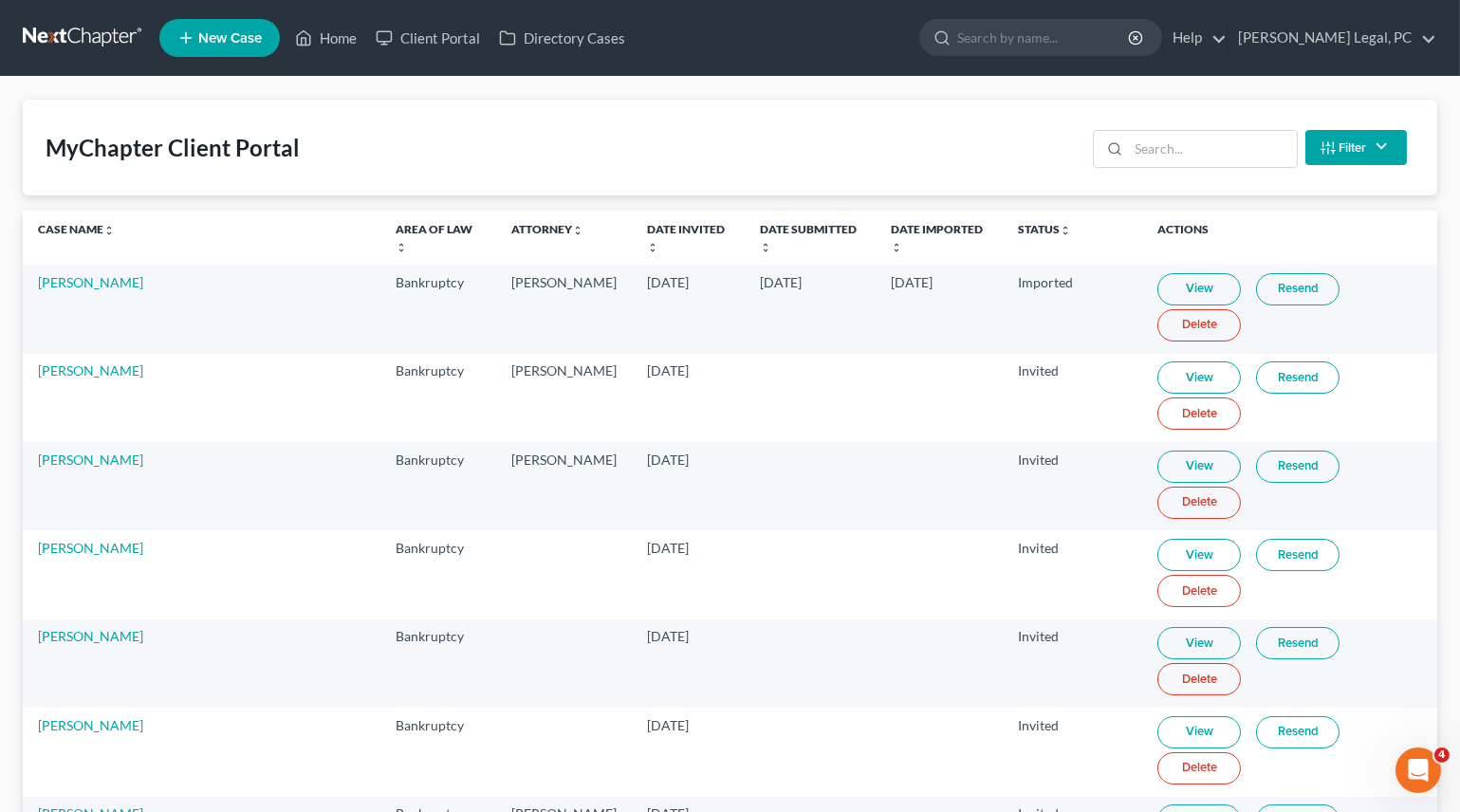
click at [1360, 150] on button "Filter" at bounding box center [1355, 147] width 102 height 35
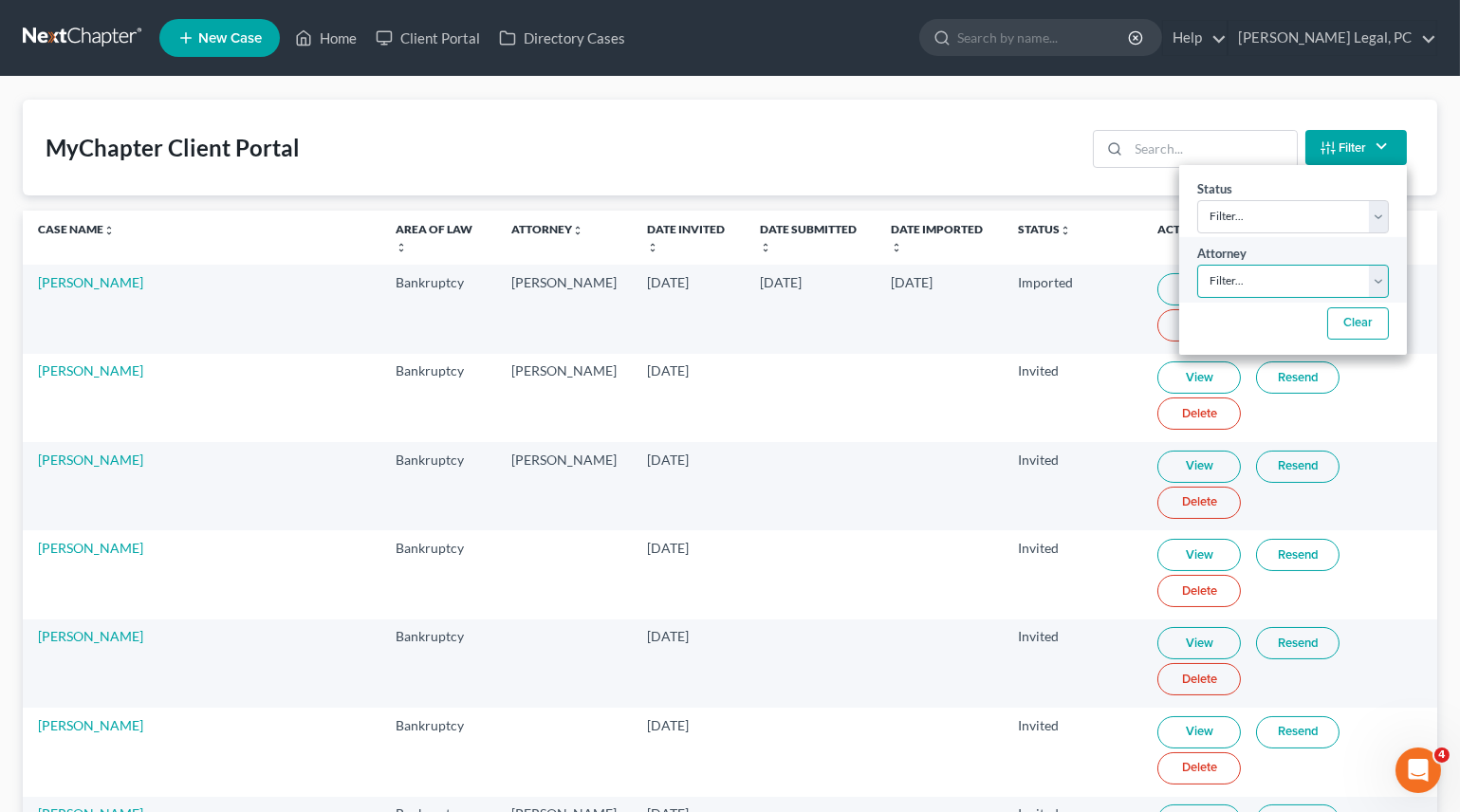
click at [1295, 272] on select "Filter... [PERSON_NAME] [PERSON_NAME]" at bounding box center [1293, 280] width 191 height 33
click at [1233, 222] on select "Filter... Invited In Progress Ready To Review Reviewed Imported Sent Back To De…" at bounding box center [1293, 216] width 191 height 33
select select "2"
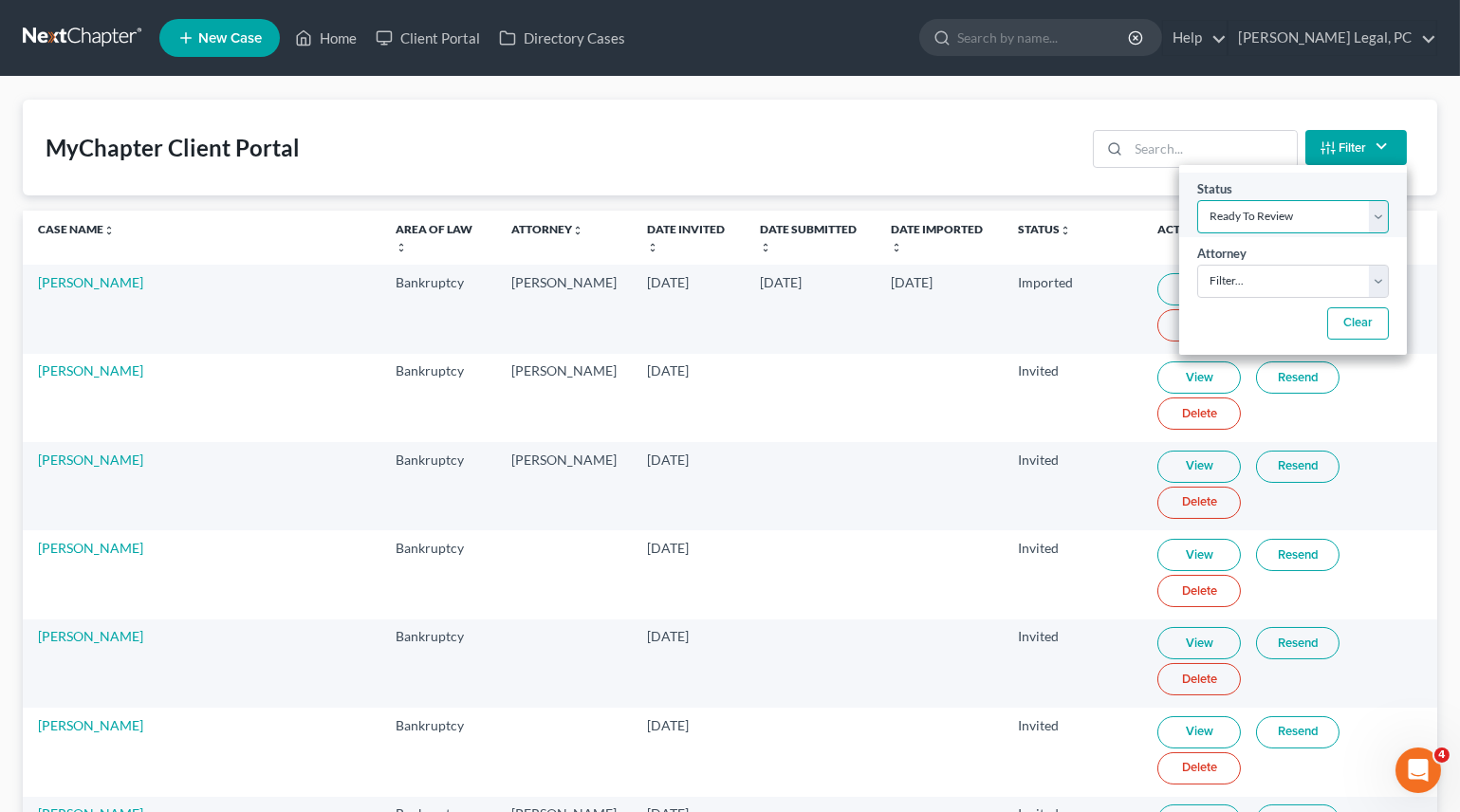
click at [1197, 200] on select "Filter... Invited In Progress Ready To Review Reviewed Imported Sent Back To De…" at bounding box center [1293, 216] width 191 height 33
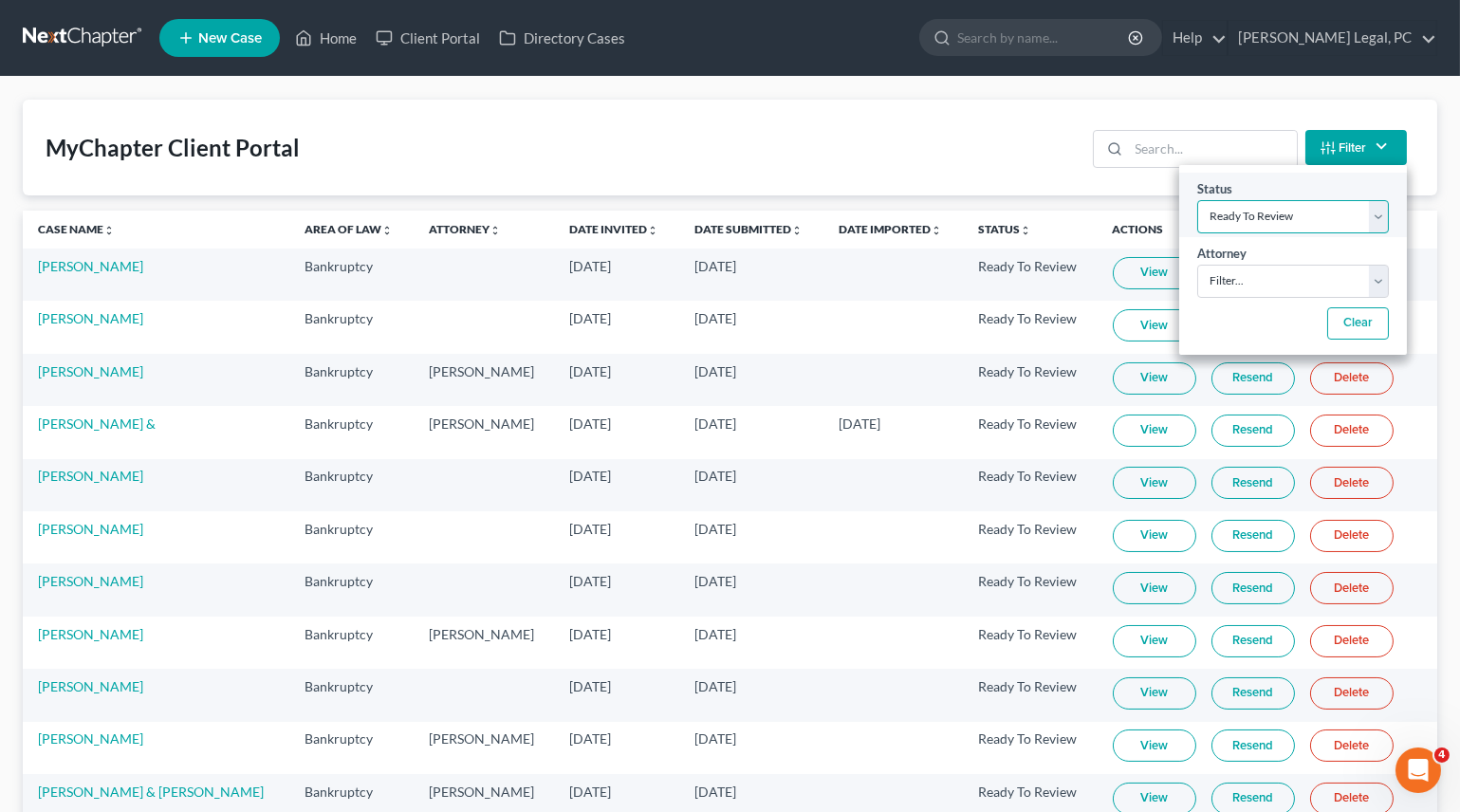
click at [1278, 215] on select "Filter... Invited In Progress Ready To Review Reviewed Imported Sent Back To De…" at bounding box center [1293, 216] width 191 height 33
click at [1278, 209] on select "Filter... Invited In Progress Ready To Review Reviewed Imported Sent Back To De…" at bounding box center [1293, 216] width 191 height 33
click at [840, 162] on div "MyChapter Client Portal Filter Status Filter... Invited In Progress Ready To Re…" at bounding box center [730, 147] width 1414 height 96
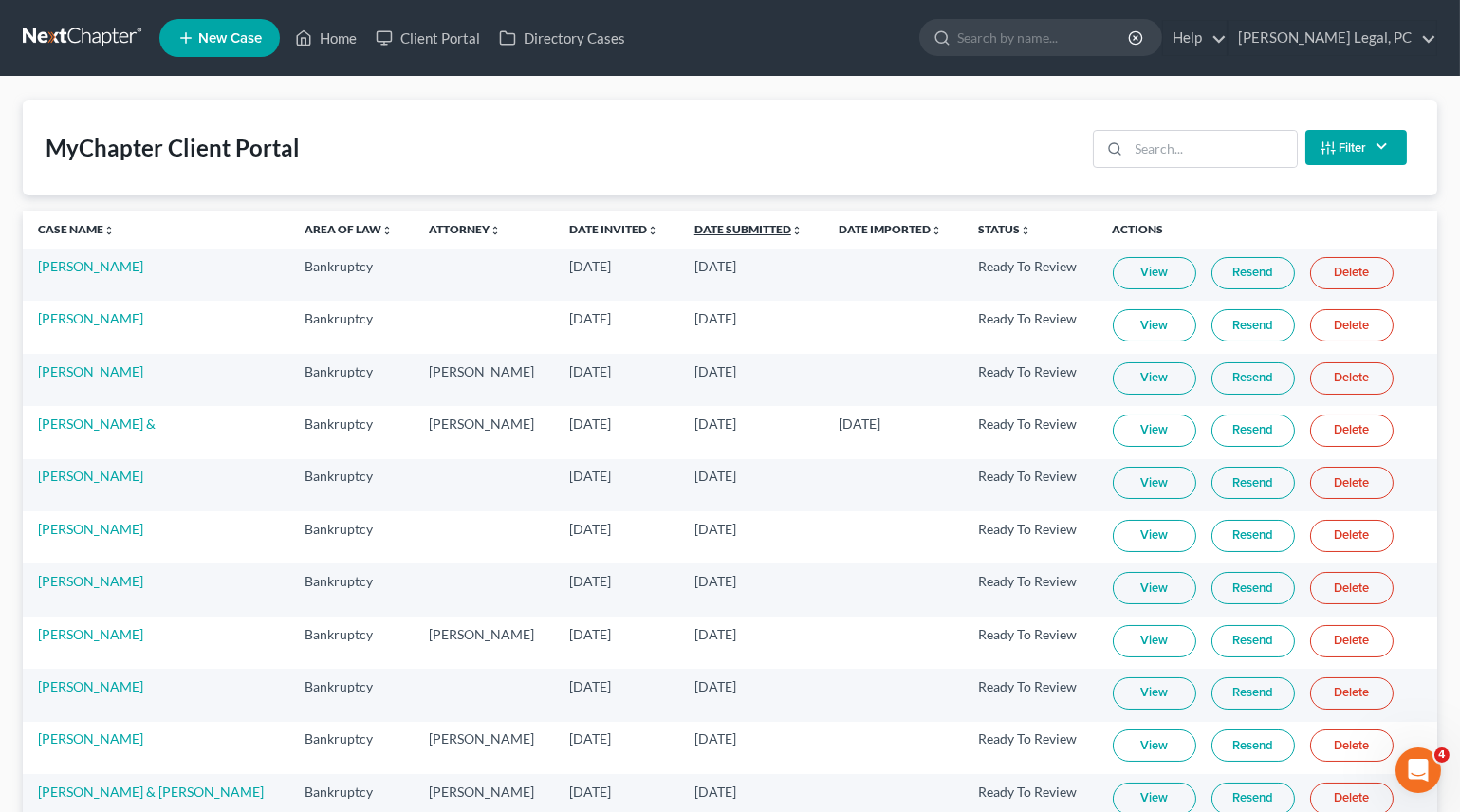
click at [702, 224] on link "Date Submitted unfold_more expand_more expand_less" at bounding box center [749, 228] width 108 height 14
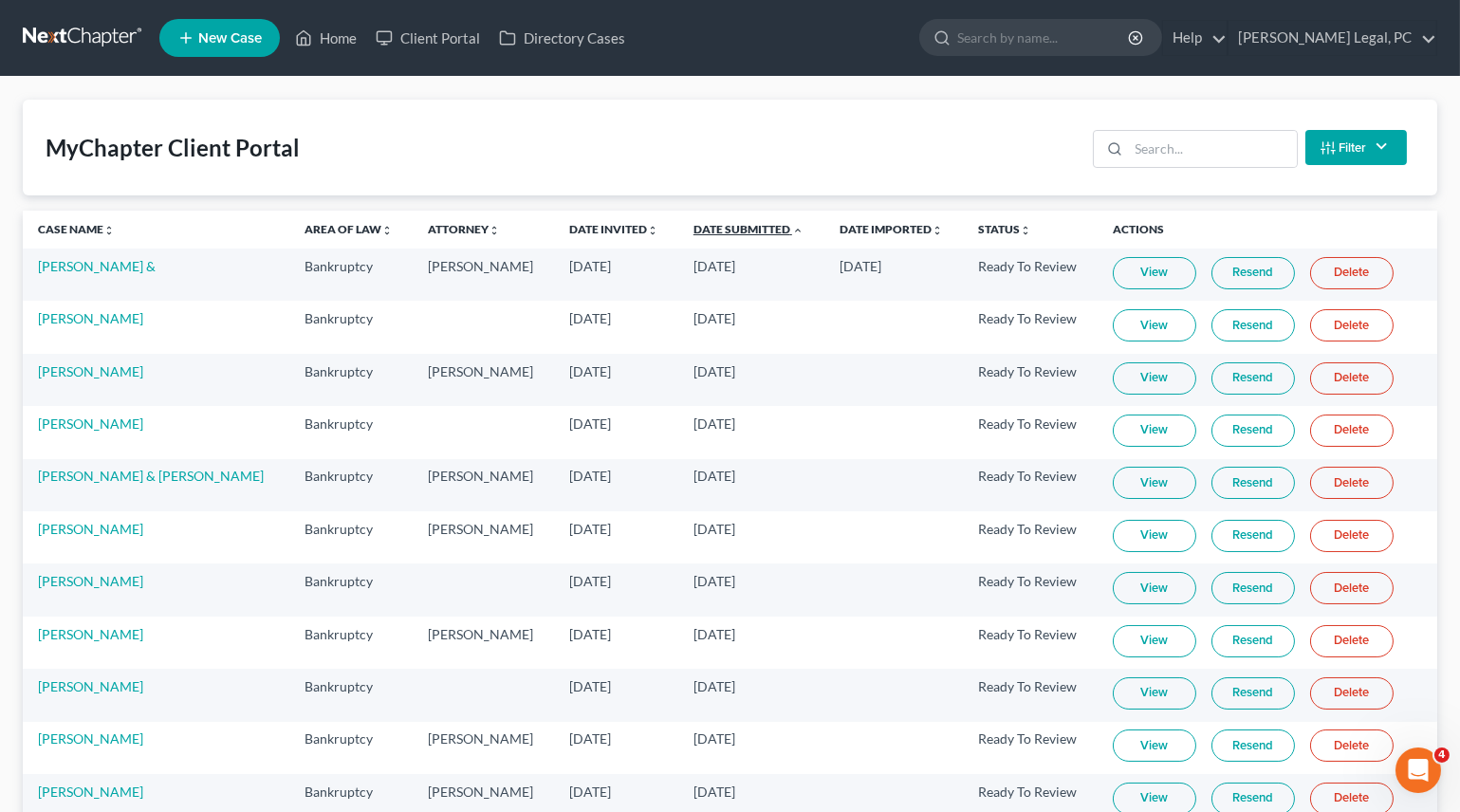
click at [702, 224] on link "Date Submitted unfold_more expand_more expand_less" at bounding box center [749, 228] width 110 height 14
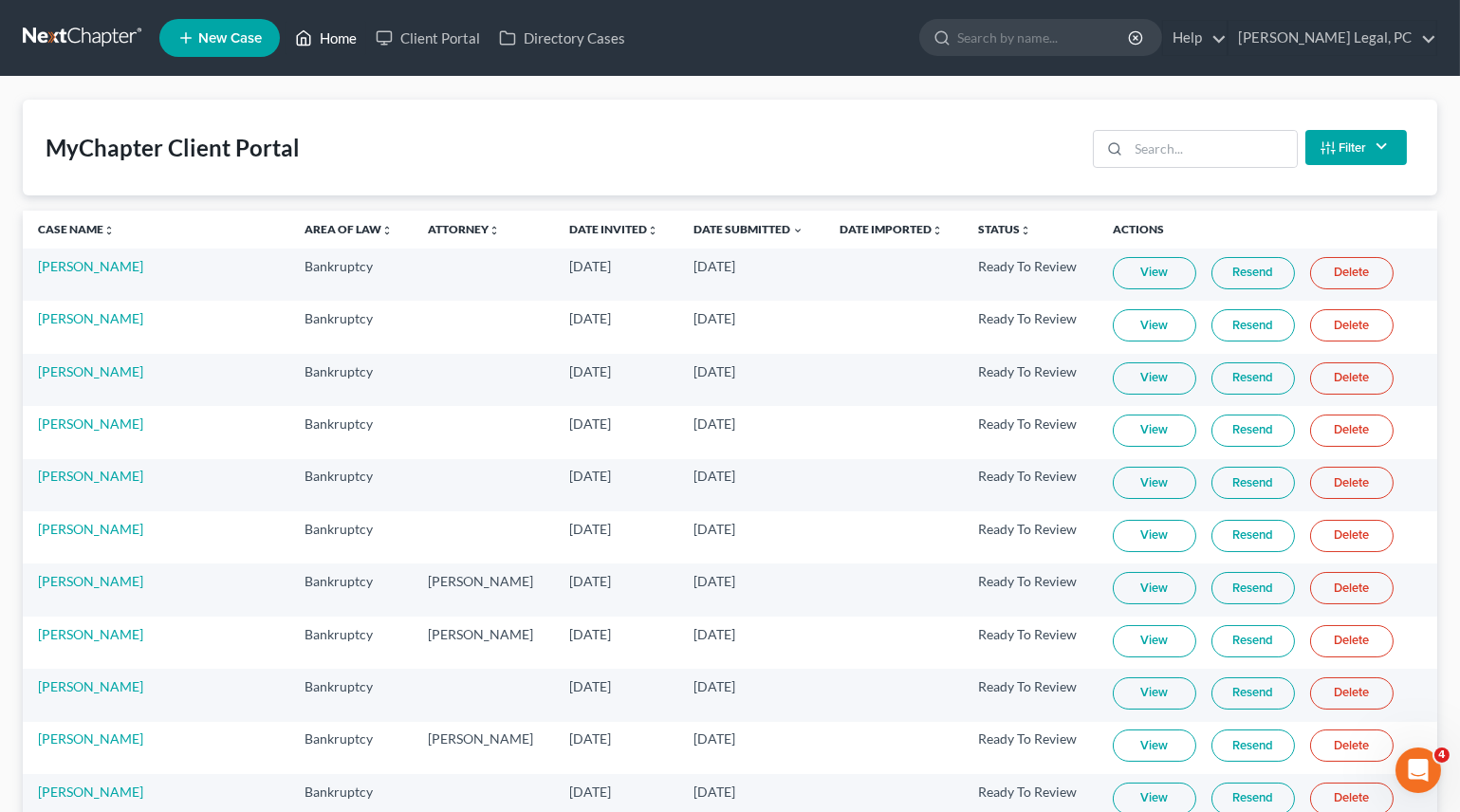
click at [333, 40] on link "Home" at bounding box center [325, 38] width 81 height 34
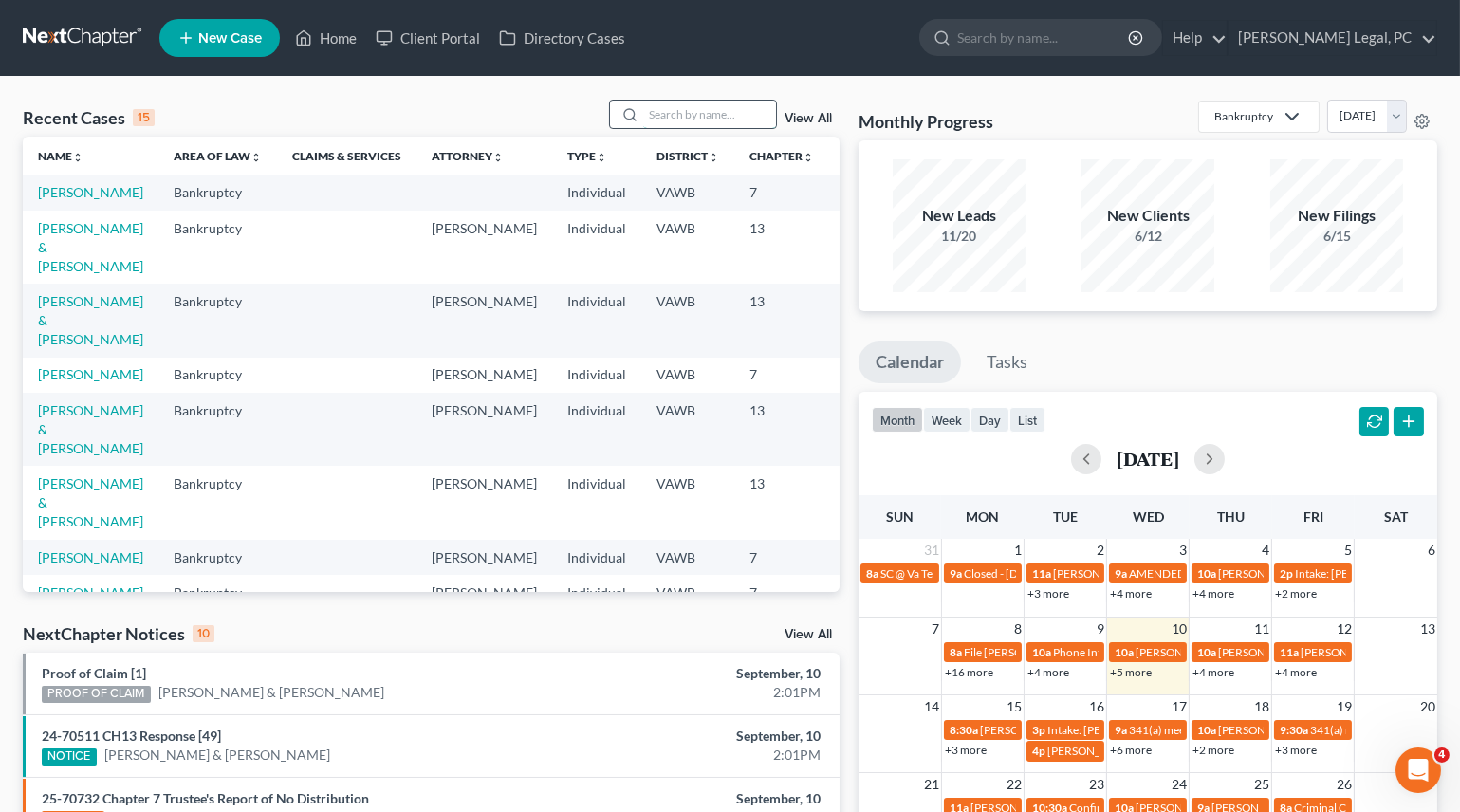
click at [745, 110] on input "search" at bounding box center [710, 114] width 133 height 28
type input "[PERSON_NAME]"
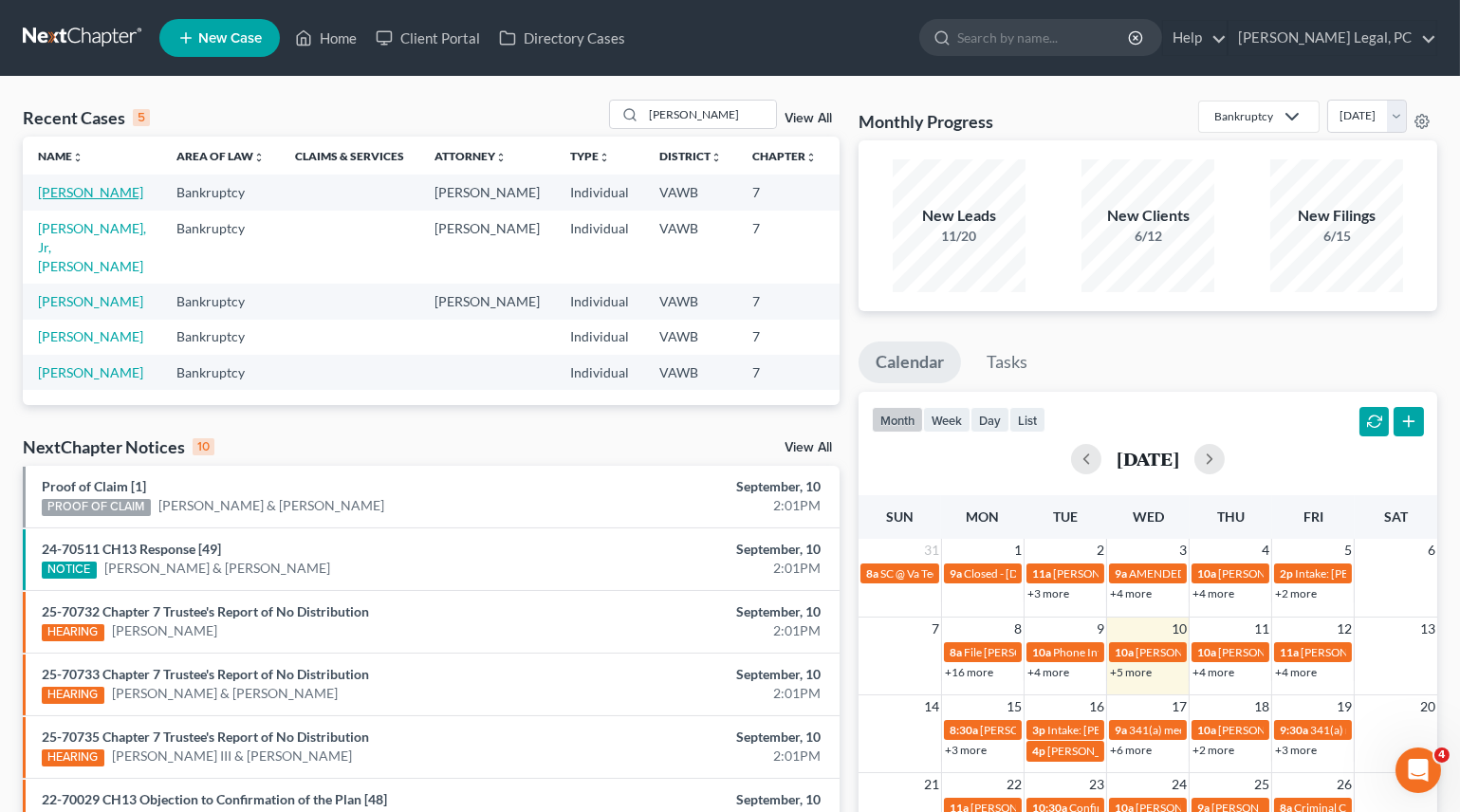
click at [54, 200] on link "[PERSON_NAME]" at bounding box center [90, 191] width 106 height 16
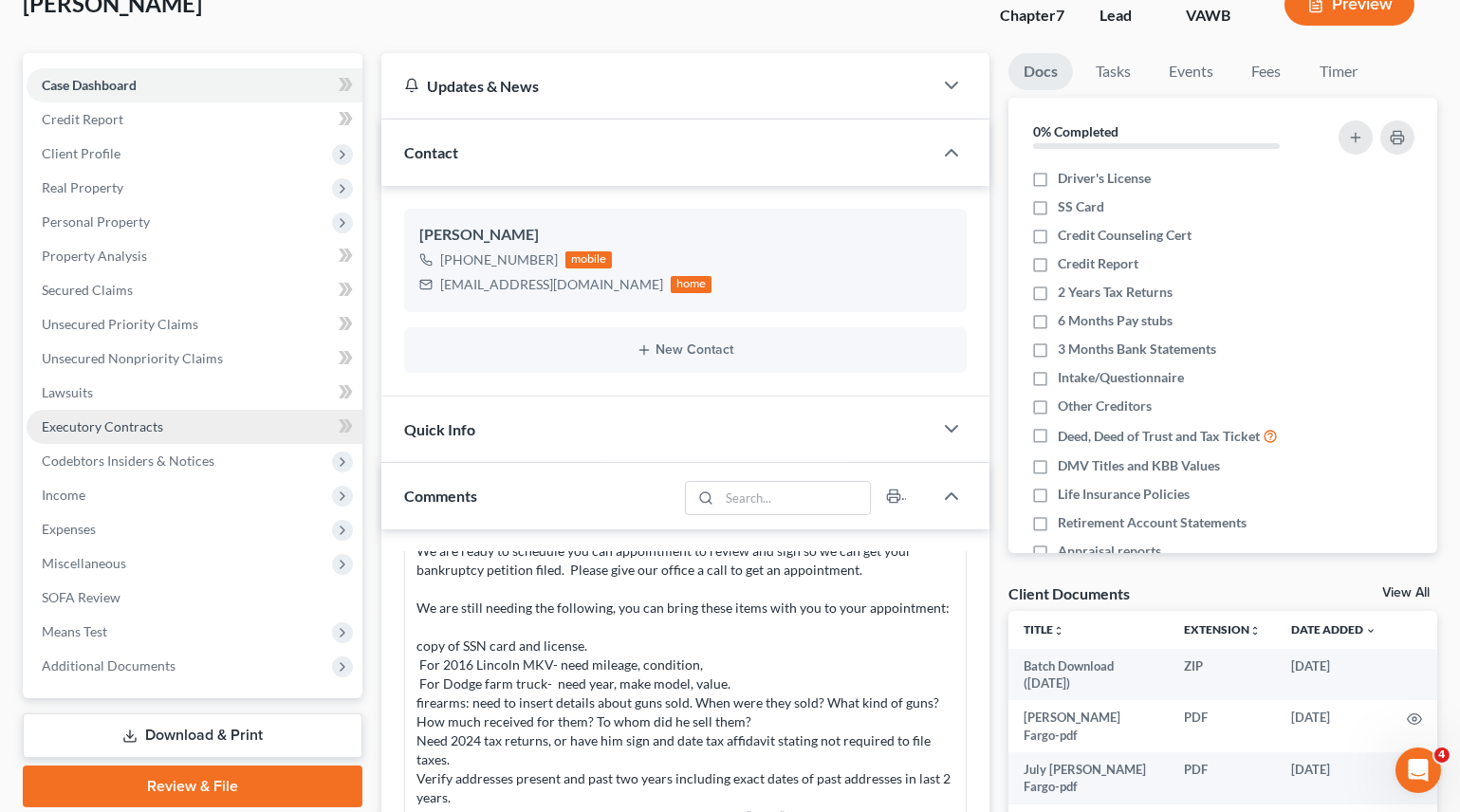
scroll to position [431, 0]
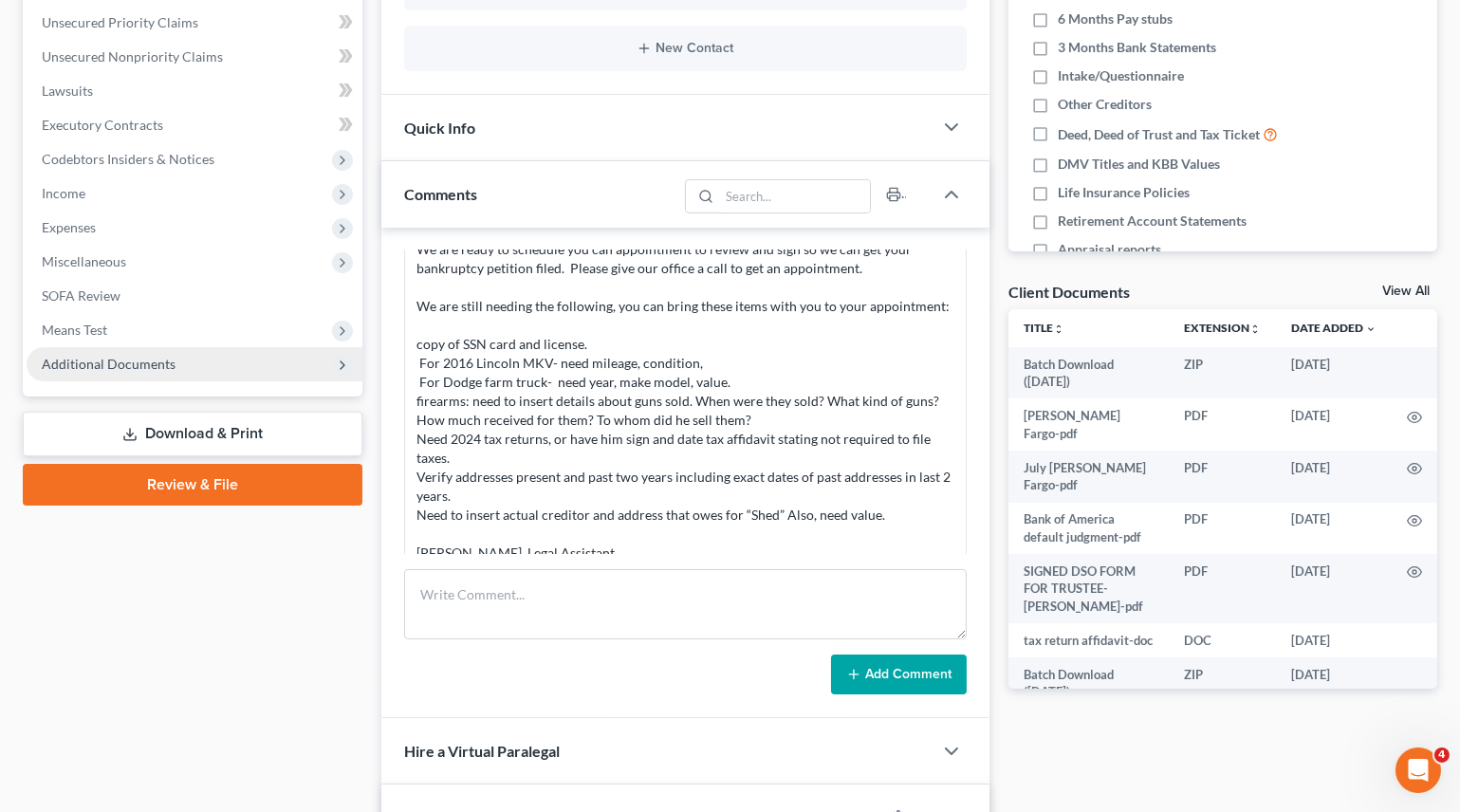
click at [137, 364] on span "Additional Documents" at bounding box center [108, 363] width 134 height 16
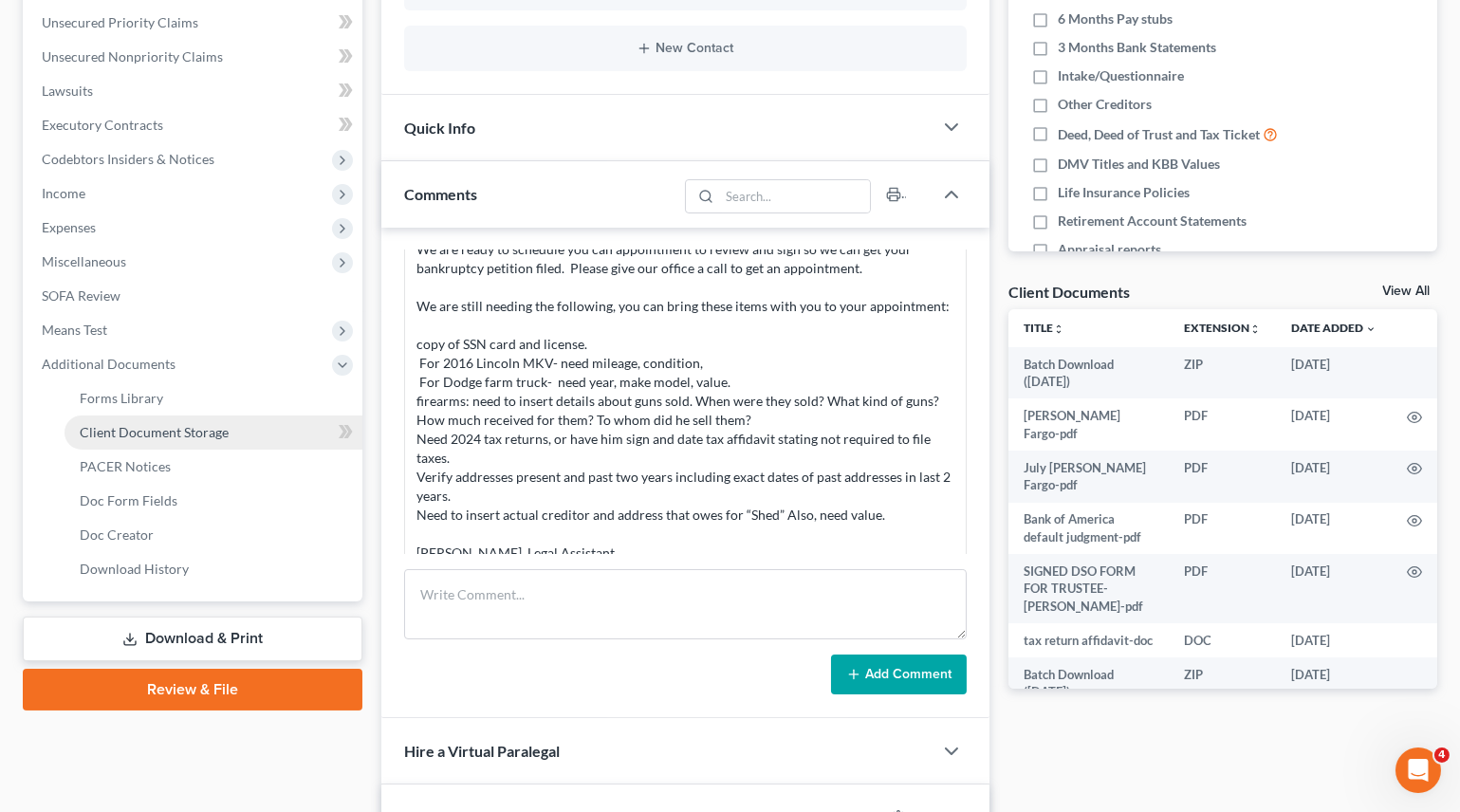
click at [140, 437] on link "Client Document Storage" at bounding box center [213, 433] width 298 height 34
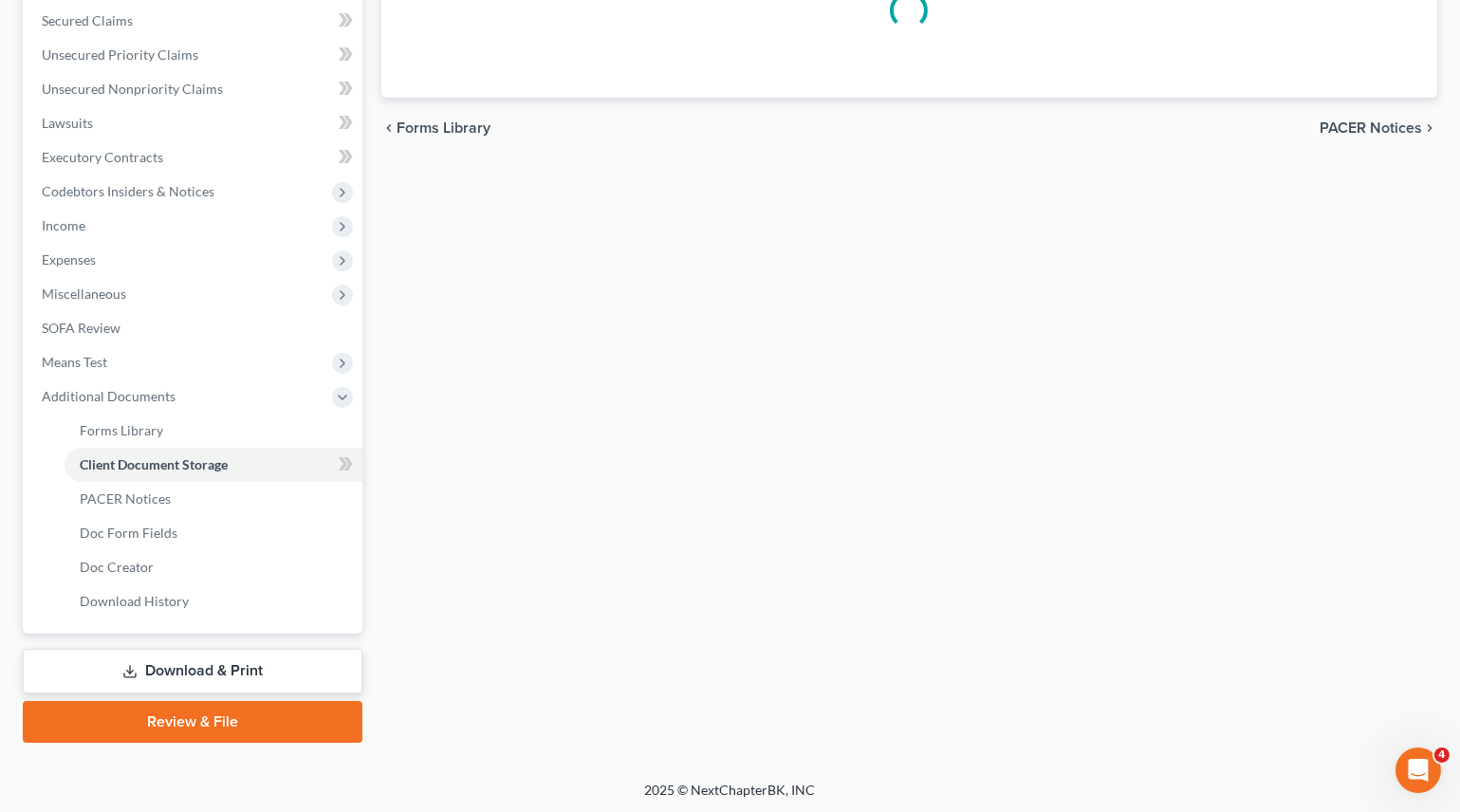
scroll to position [265, 0]
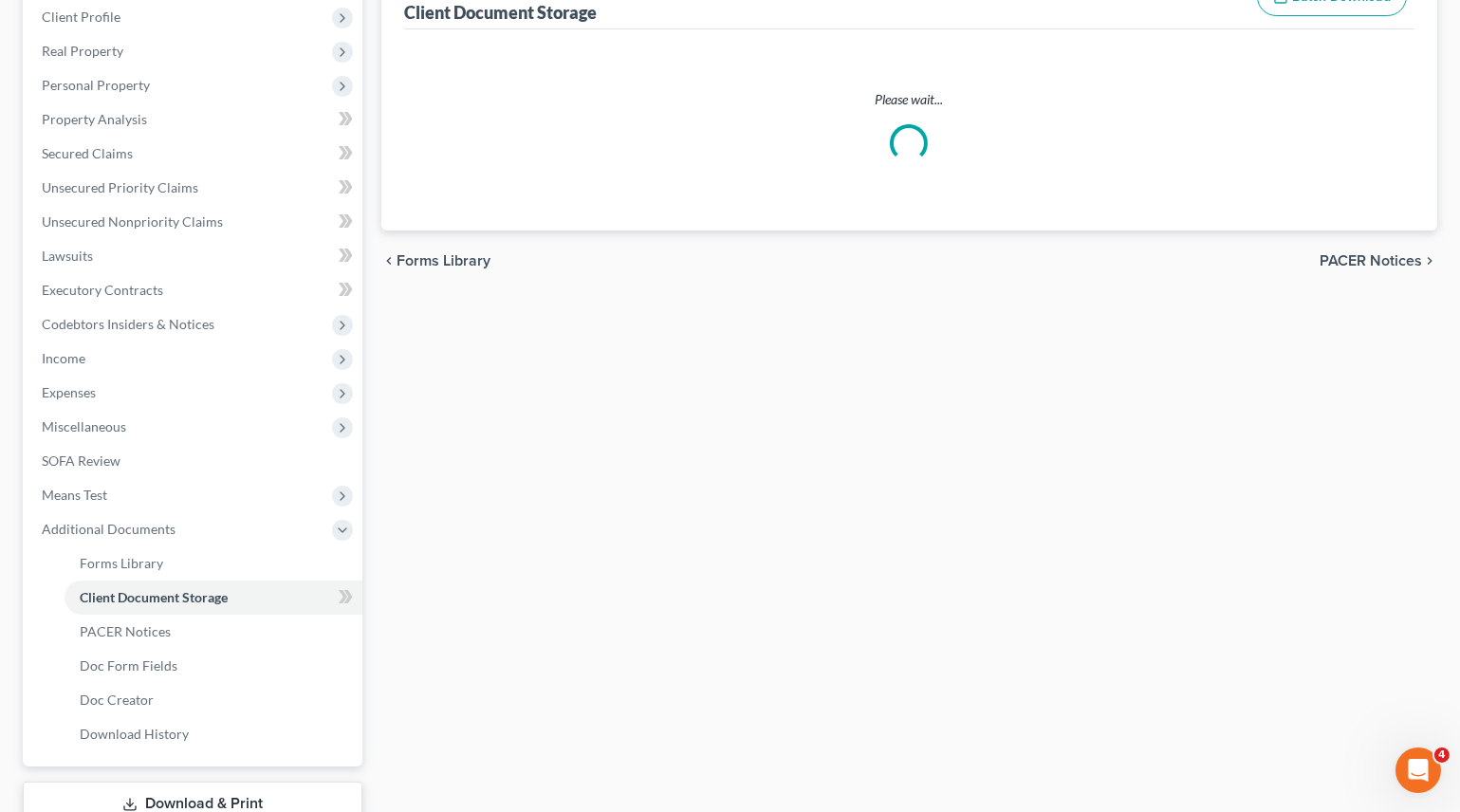
select select "0"
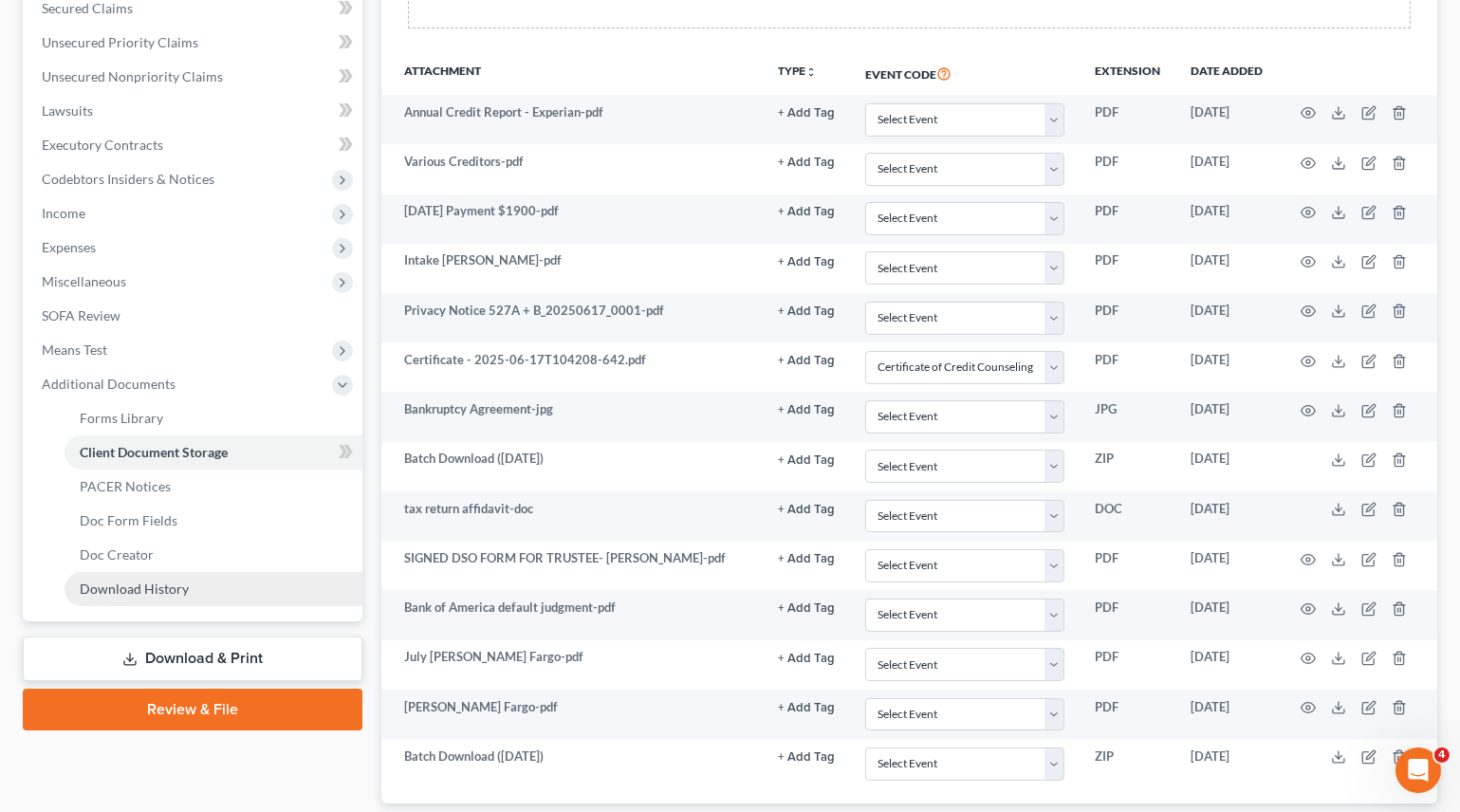
scroll to position [431, 0]
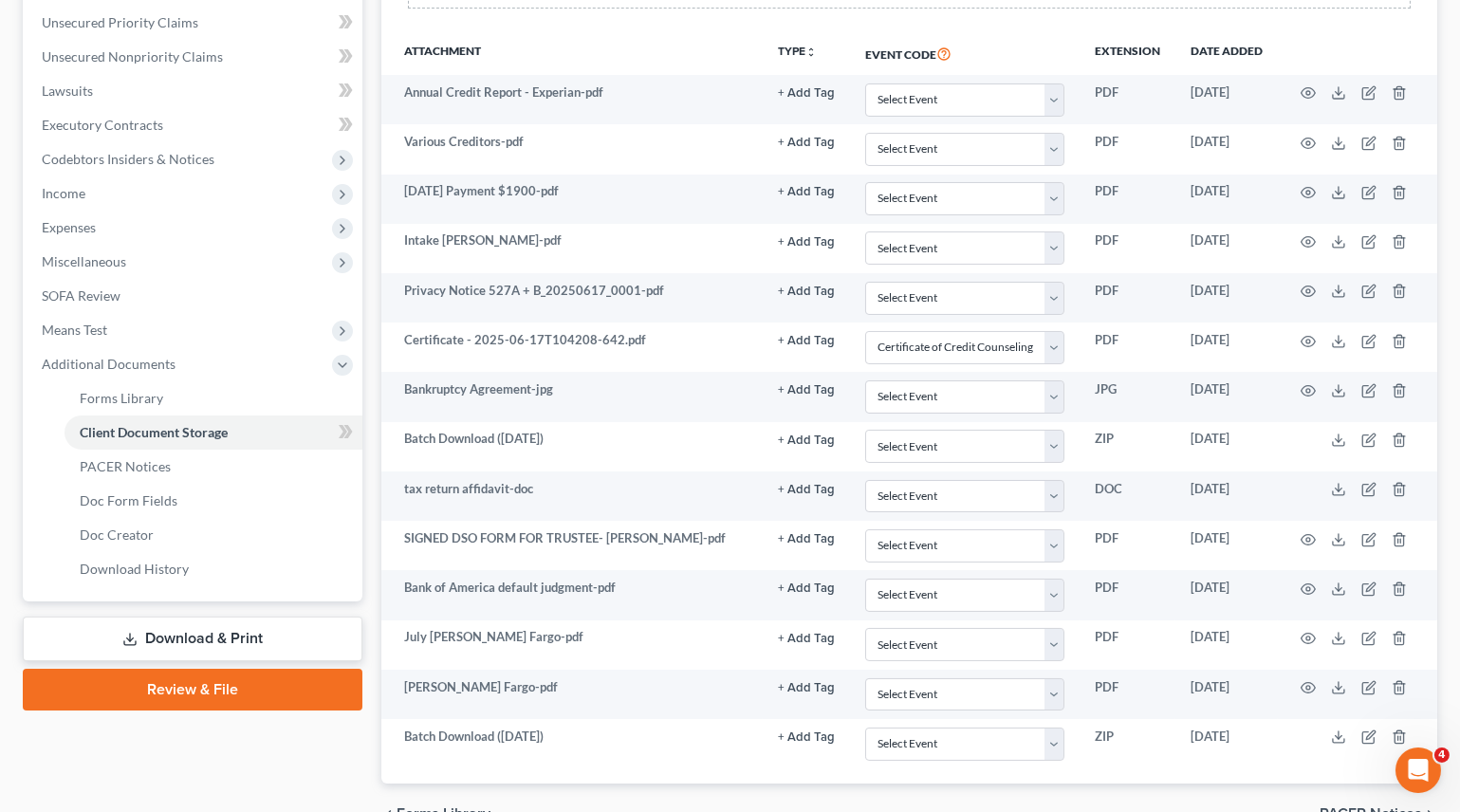
click at [175, 632] on link "Download & Print" at bounding box center [192, 638] width 340 height 45
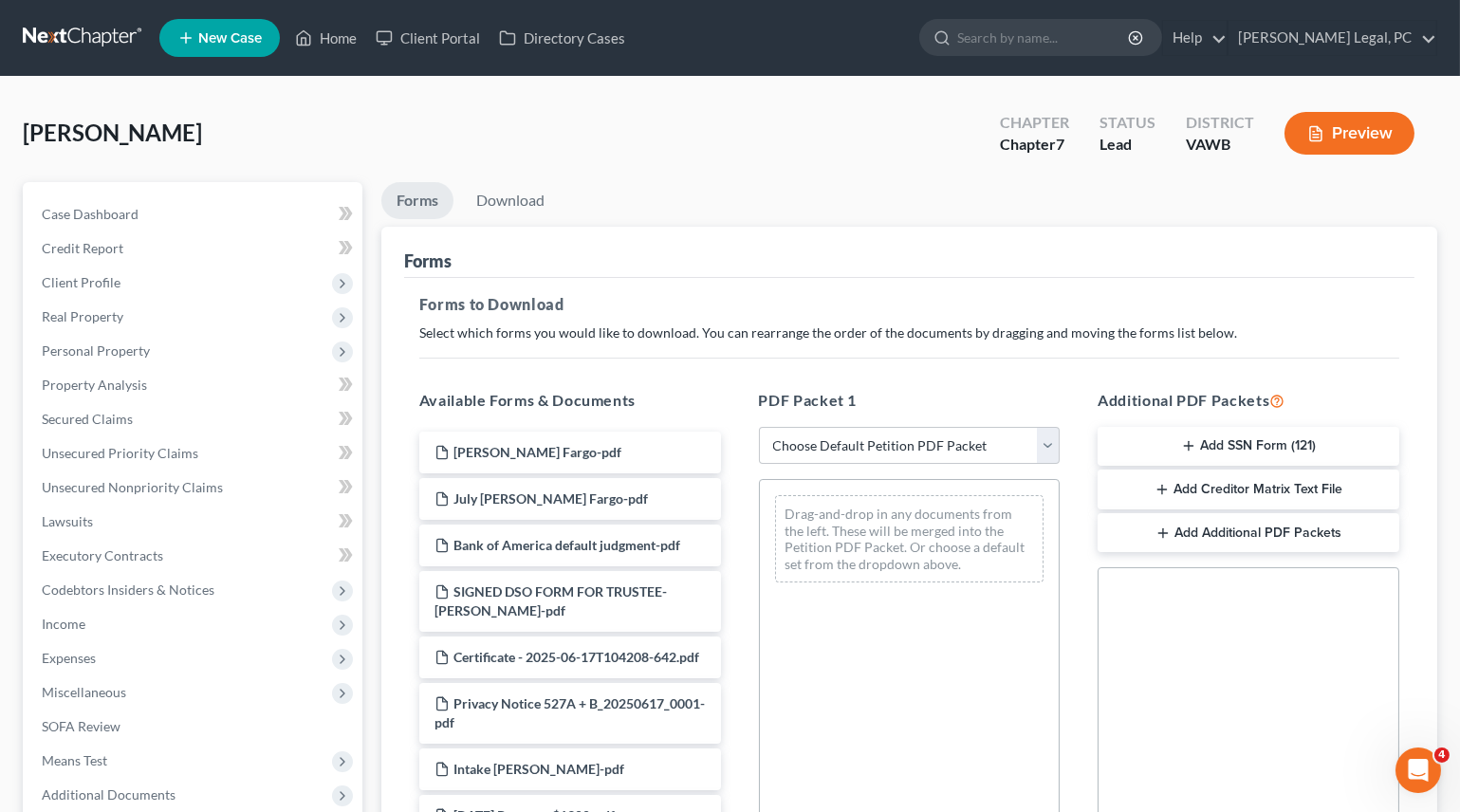
click at [925, 411] on div "PDF Packet 1 Choose Default Petition PDF Packet Complete Bankruptcy Petition (a…" at bounding box center [909, 695] width 340 height 643
drag, startPoint x: 909, startPoint y: 446, endPoint x: 902, endPoint y: 460, distance: 15.7
click at [909, 446] on select "Choose Default Petition PDF Packet Complete Bankruptcy Petition (all forms and …" at bounding box center [909, 446] width 302 height 38
select select "0"
click at [759, 427] on select "Choose Default Petition PDF Packet Complete Bankruptcy Petition (all forms and …" at bounding box center [909, 446] width 302 height 38
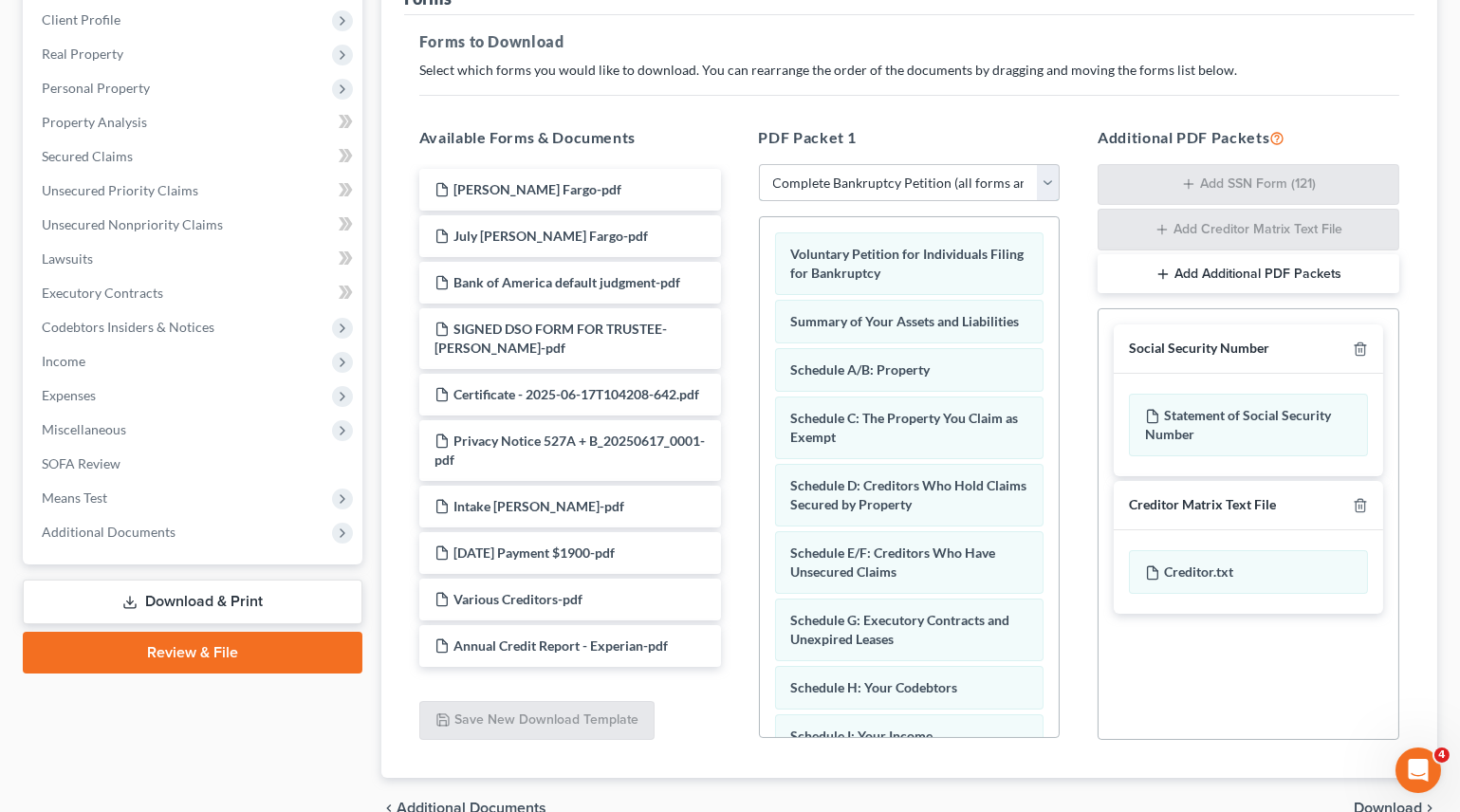
scroll to position [359, 0]
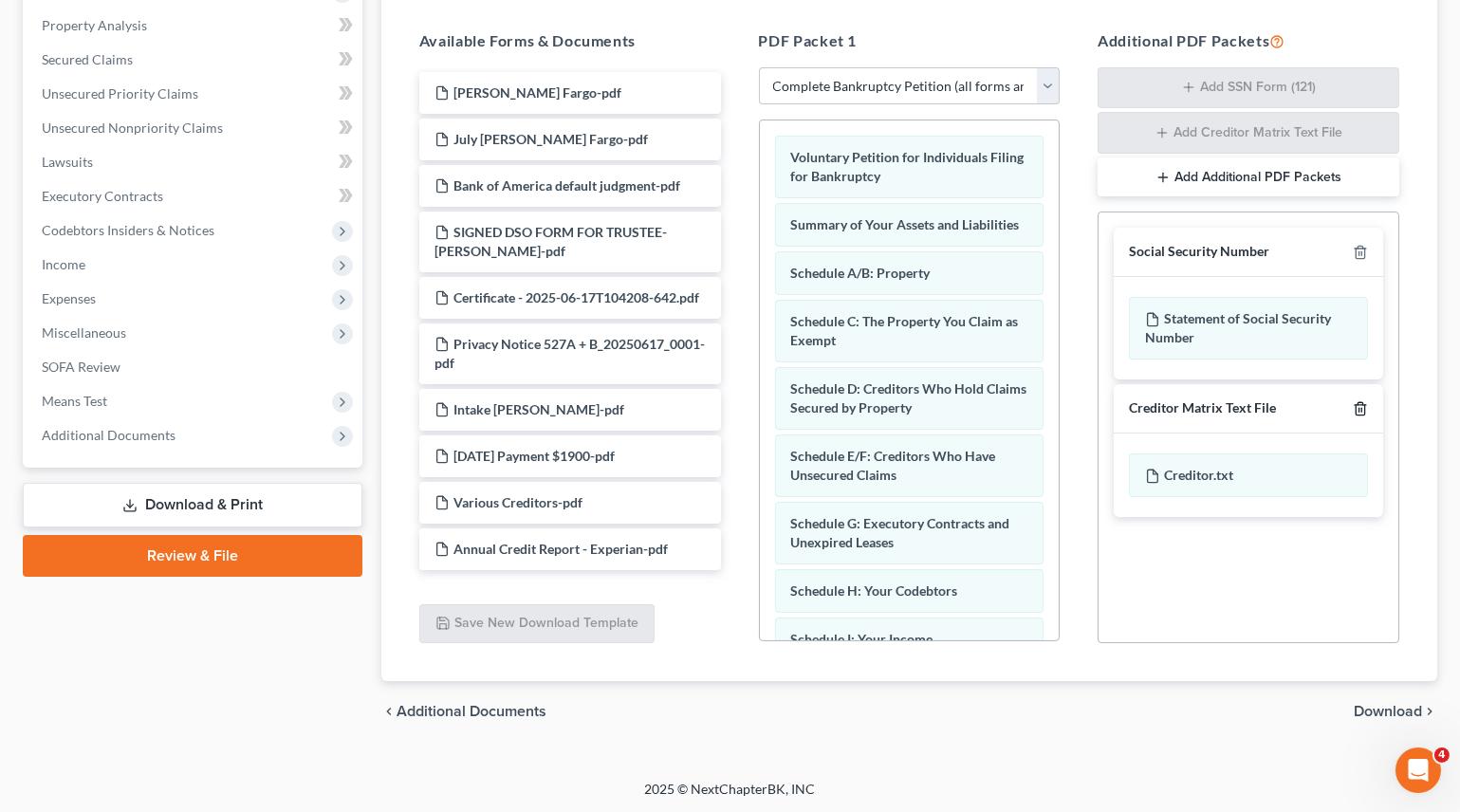
click at [1353, 408] on icon "button" at bounding box center [1360, 409] width 15 height 15
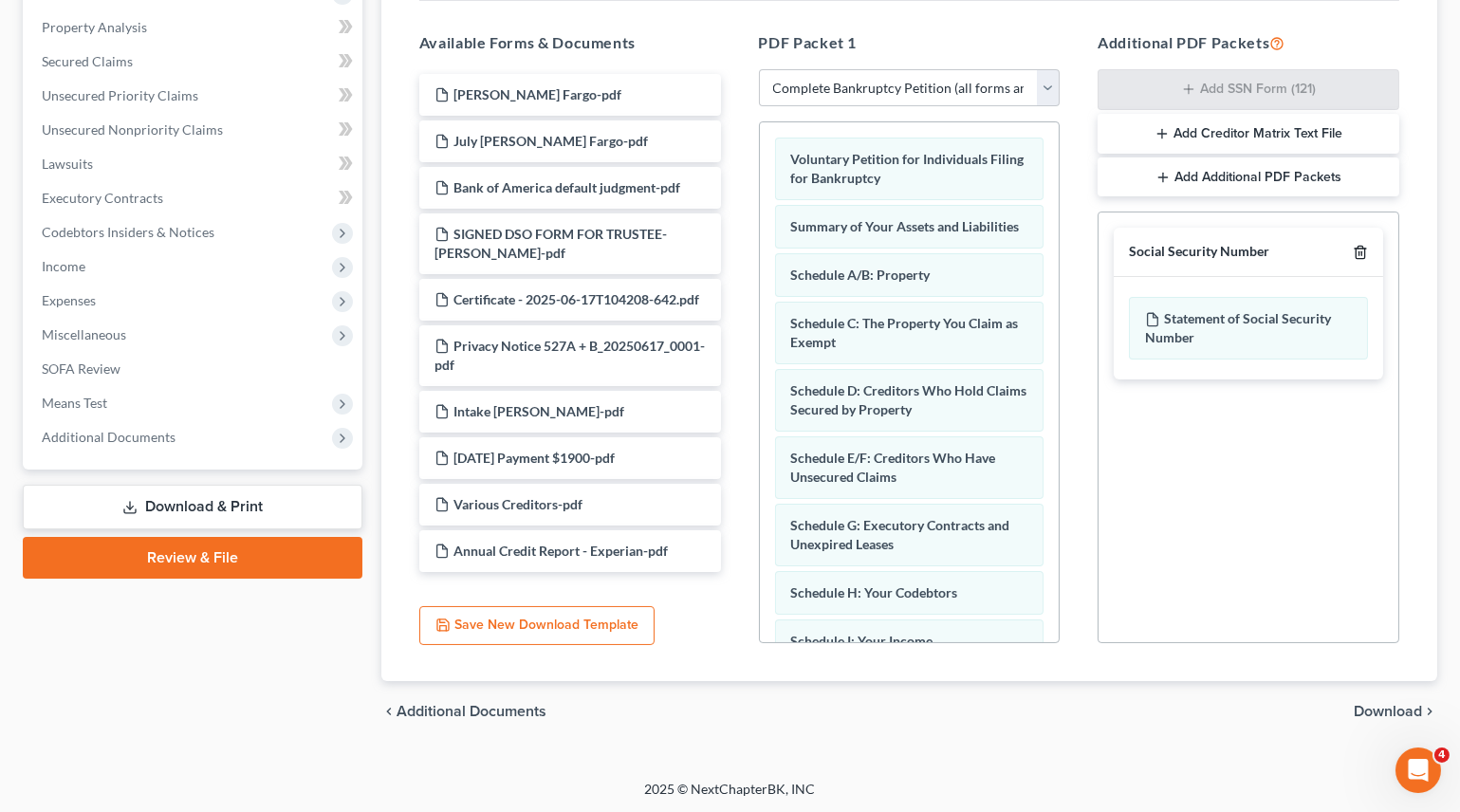
click at [1359, 256] on icon "button" at bounding box center [1359, 252] width 9 height 12
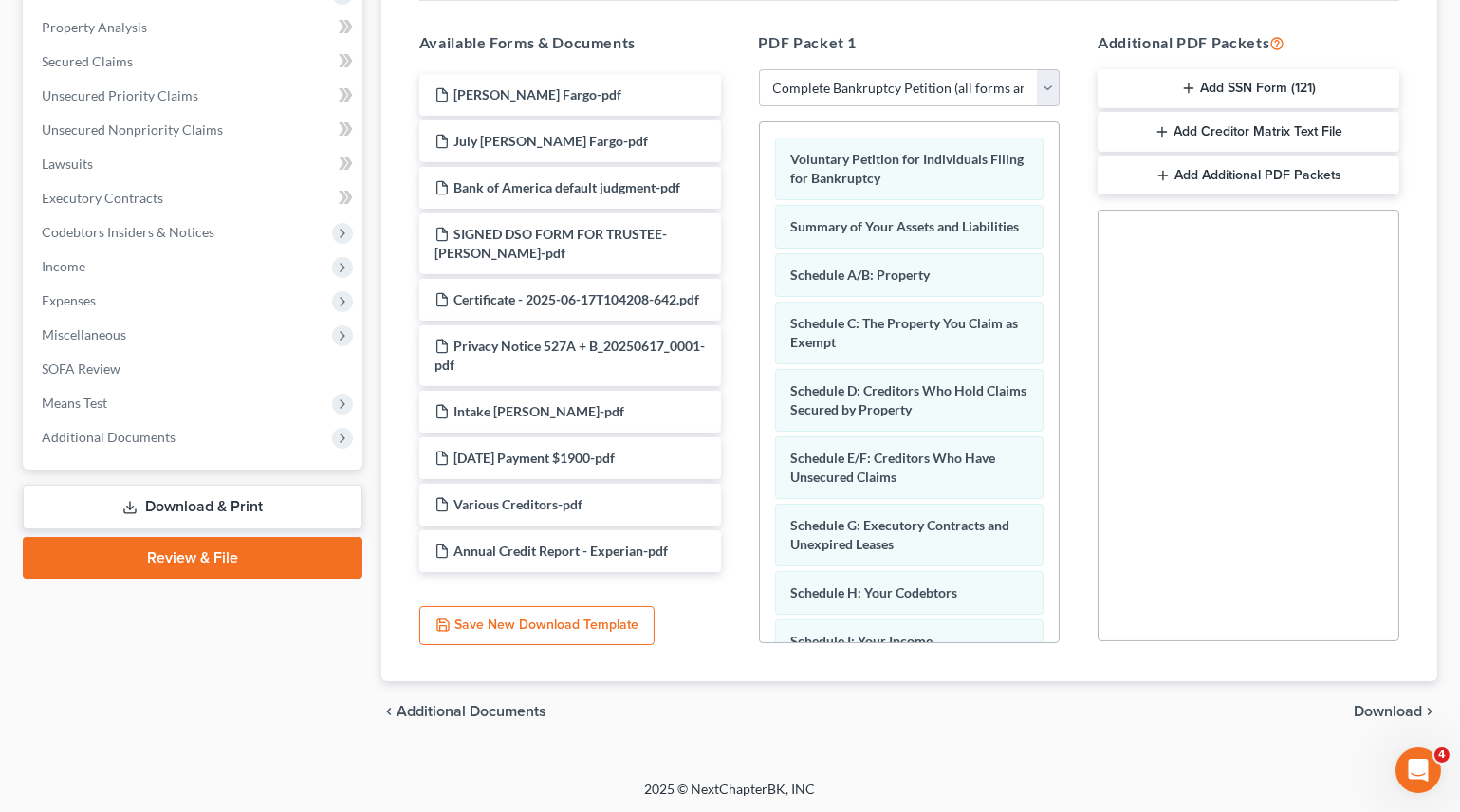
click at [1368, 713] on span "Download" at bounding box center [1388, 711] width 68 height 15
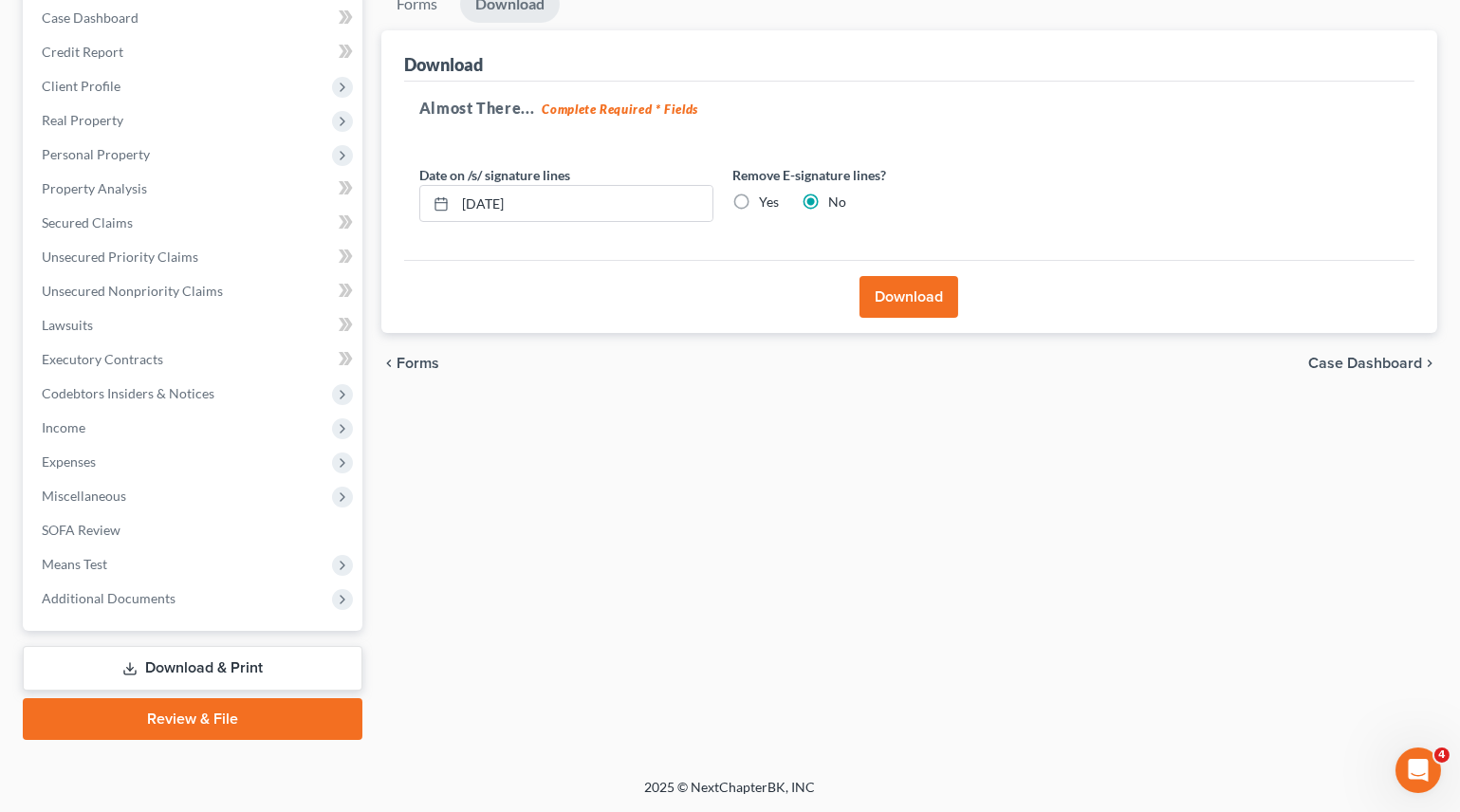
scroll to position [193, 0]
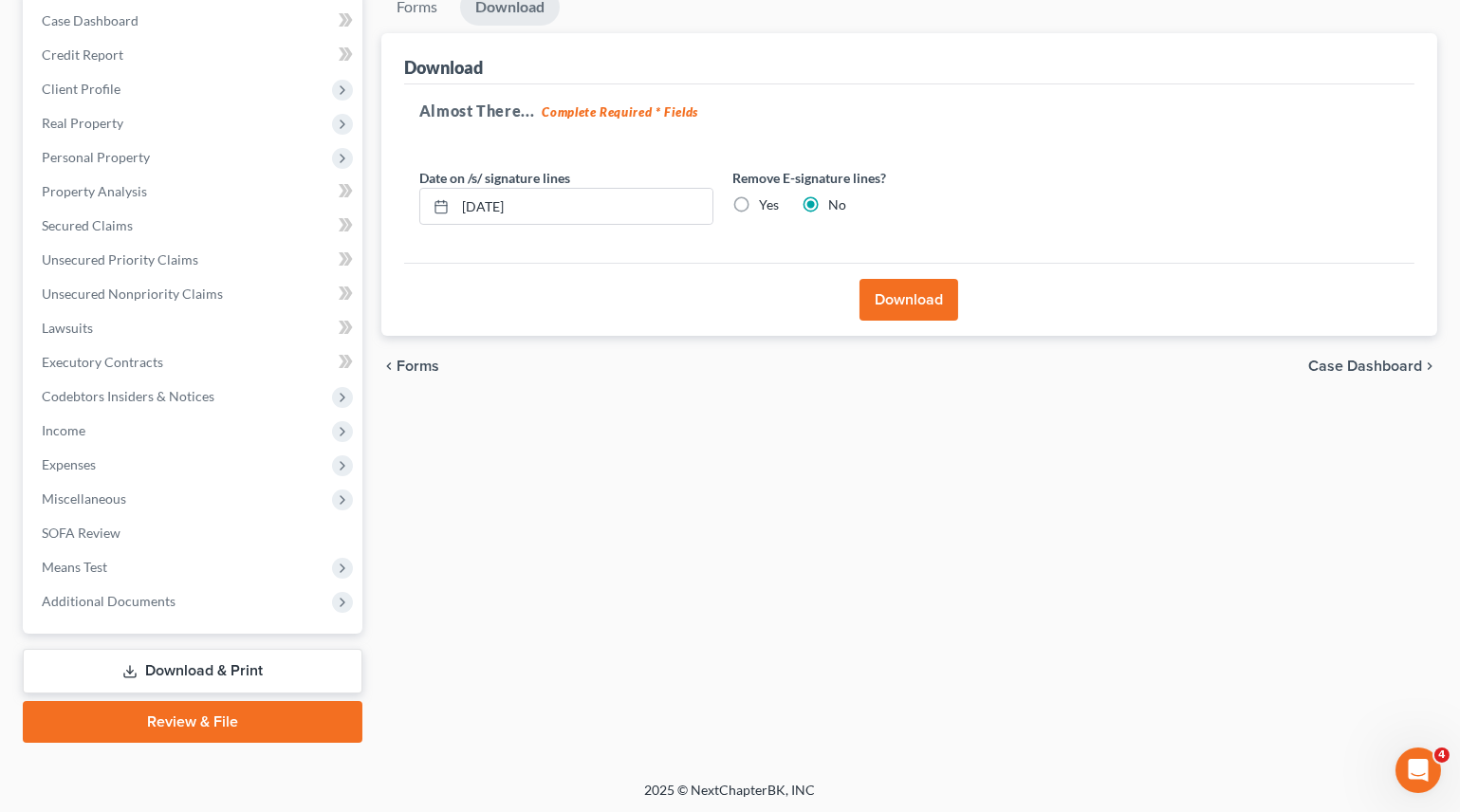
click at [759, 206] on label "Yes" at bounding box center [769, 204] width 20 height 19
click at [767, 206] on input "Yes" at bounding box center [772, 201] width 12 height 12
radio input "true"
radio input "false"
click at [897, 307] on button "Download" at bounding box center [909, 300] width 99 height 42
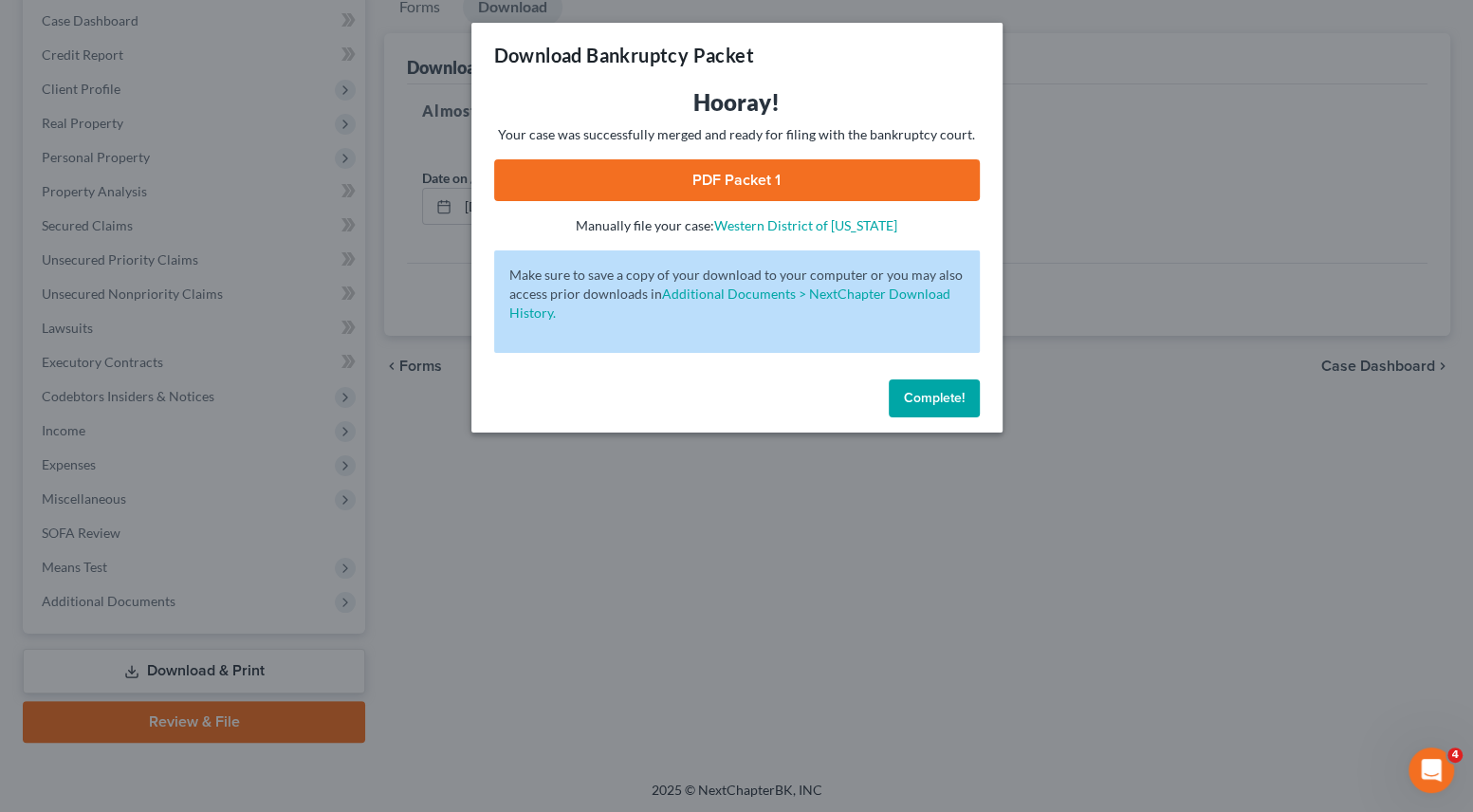
click at [665, 185] on link "PDF Packet 1" at bounding box center [737, 181] width 486 height 42
click at [610, 510] on div "Download Bankruptcy Packet Hooray! Your case was successfully merged and ready …" at bounding box center [736, 406] width 1473 height 812
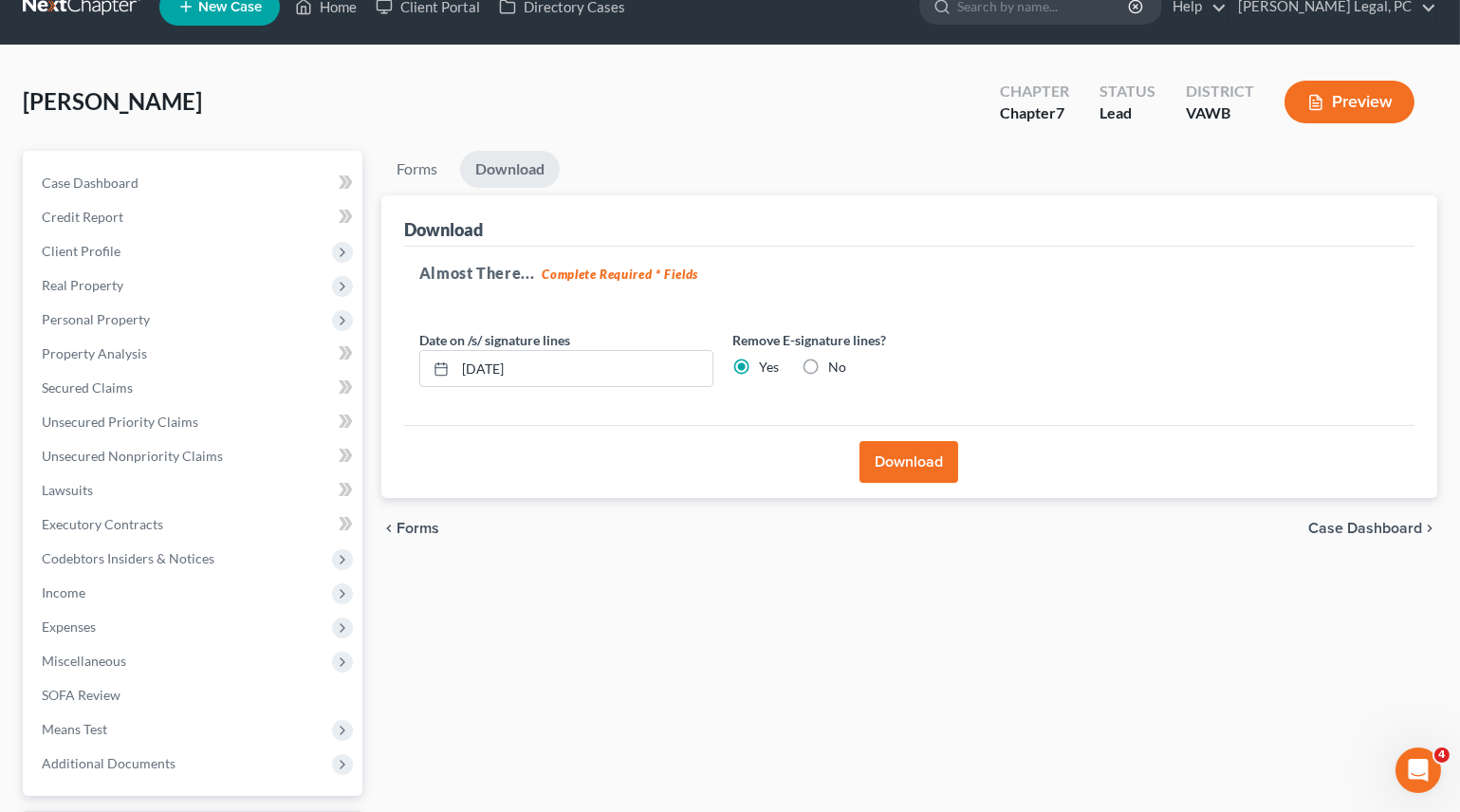
scroll to position [0, 0]
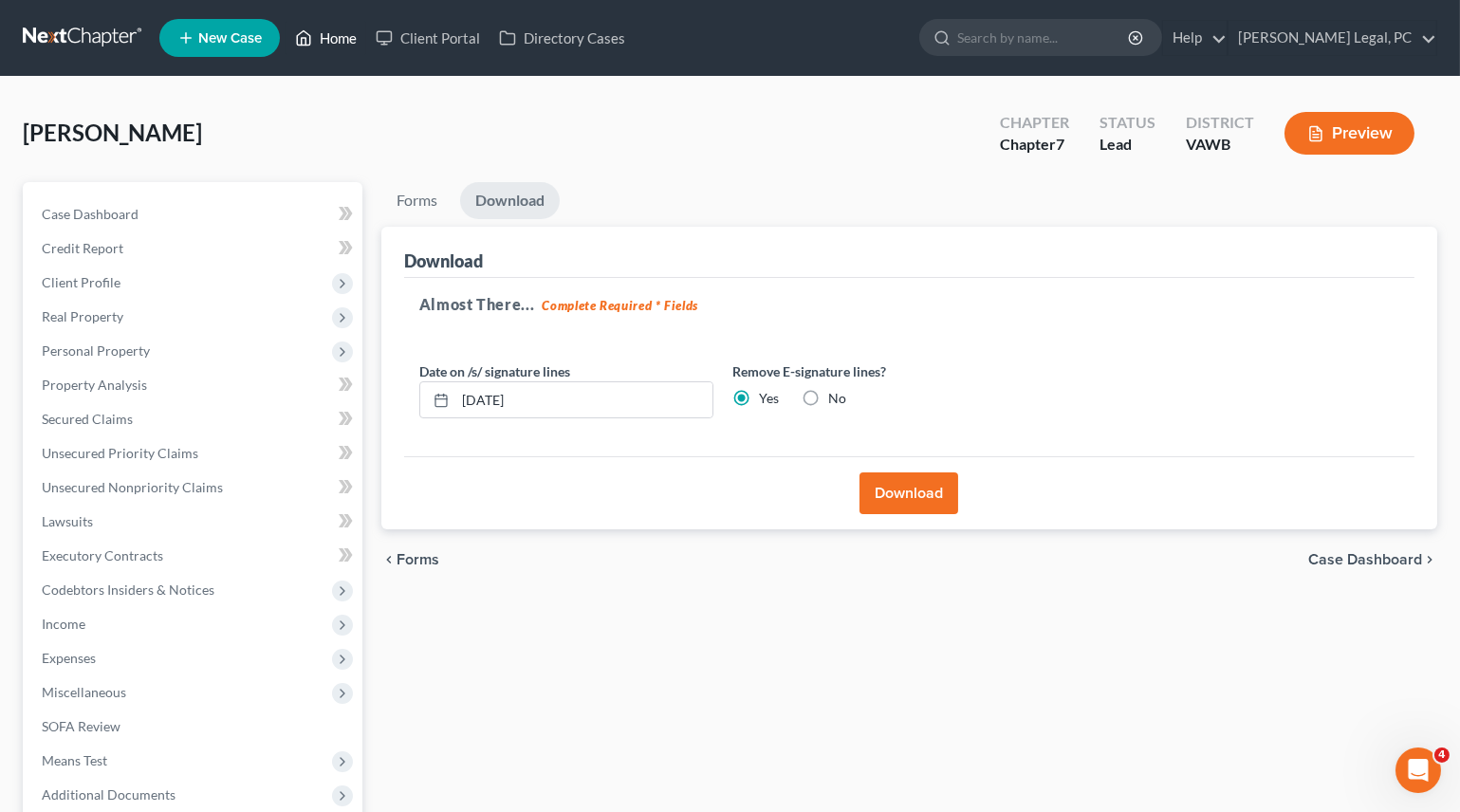
click at [326, 29] on link "Home" at bounding box center [325, 38] width 81 height 34
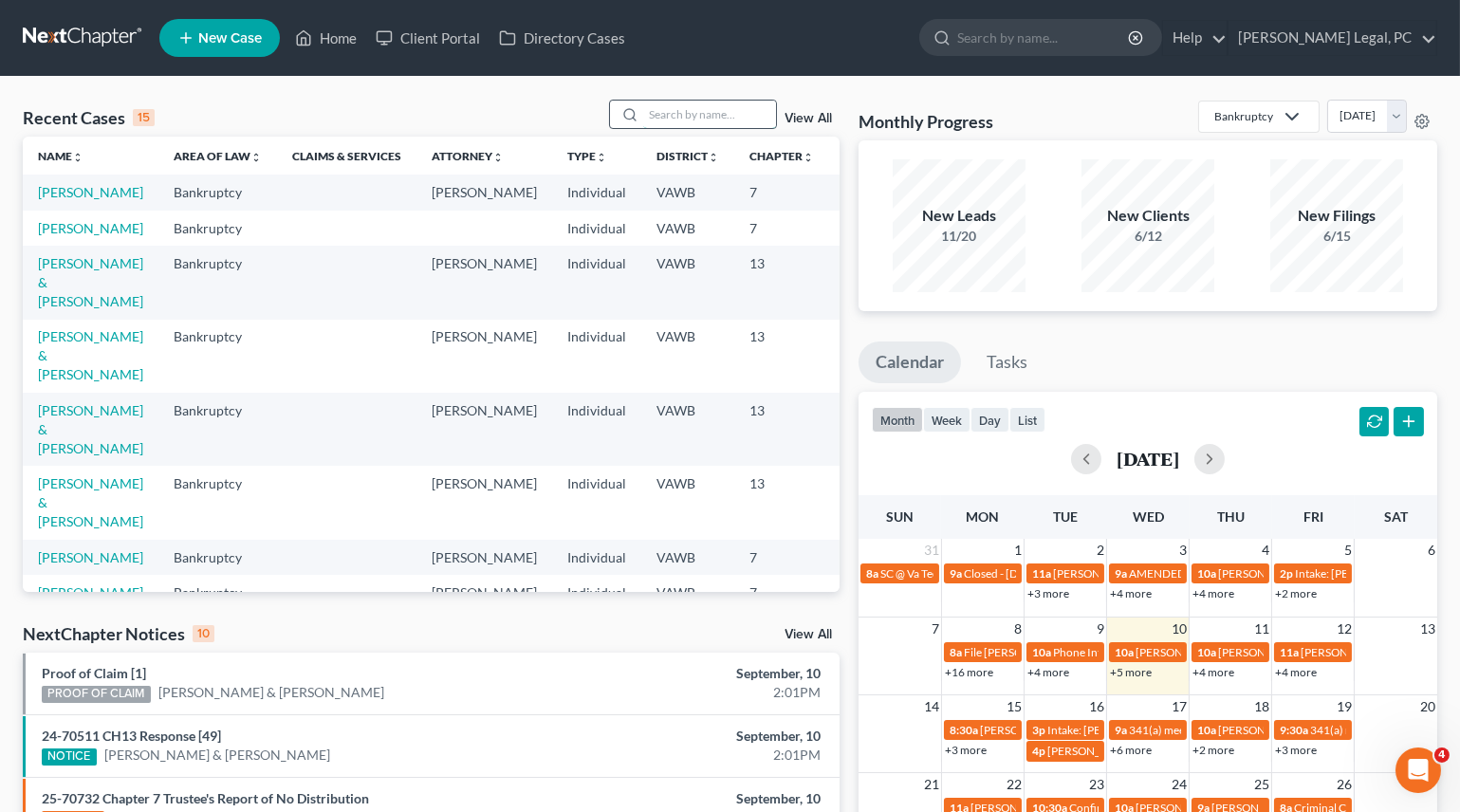
click at [721, 106] on input "search" at bounding box center [710, 114] width 133 height 28
type input "[PERSON_NAME]"
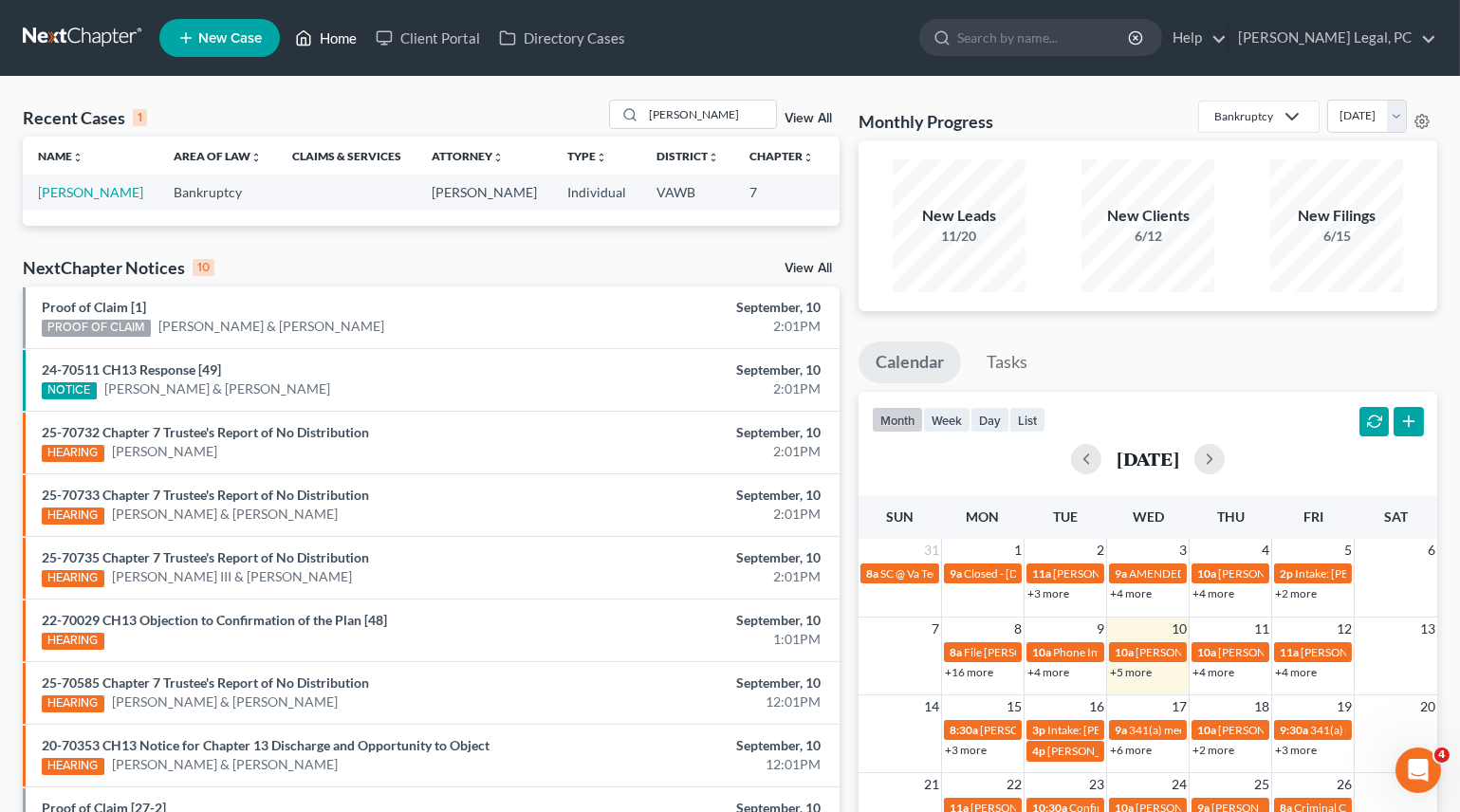
click at [338, 31] on link "Home" at bounding box center [325, 38] width 81 height 34
